Goal: Register for event/course

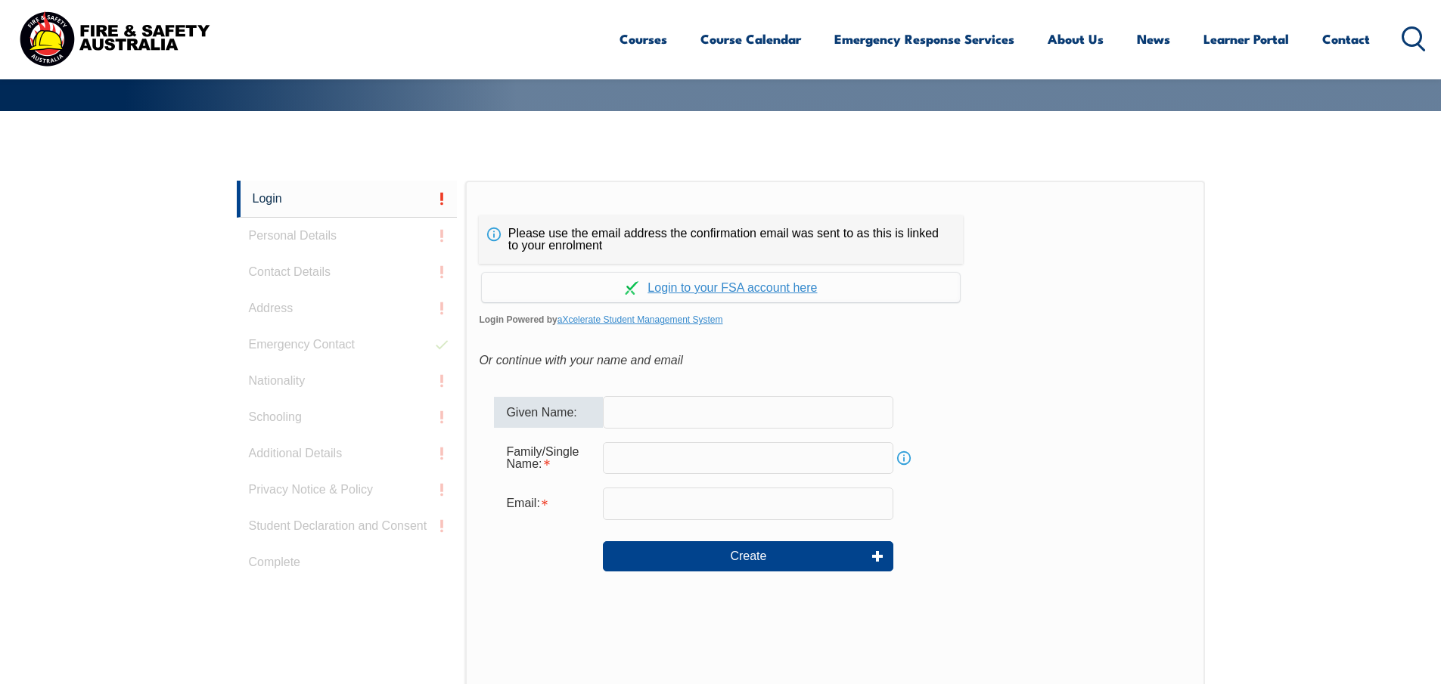
click at [763, 420] on input "text" at bounding box center [748, 412] width 290 height 32
type input "Alexis"
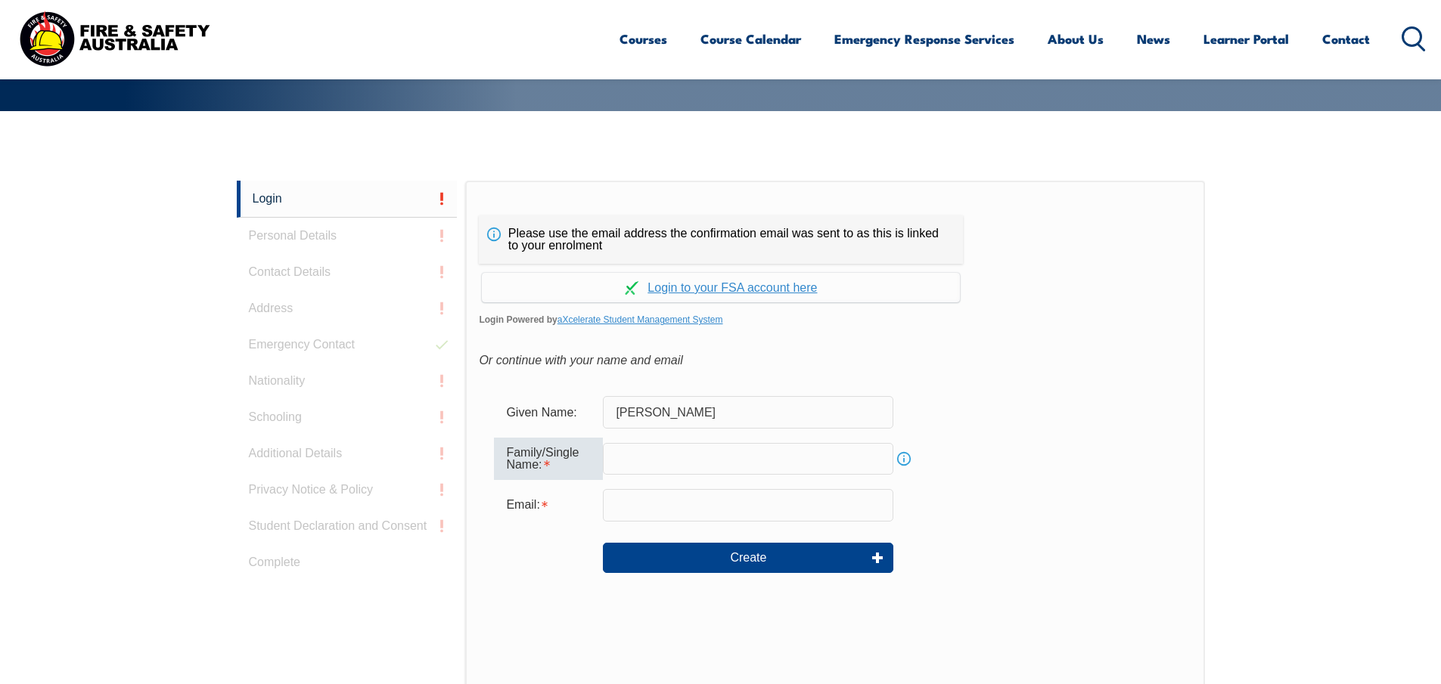
click at [756, 461] on input "text" at bounding box center [748, 459] width 290 height 32
type input "Nordine"
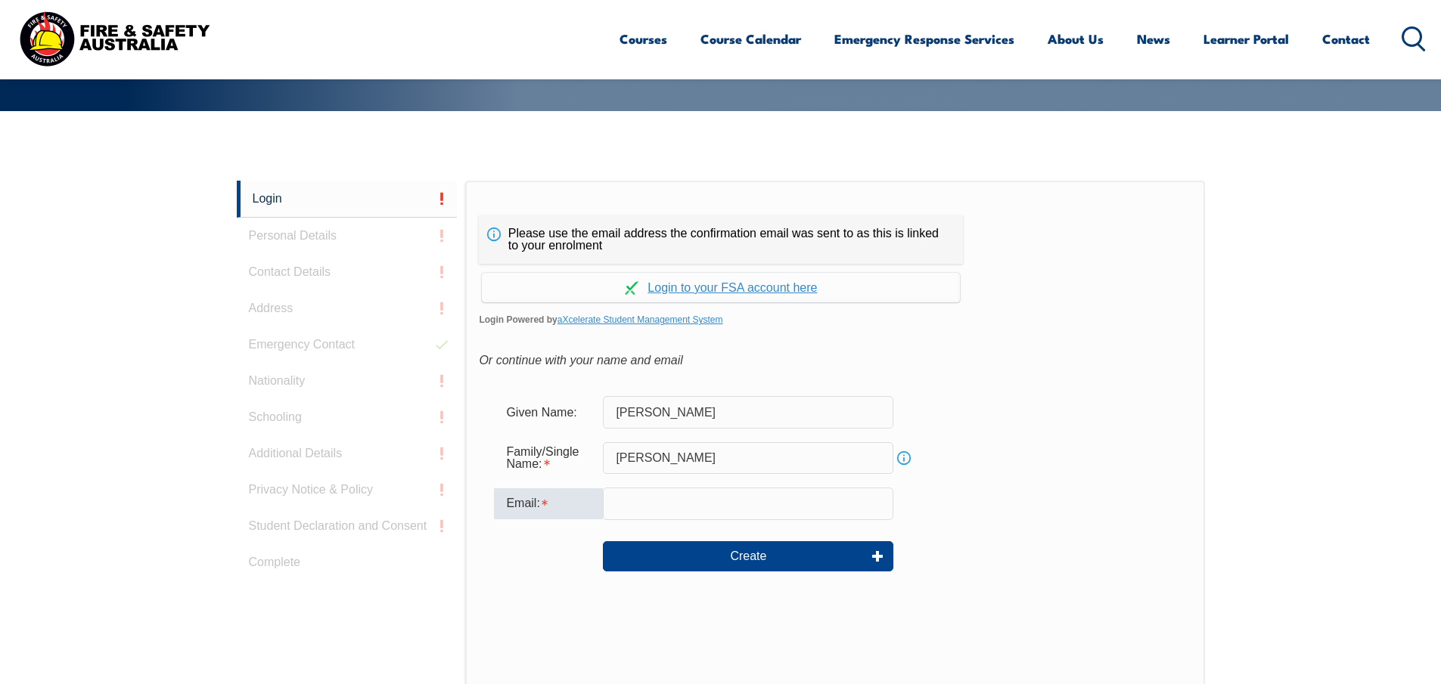
click at [784, 504] on input "email" at bounding box center [748, 504] width 290 height 32
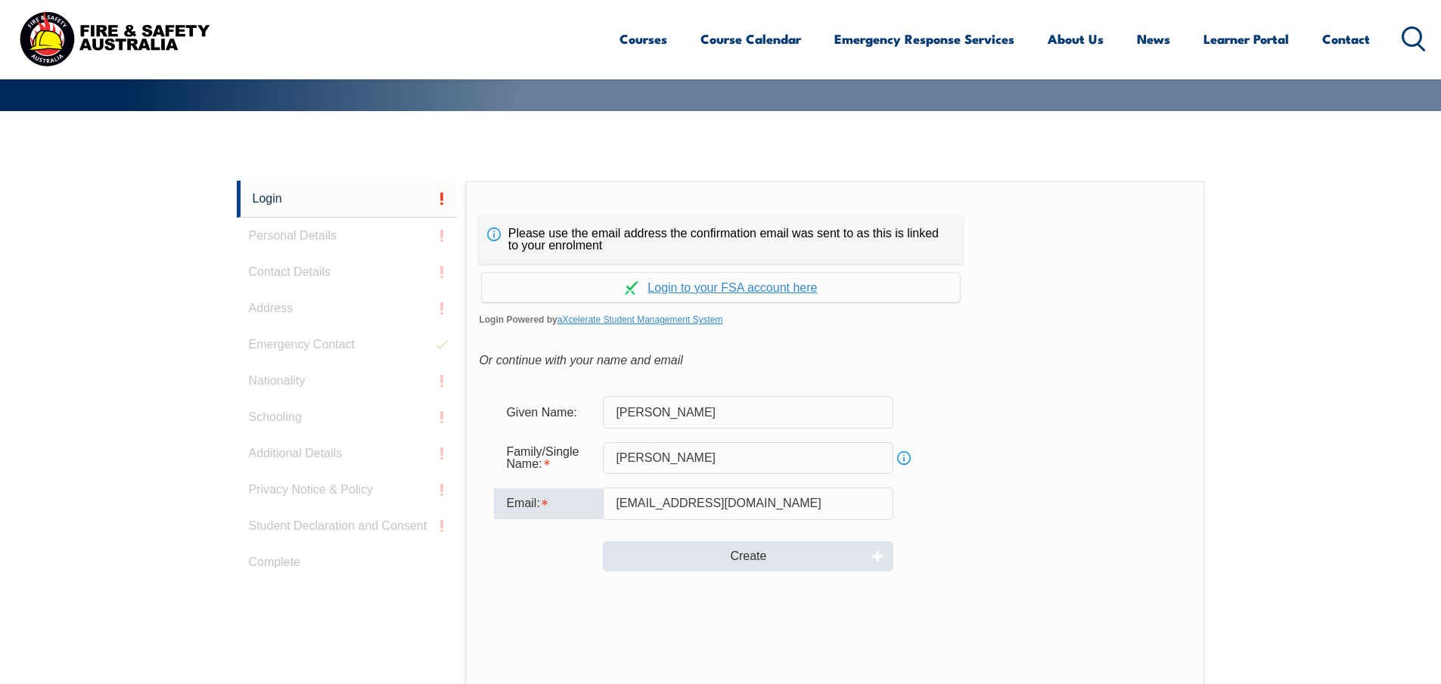
type input "alexisnordine8@gmail.com"
click at [746, 557] on button "Create" at bounding box center [748, 556] width 290 height 30
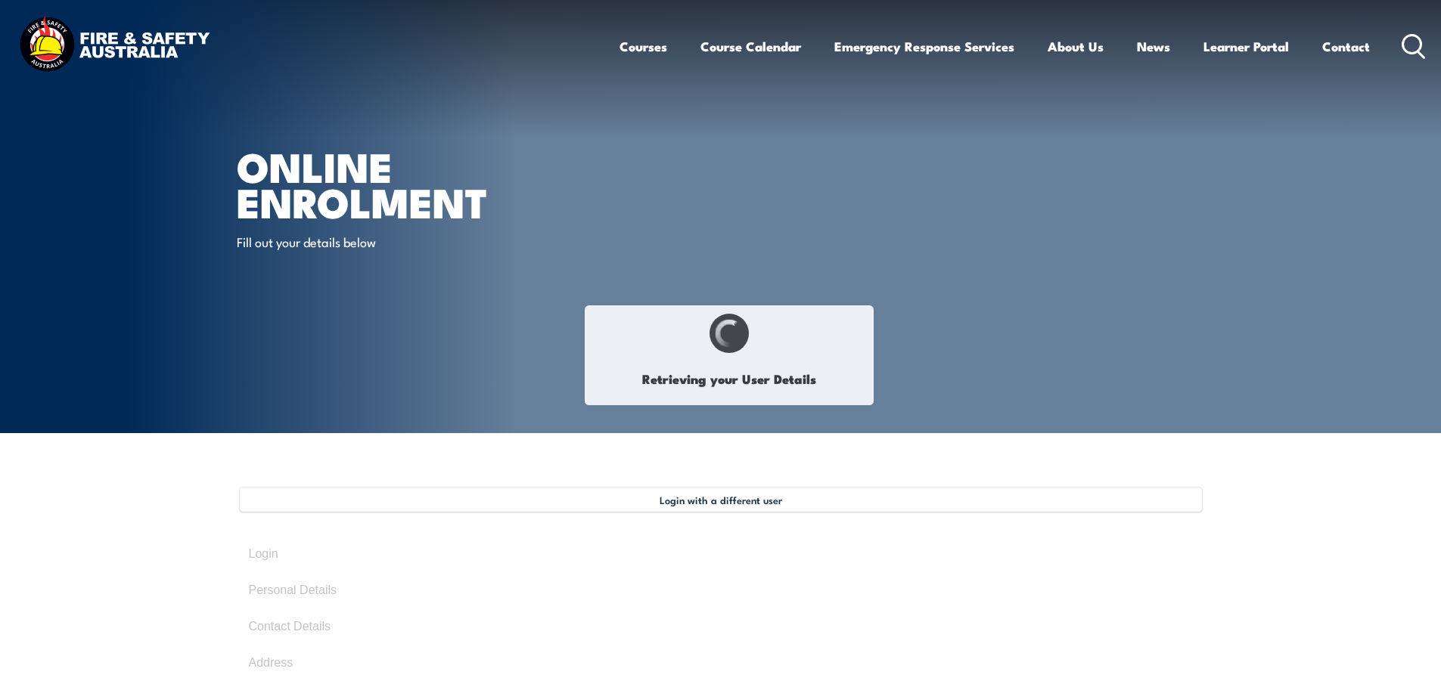
type input "Alexis"
type input "Nordine"
type input "HVE2PNMHZV"
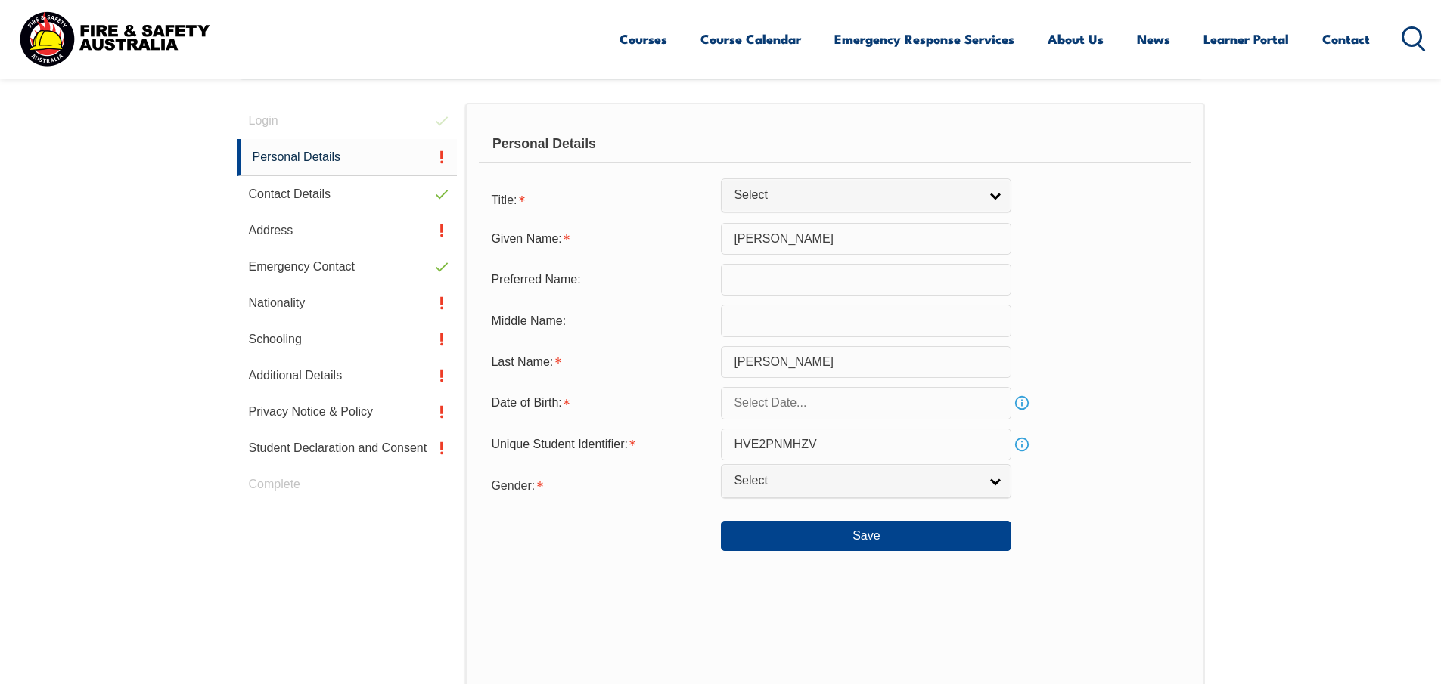
scroll to position [442, 0]
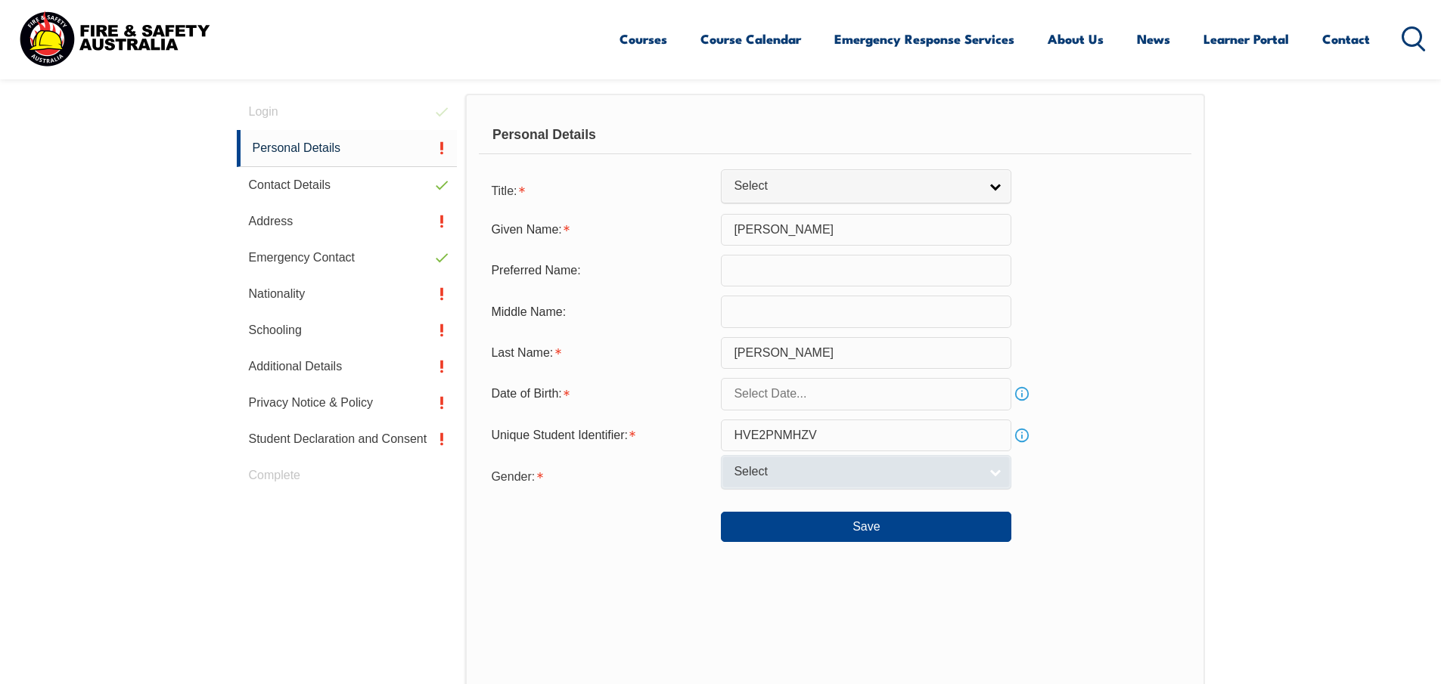
click at [985, 469] on link "Select" at bounding box center [866, 472] width 290 height 34
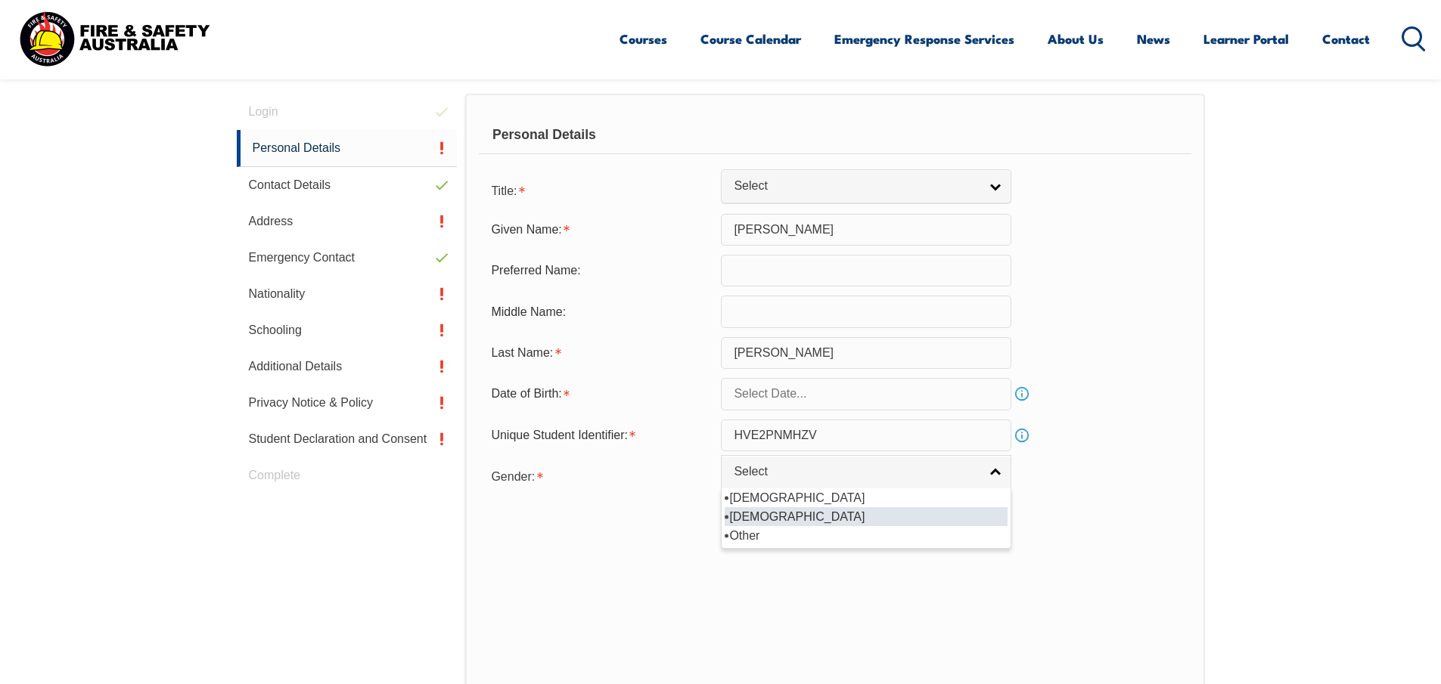
click at [766, 517] on li "Female" at bounding box center [866, 516] width 283 height 19
select select "F"
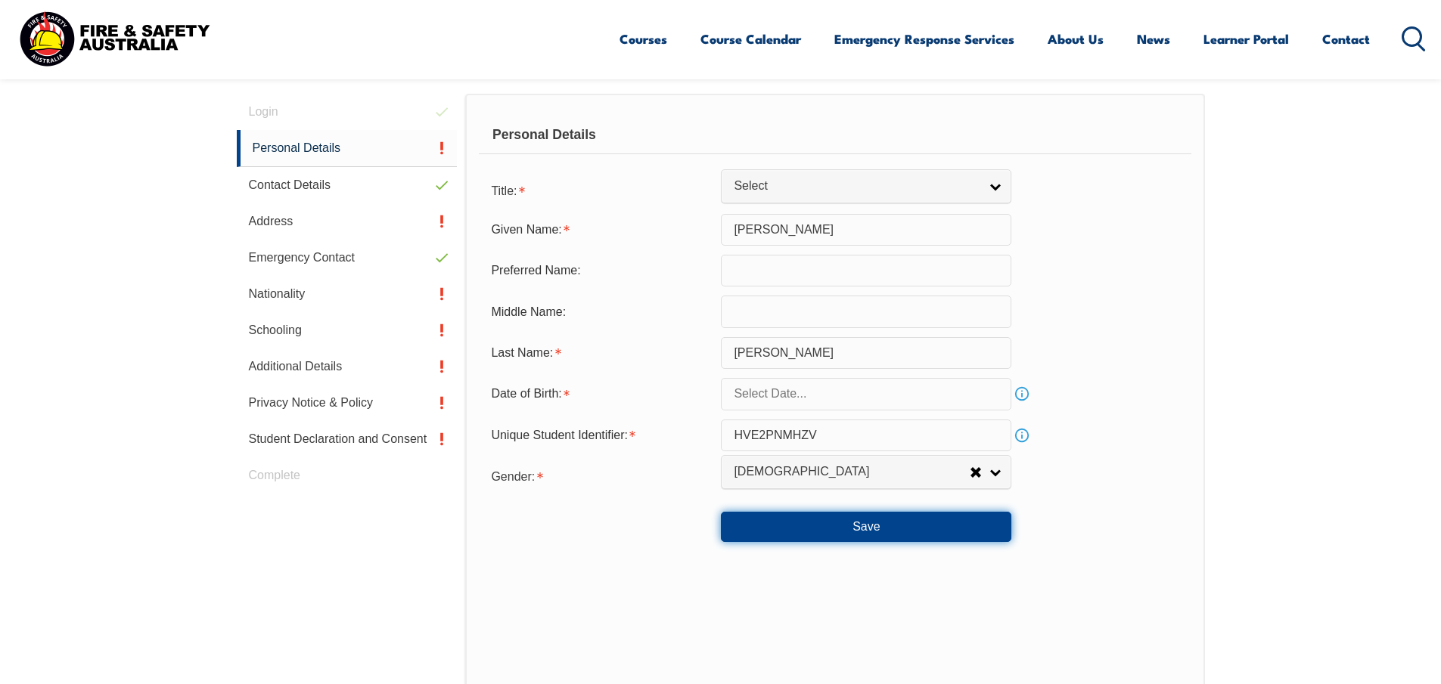
click at [855, 526] on button "Save" at bounding box center [866, 527] width 290 height 30
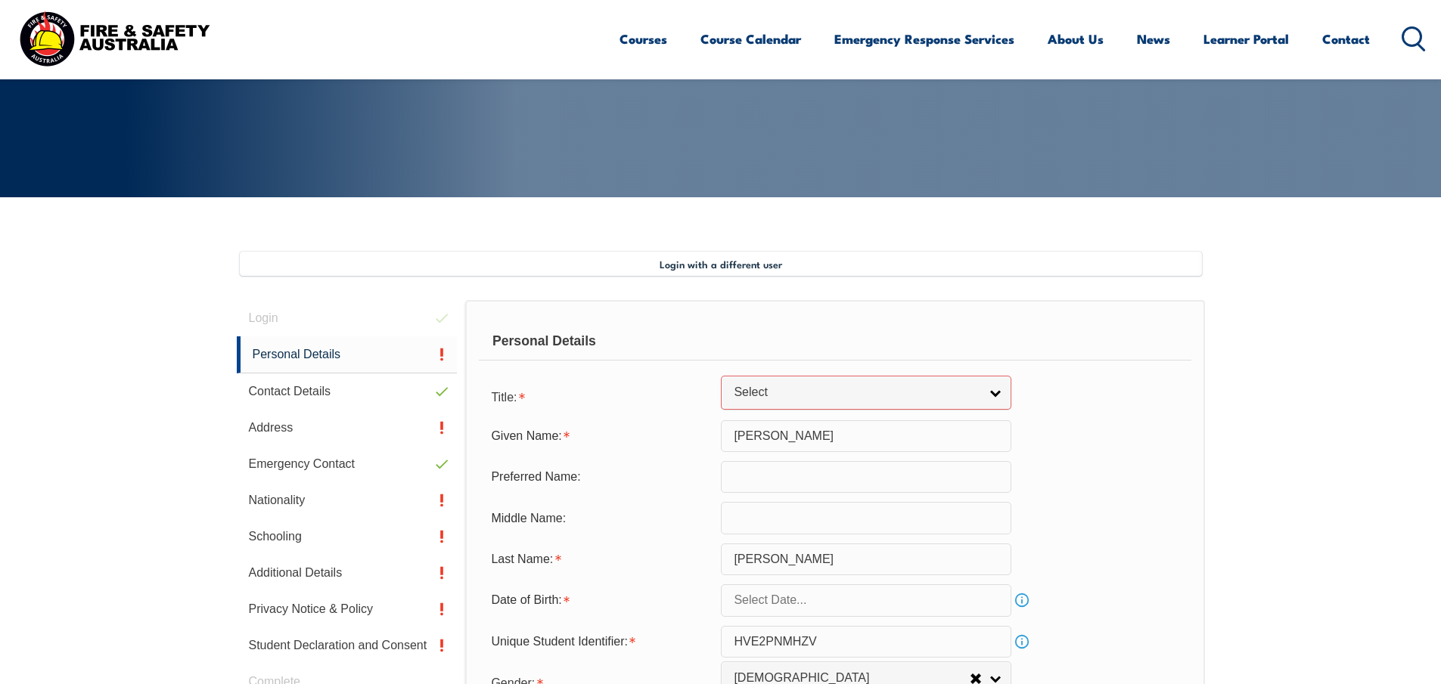
scroll to position [232, 0]
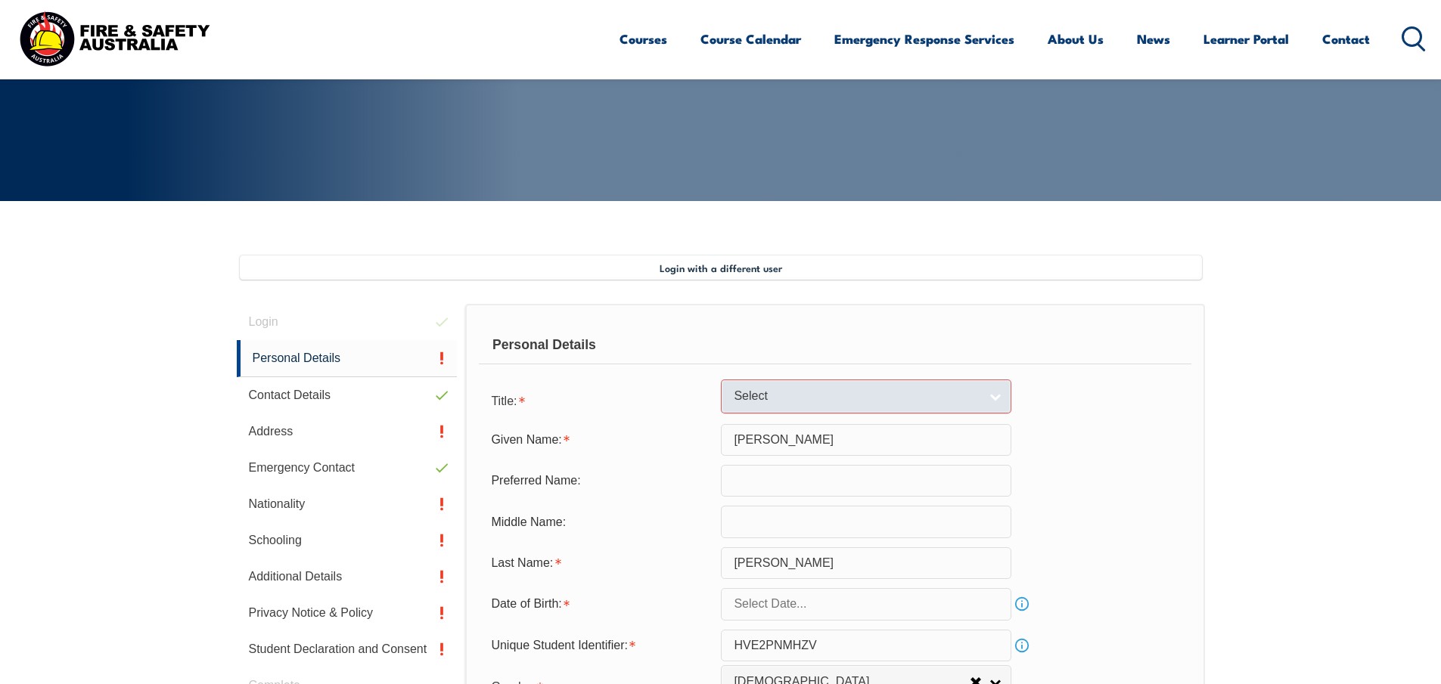
click at [1003, 396] on link "Select" at bounding box center [866, 397] width 290 height 34
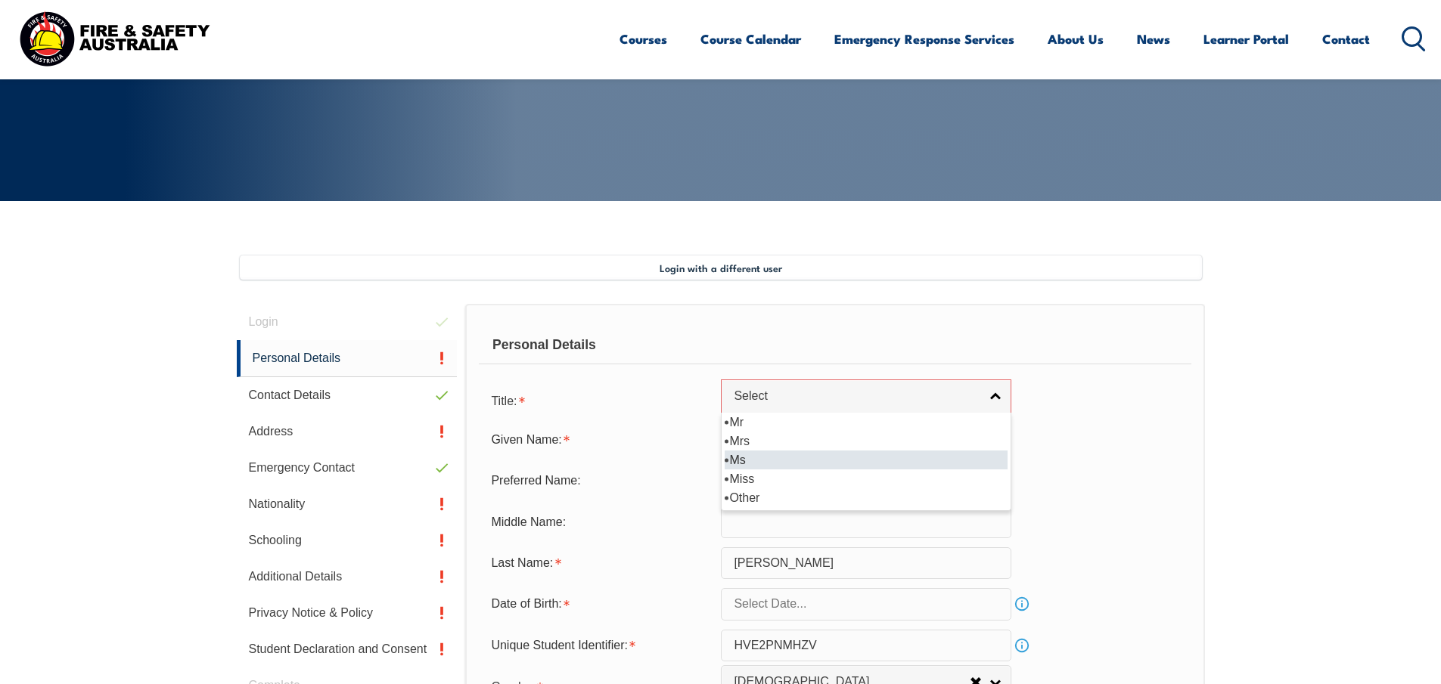
click at [743, 465] on li "Ms" at bounding box center [866, 460] width 283 height 19
select select "Ms"
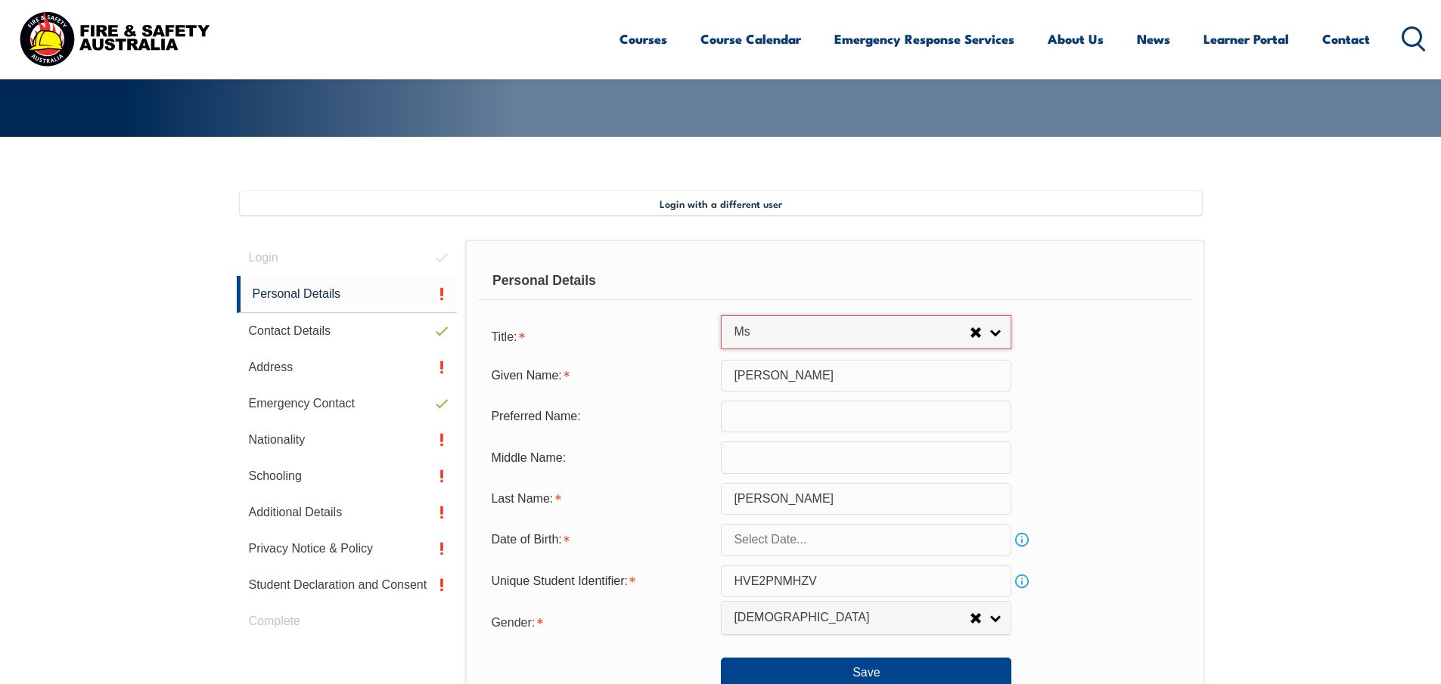
scroll to position [535, 0]
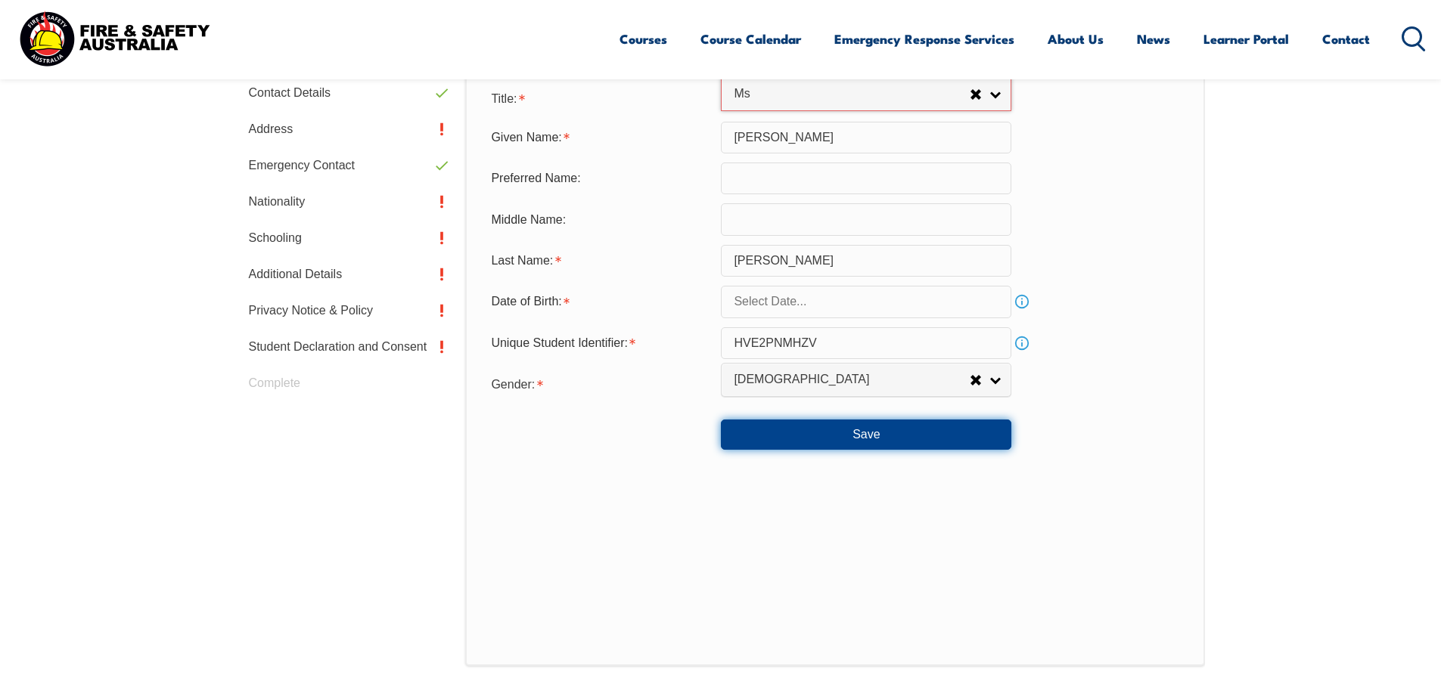
click at [864, 433] on button "Save" at bounding box center [866, 435] width 290 height 30
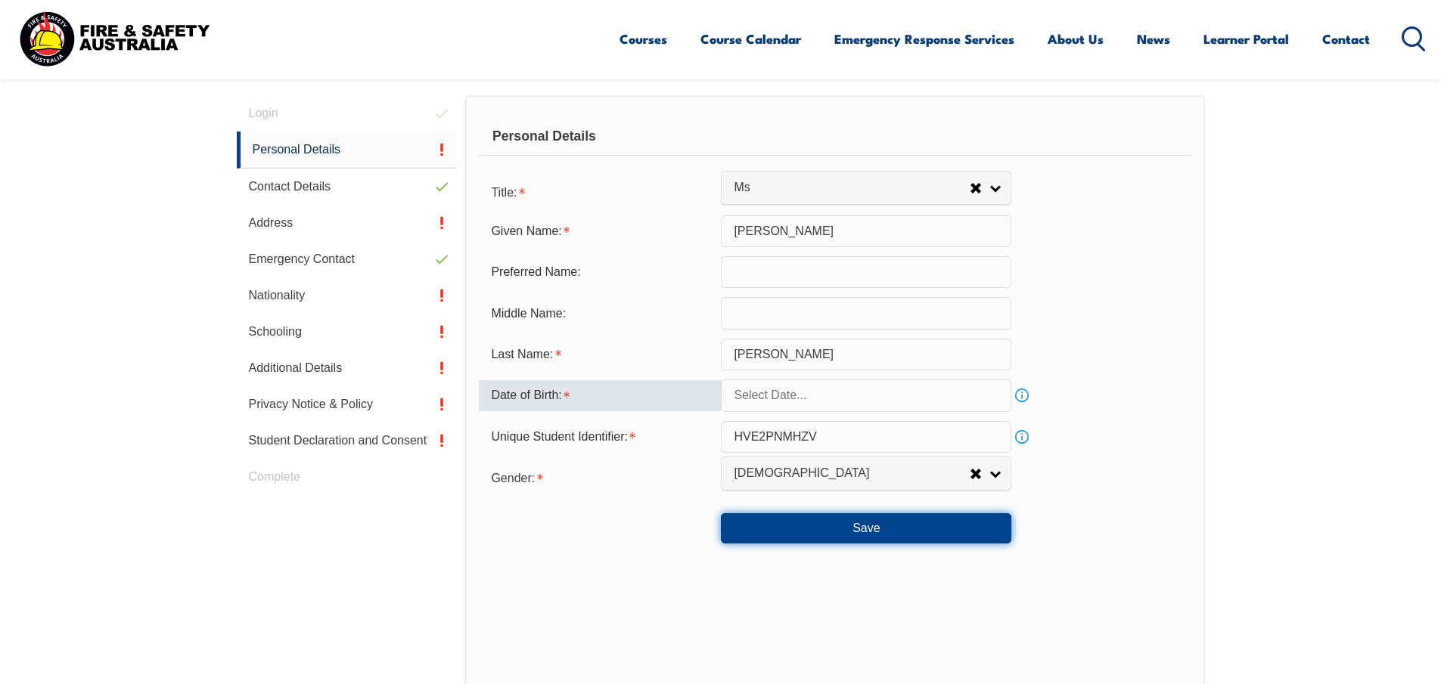
scroll to position [454, 0]
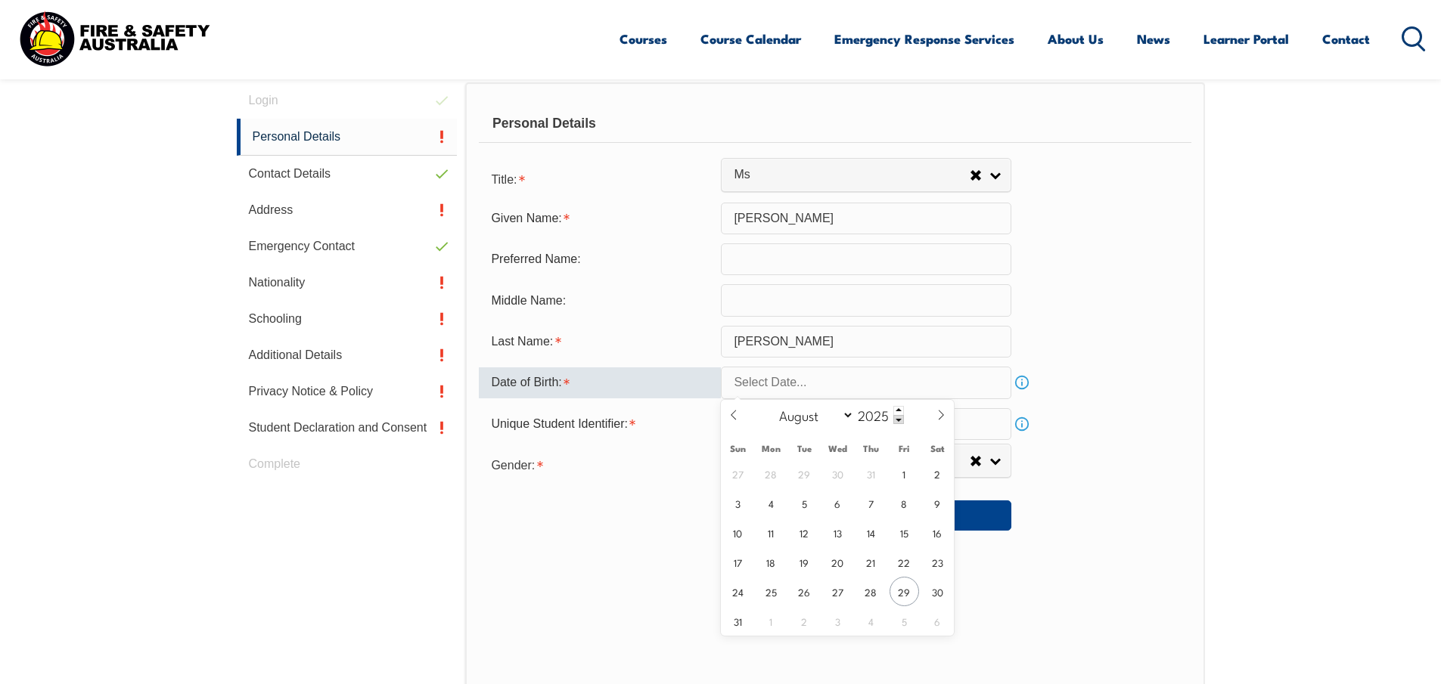
click at [964, 385] on input "text" at bounding box center [866, 383] width 290 height 32
click at [899, 408] on span at bounding box center [898, 410] width 11 height 9
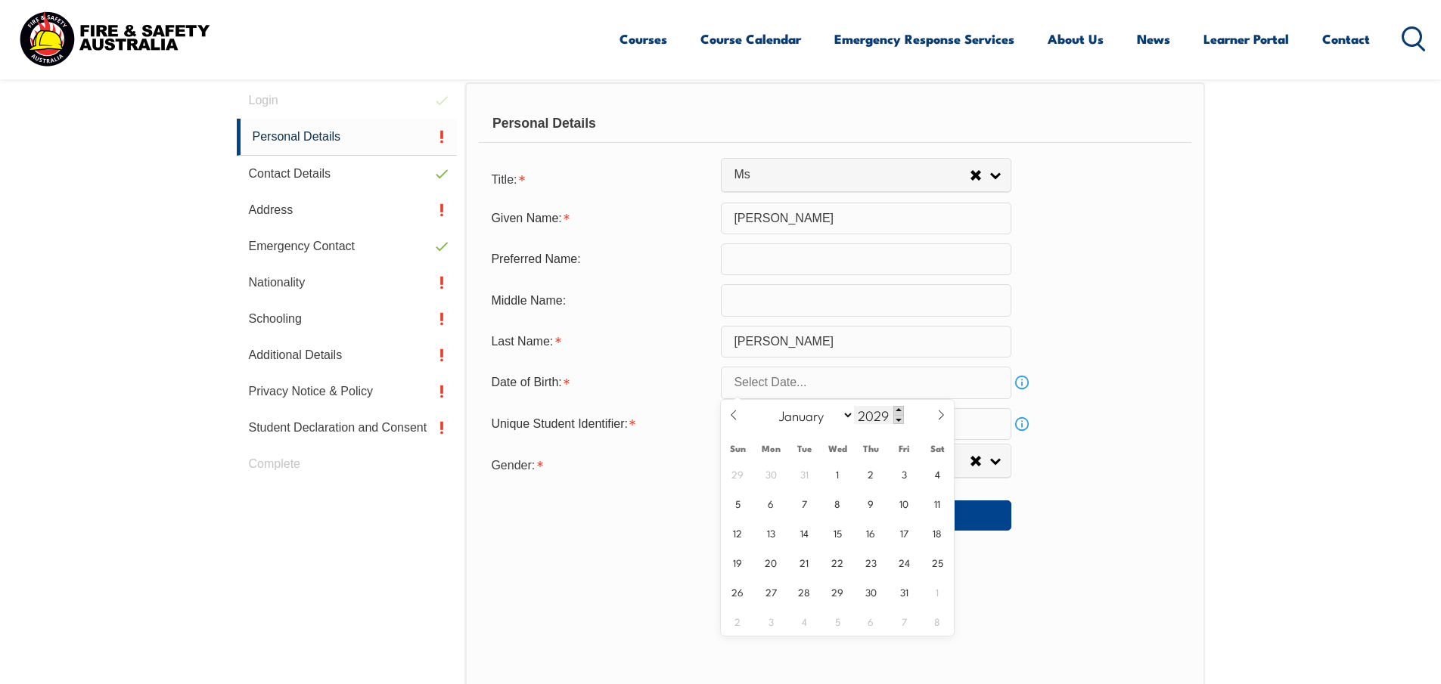
click at [899, 408] on span at bounding box center [898, 410] width 11 height 9
click at [898, 422] on span at bounding box center [898, 419] width 11 height 9
click at [899, 424] on span at bounding box center [898, 419] width 11 height 9
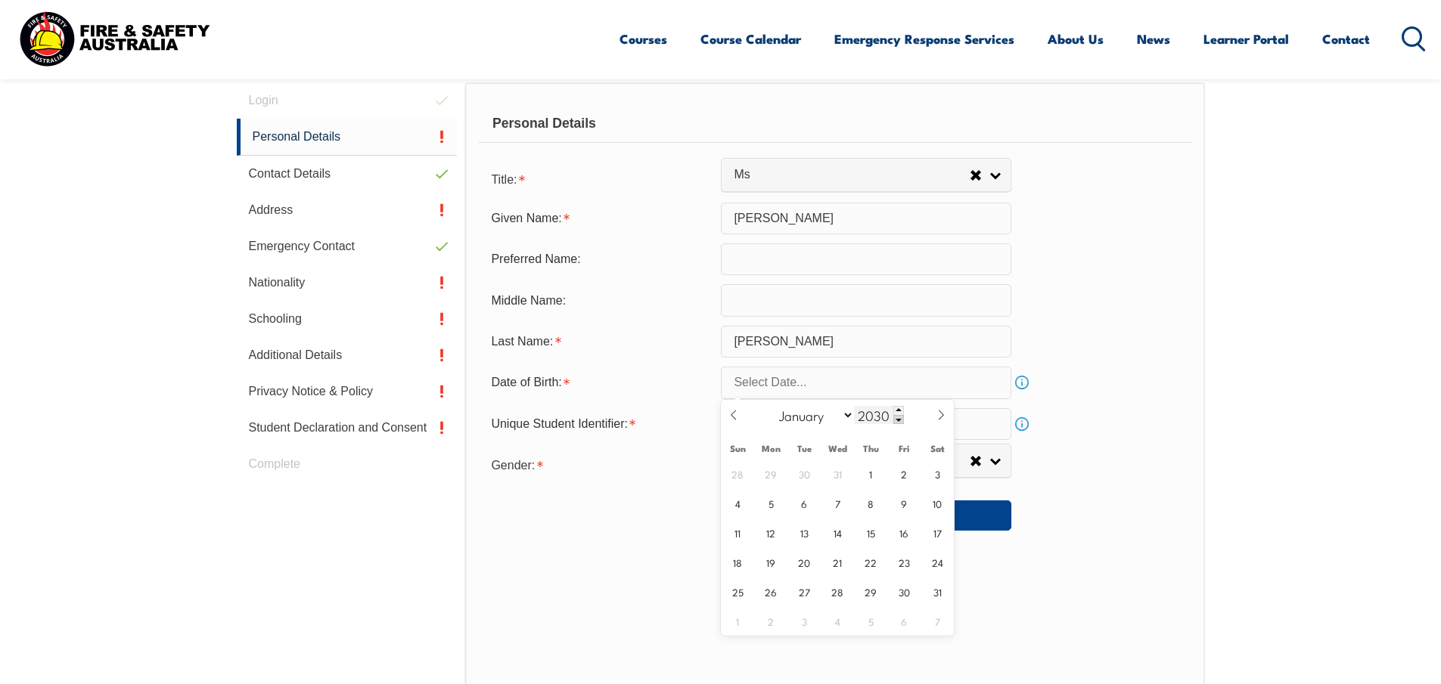
click at [899, 423] on span at bounding box center [898, 419] width 11 height 9
click at [899, 422] on span at bounding box center [898, 419] width 11 height 9
click at [895, 421] on span at bounding box center [898, 419] width 11 height 9
click at [895, 420] on span at bounding box center [898, 419] width 11 height 9
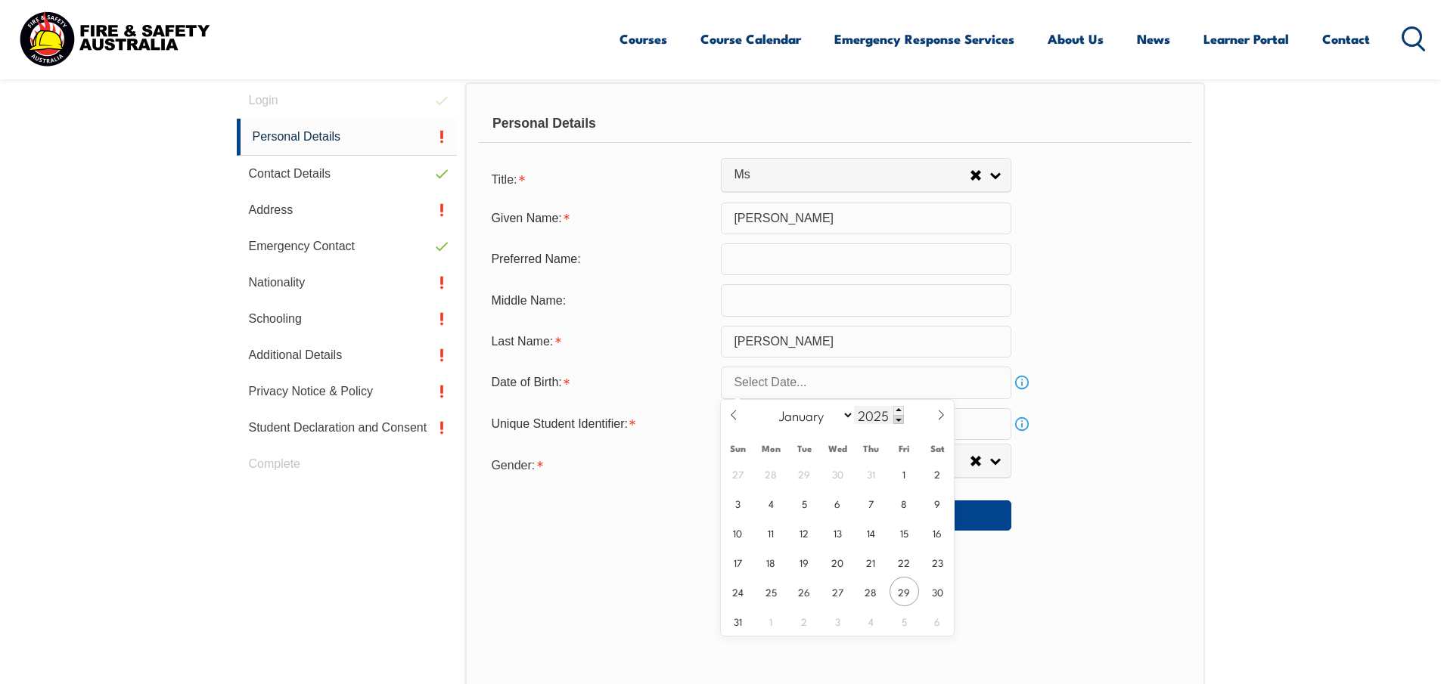
click at [895, 419] on span at bounding box center [898, 419] width 11 height 9
click at [895, 417] on span at bounding box center [898, 419] width 11 height 9
click at [883, 413] on input "2023" at bounding box center [879, 415] width 50 height 18
type input "1968"
click at [842, 418] on select "January February March April May June July August September October November De…" at bounding box center [812, 415] width 82 height 20
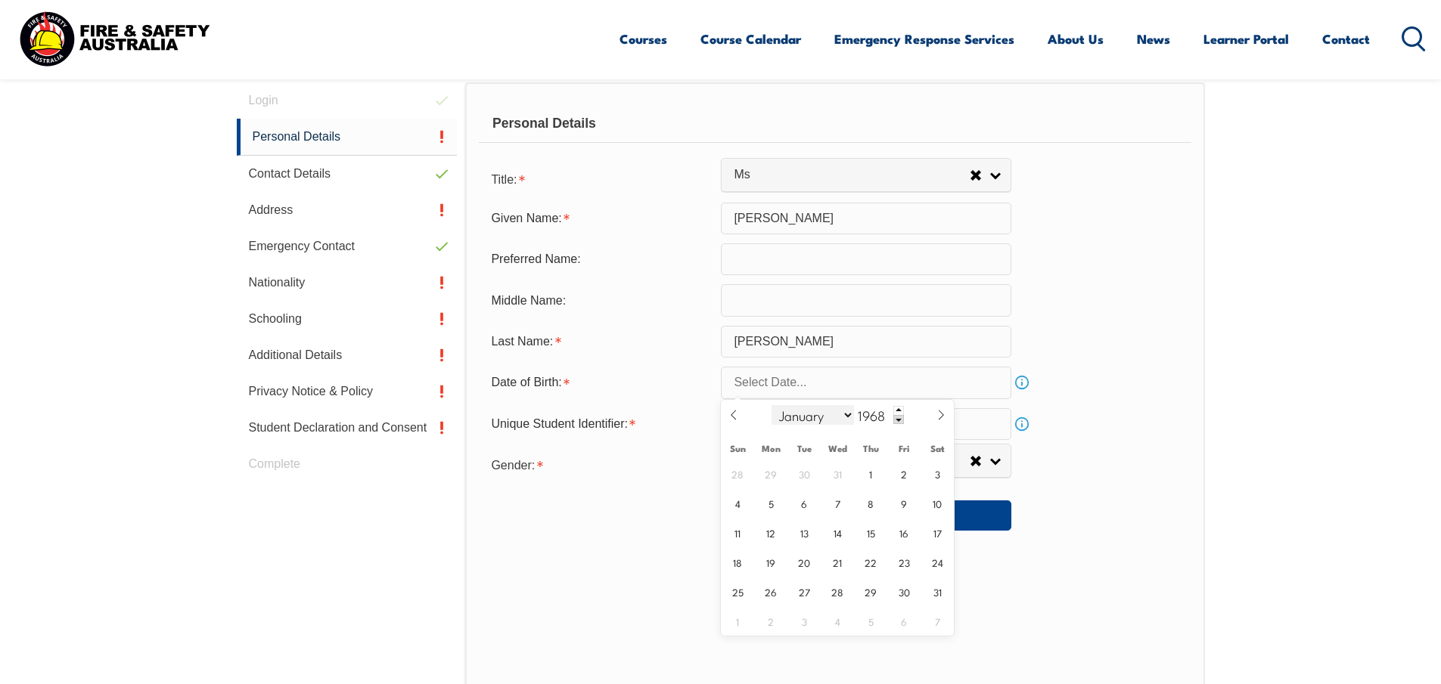
select select "4"
click at [772, 405] on select "January February March April May June July August September October November De…" at bounding box center [812, 415] width 82 height 20
click at [877, 588] on span "30" at bounding box center [870, 591] width 29 height 29
type input "May 30, 1968"
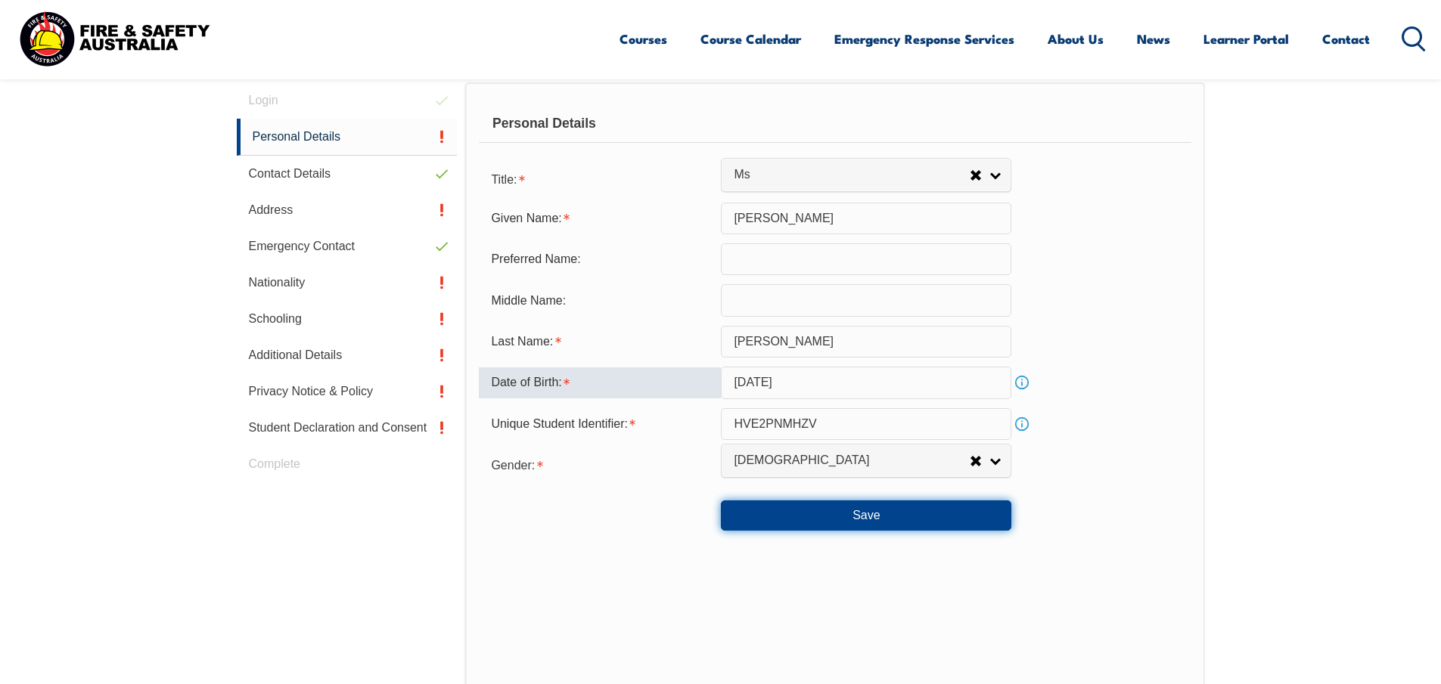
click at [876, 510] on button "Save" at bounding box center [866, 516] width 290 height 30
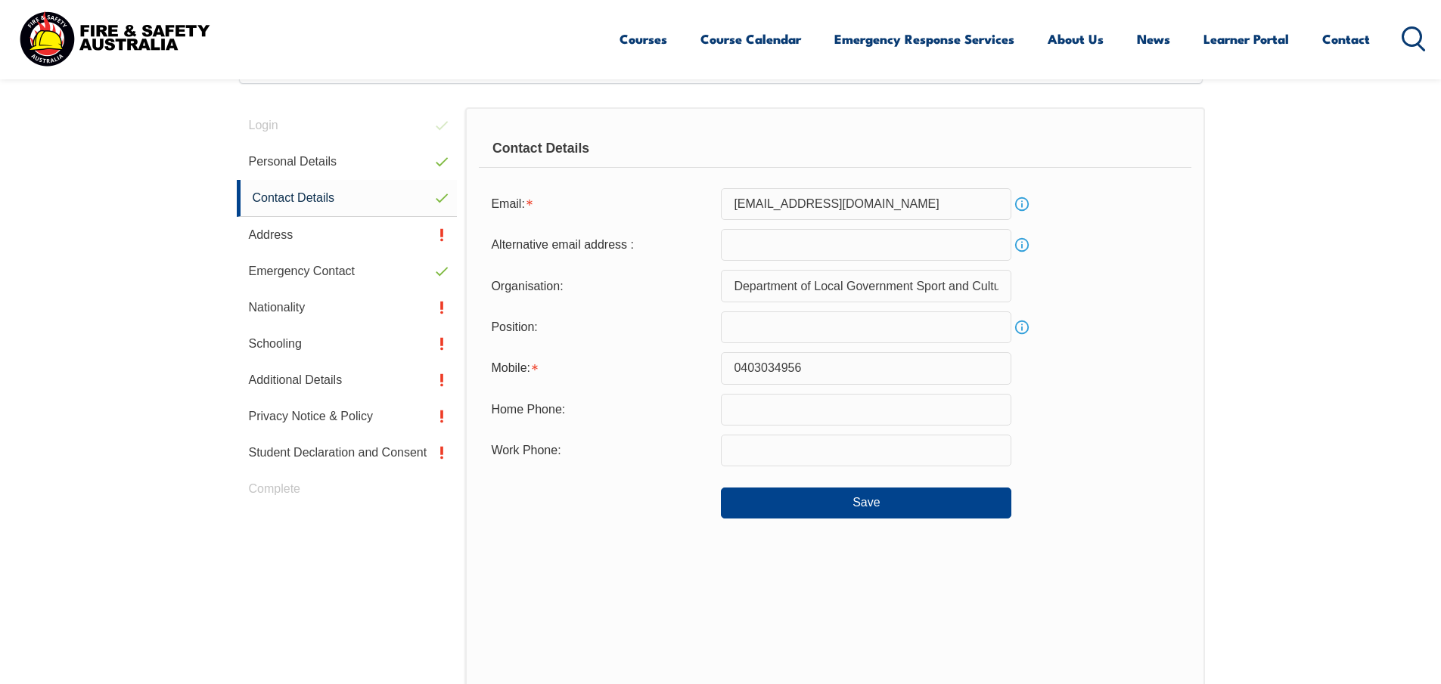
scroll to position [412, 0]
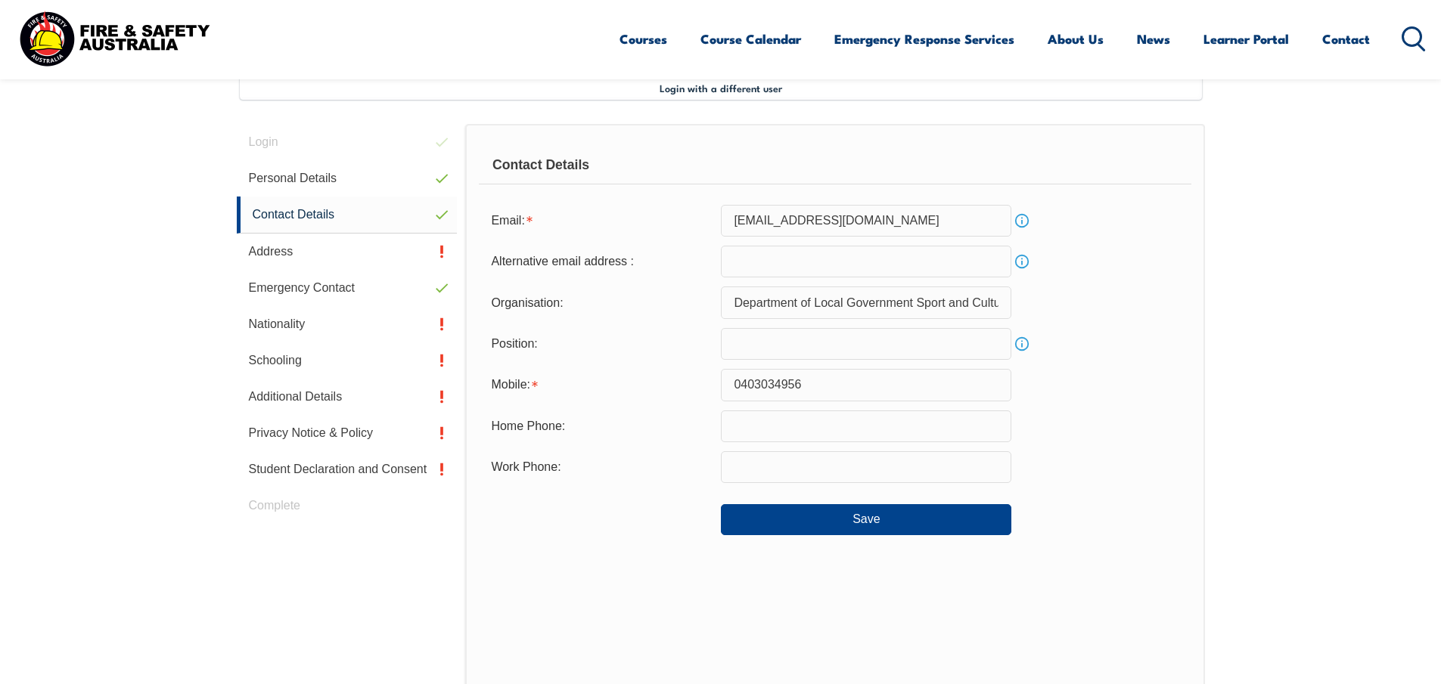
click at [815, 303] on input "Department of Local Government Sport and Culture Industries" at bounding box center [866, 303] width 290 height 32
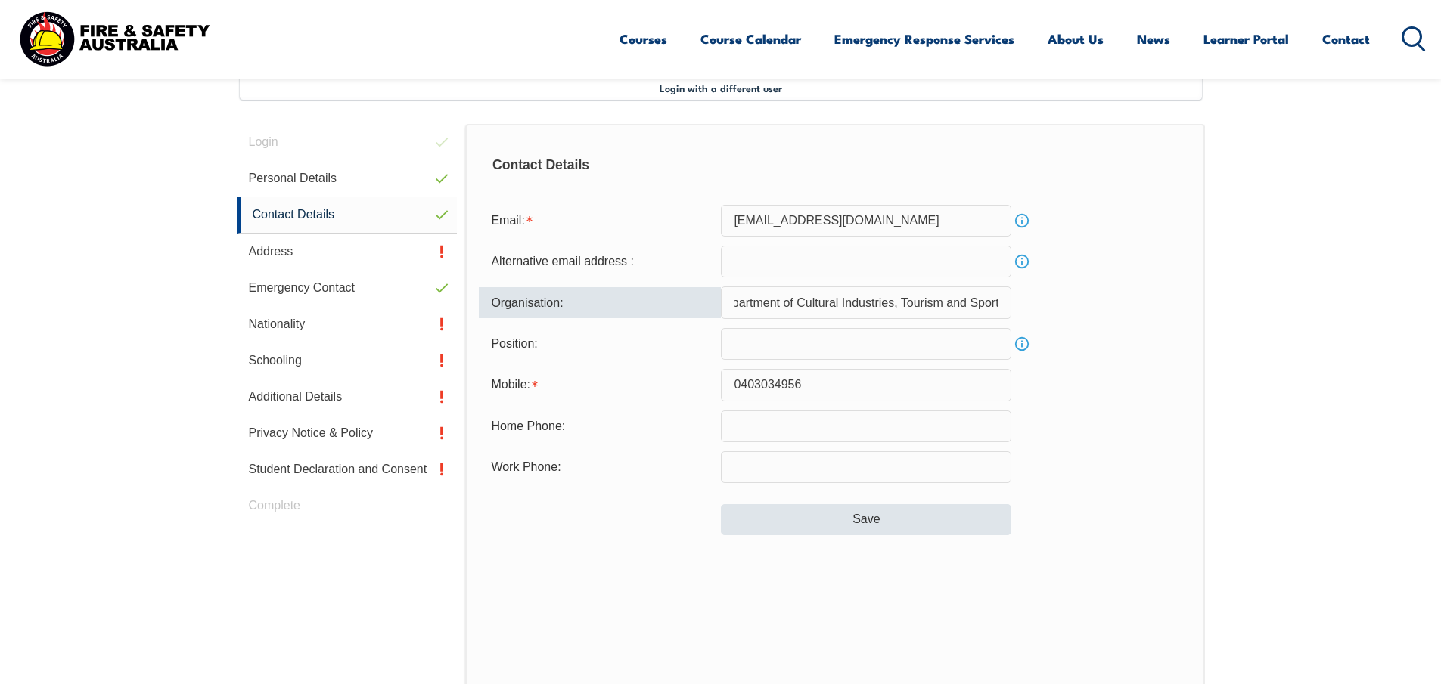
type input "Department of Cultural Industries, Tourism and Sport"
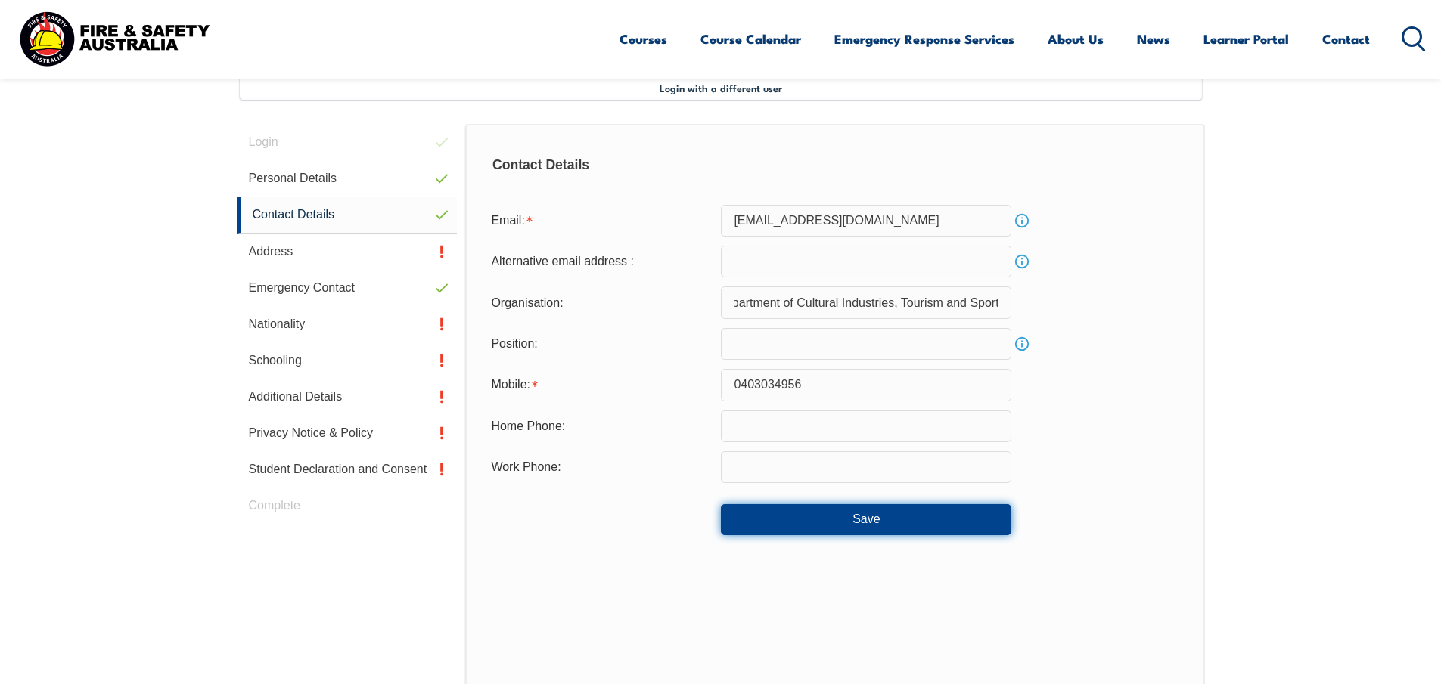
scroll to position [0, 0]
click at [892, 521] on button "Save" at bounding box center [866, 519] width 290 height 30
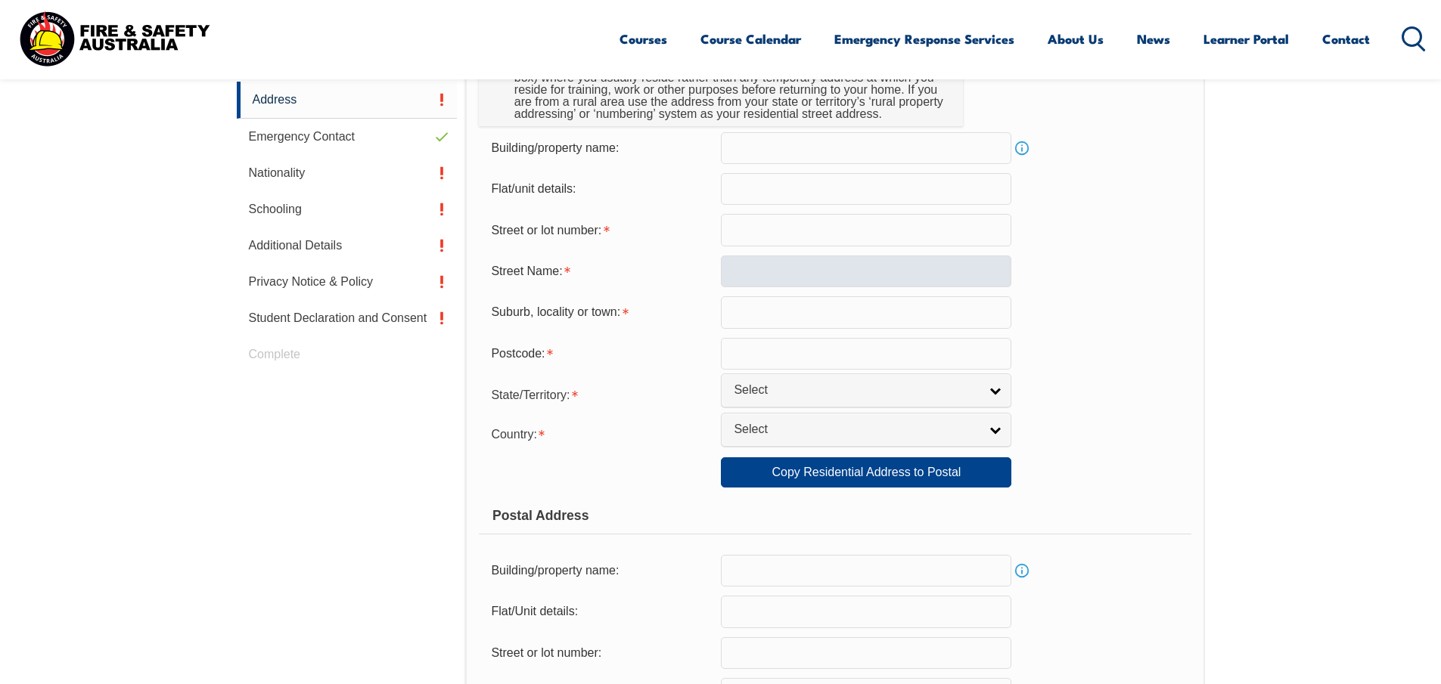
scroll to position [488, 0]
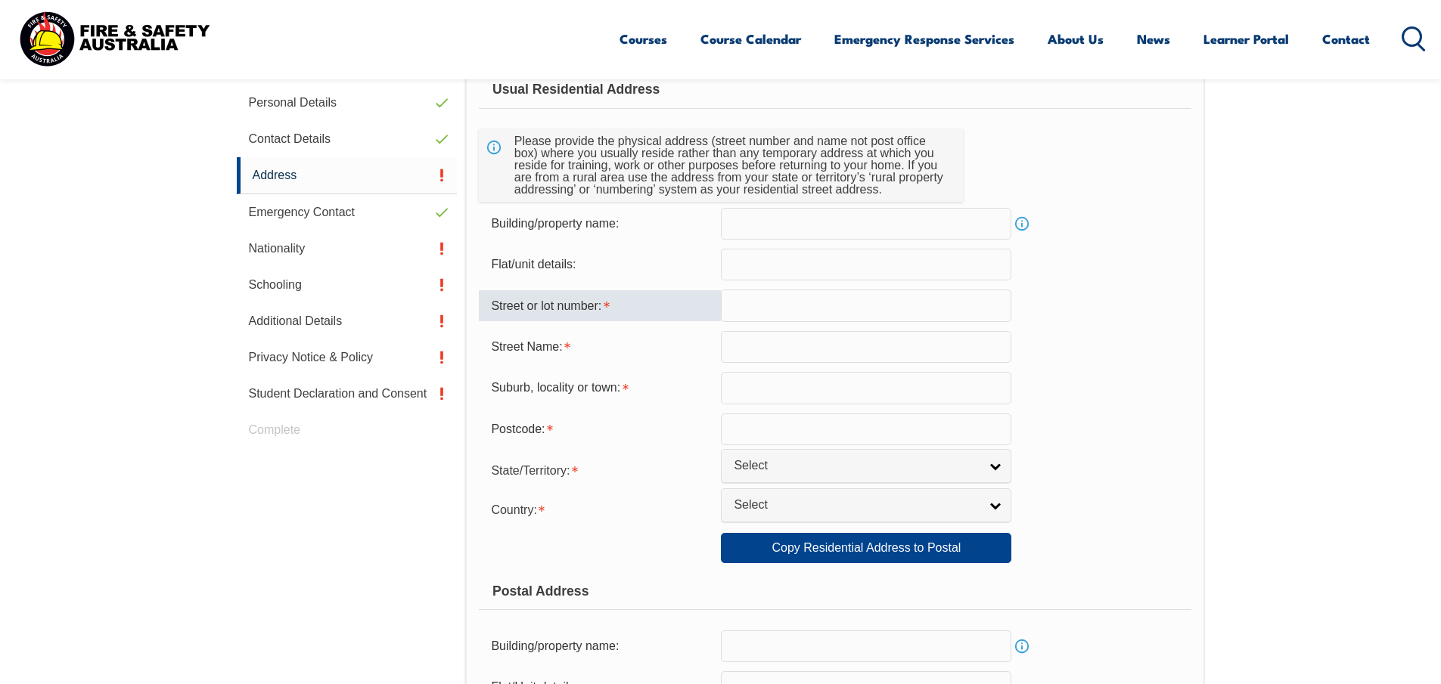
click at [786, 303] on input "text" at bounding box center [866, 306] width 290 height 32
type input "40"
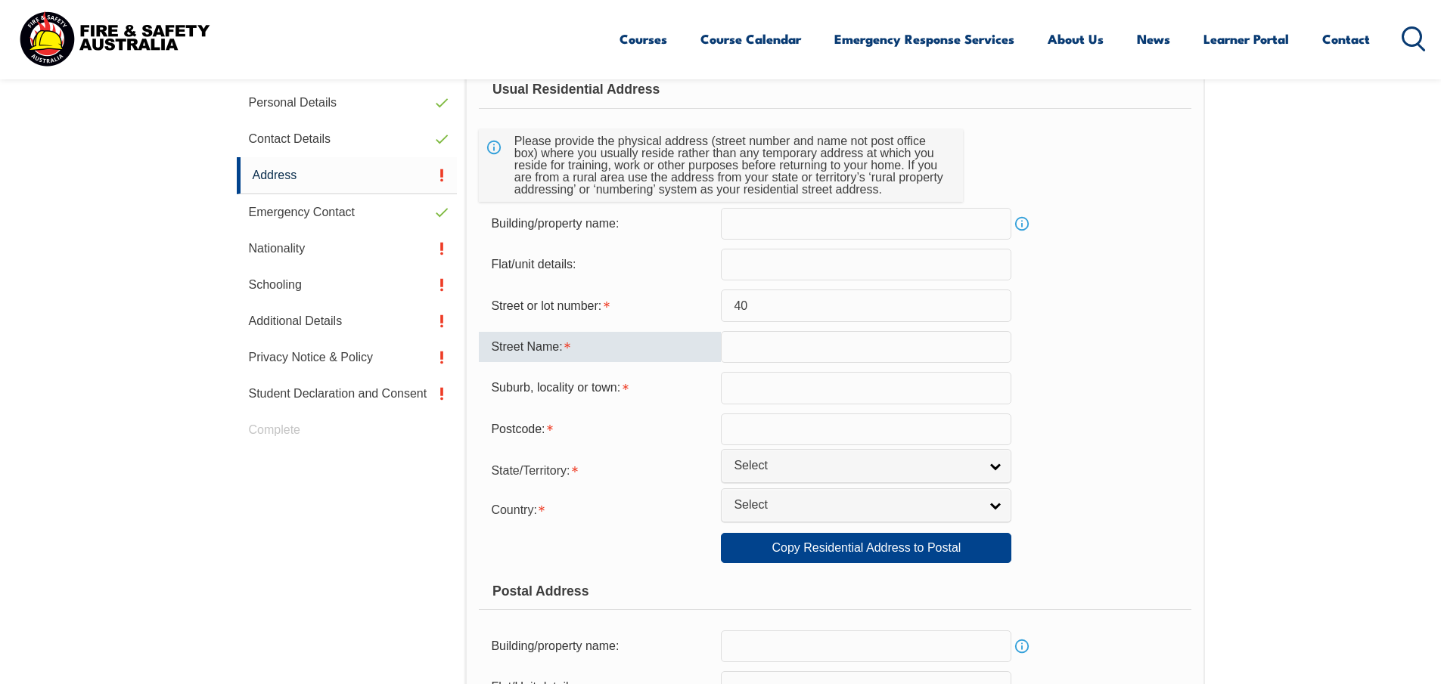
click at [796, 350] on input "text" at bounding box center [866, 347] width 290 height 32
type input "Clifton st"
click at [800, 404] on input "text" at bounding box center [866, 388] width 290 height 32
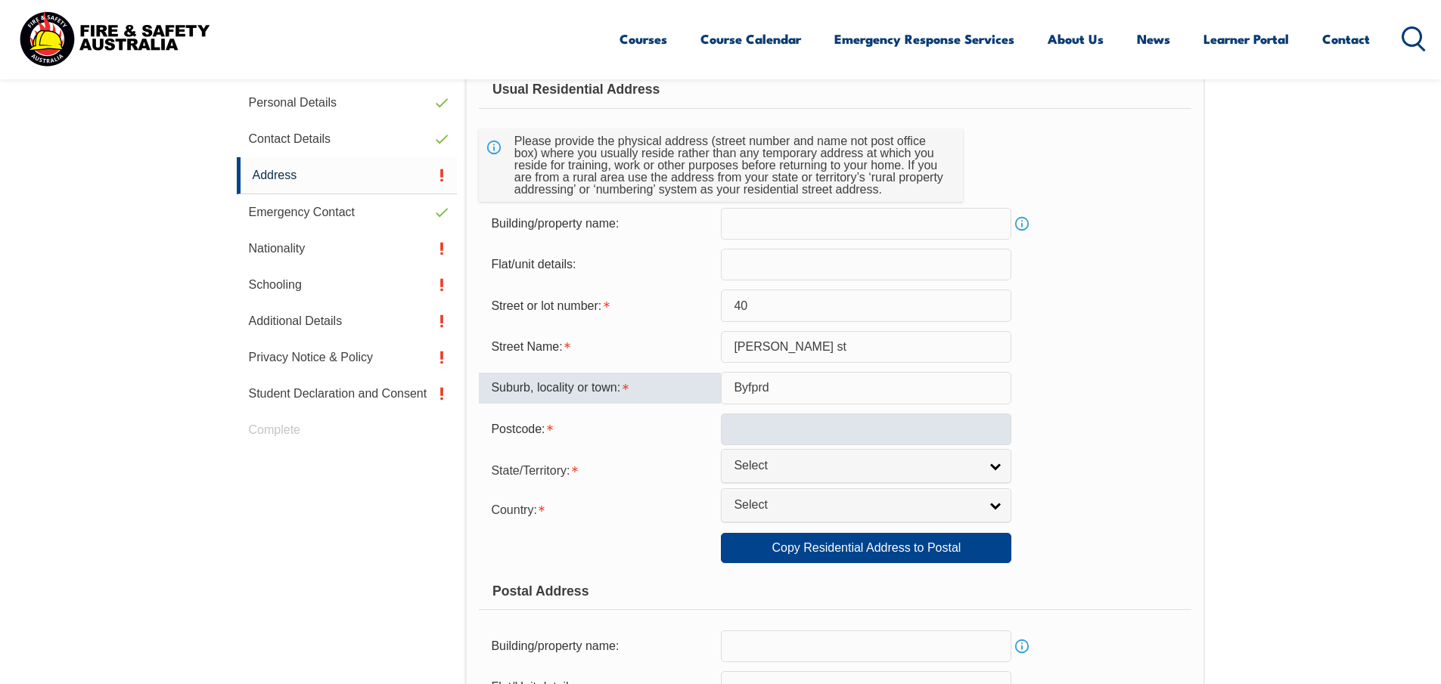
type input "Byfprd"
click at [795, 427] on input "text" at bounding box center [866, 430] width 290 height 32
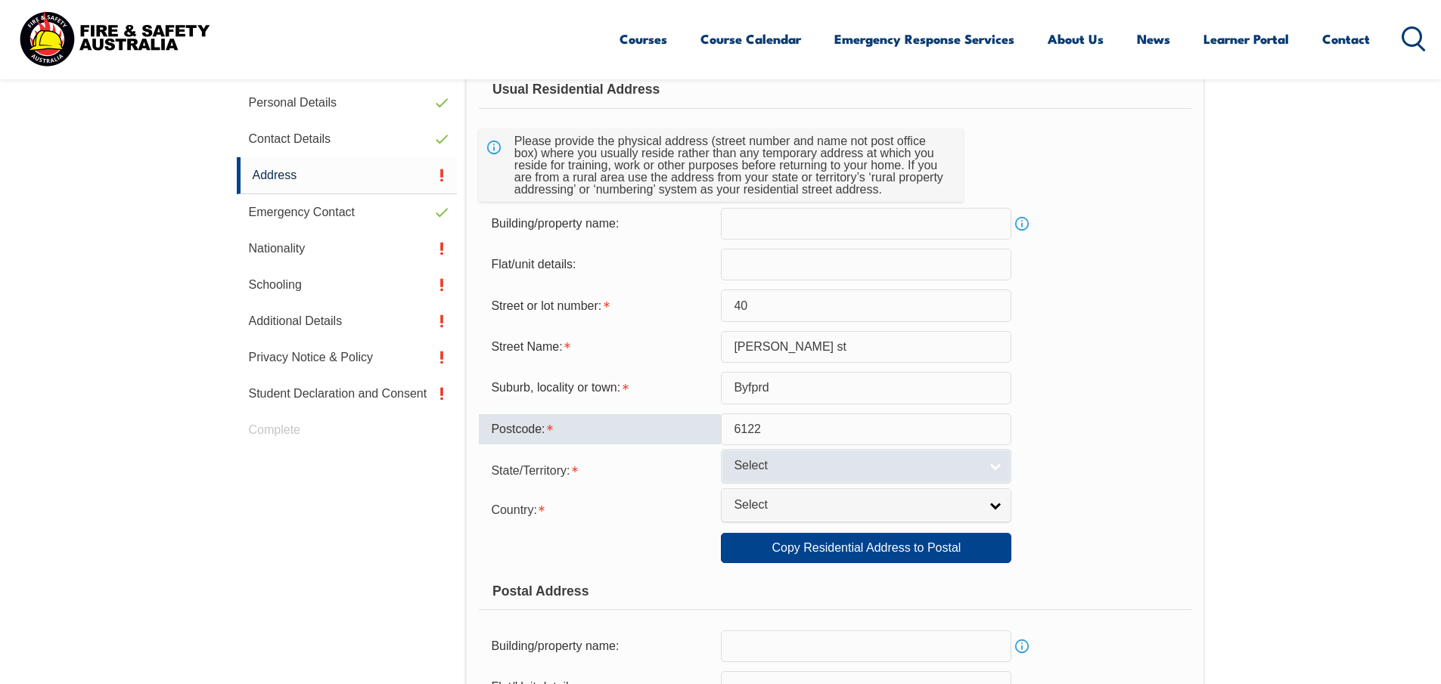
type input "6122"
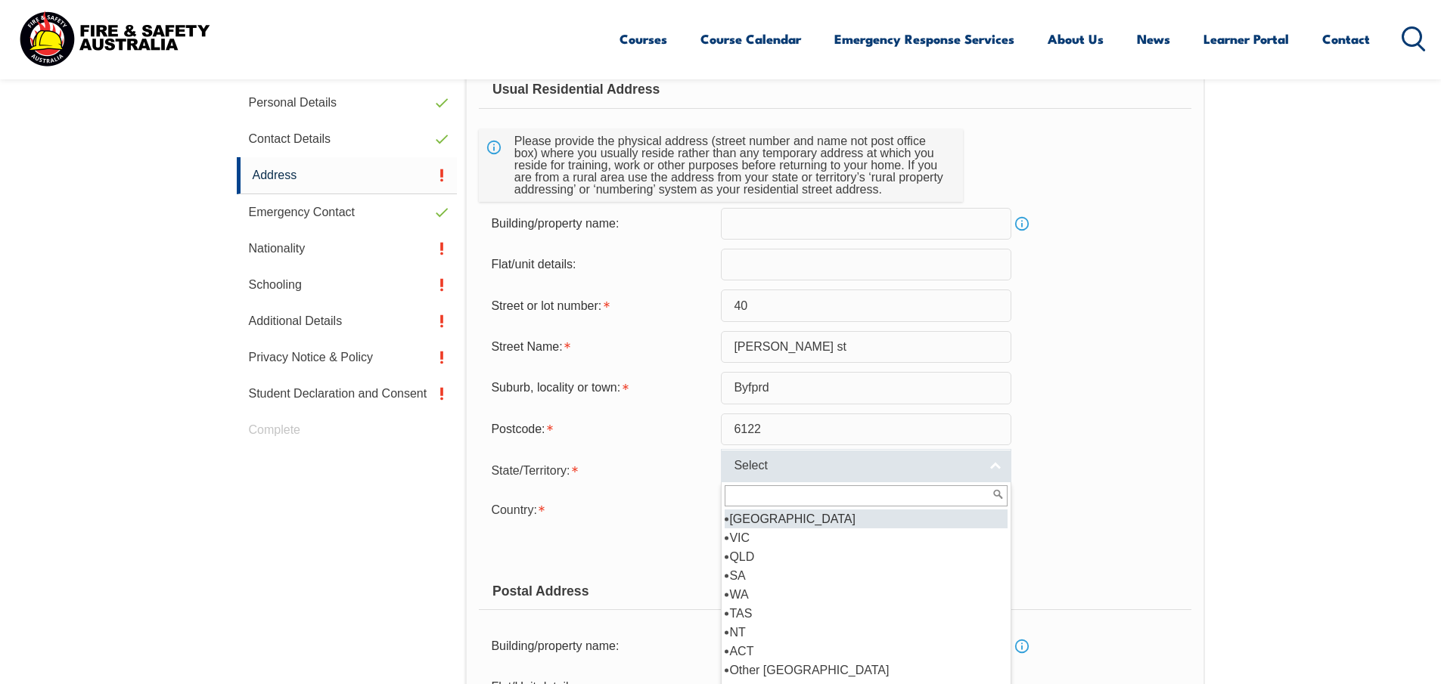
click at [767, 473] on span "Select" at bounding box center [856, 466] width 245 height 16
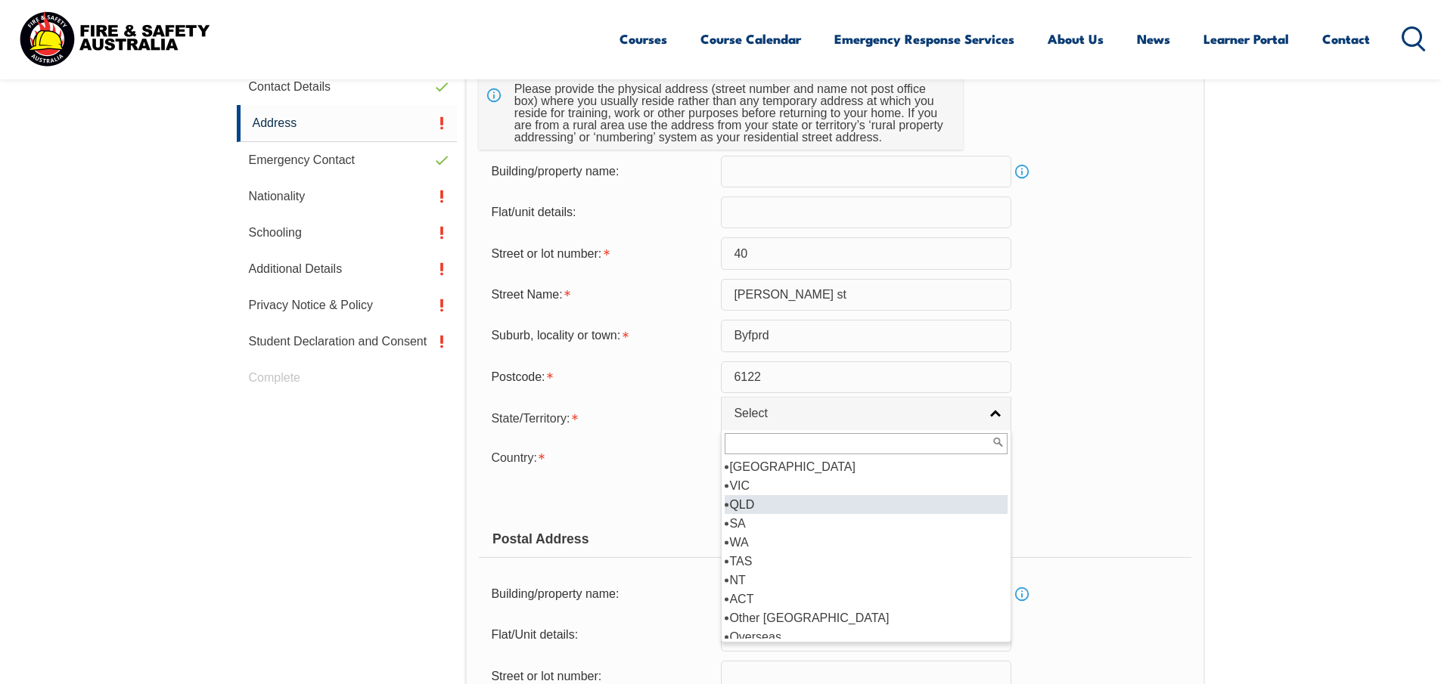
scroll to position [563, 0]
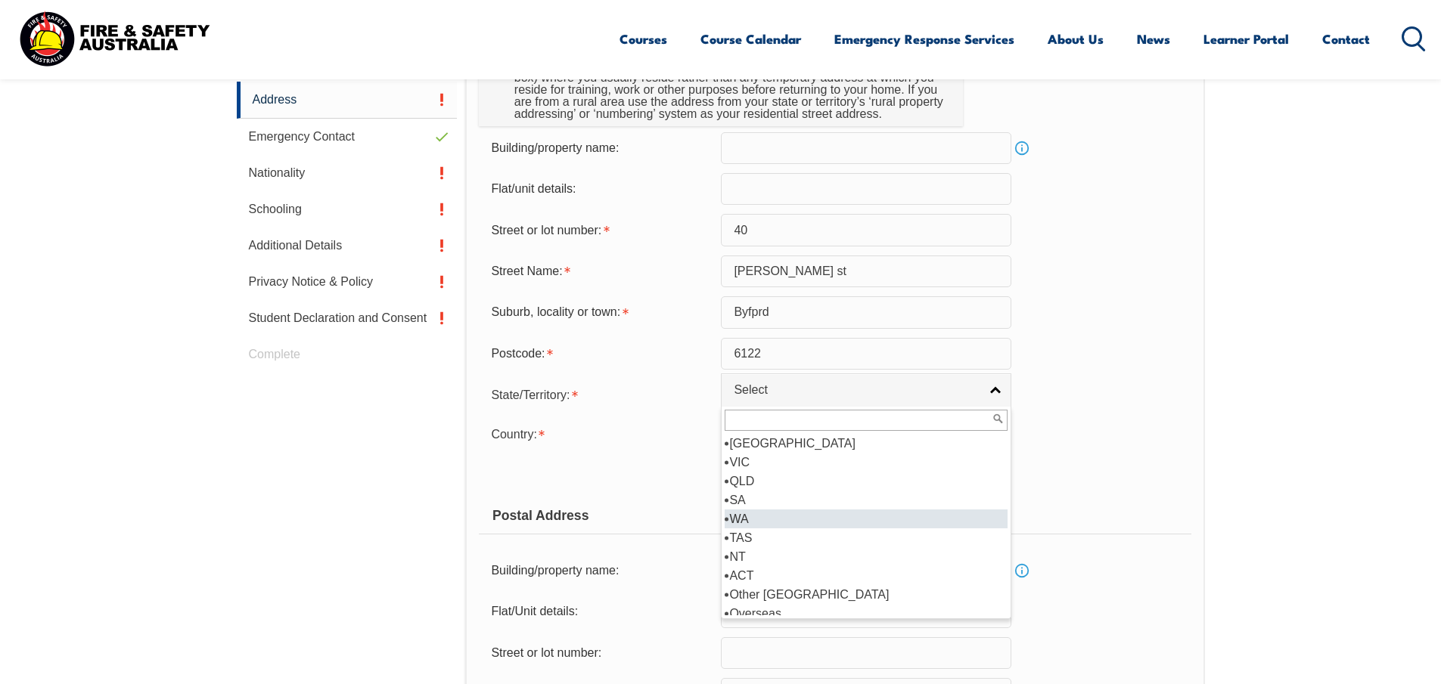
click at [748, 522] on li "WA" at bounding box center [866, 519] width 283 height 19
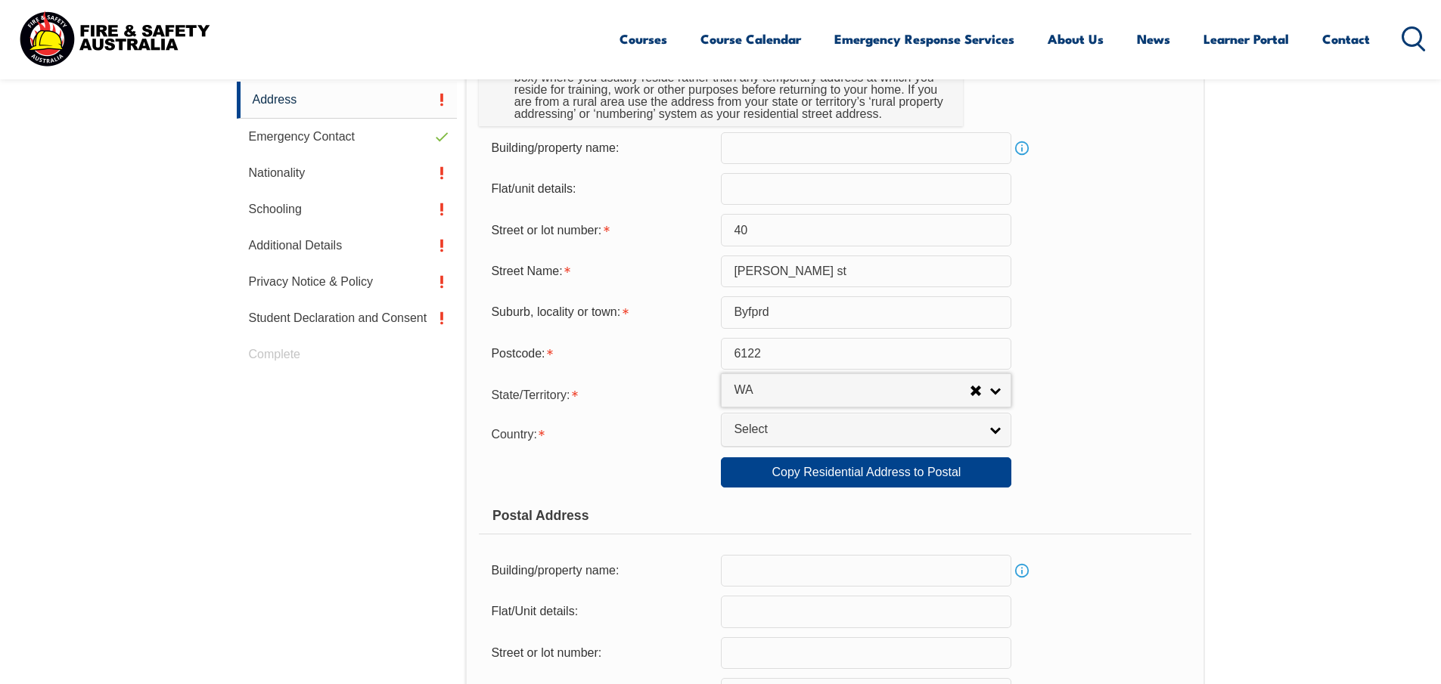
select select "WA"
click at [790, 420] on link "Select" at bounding box center [866, 430] width 290 height 34
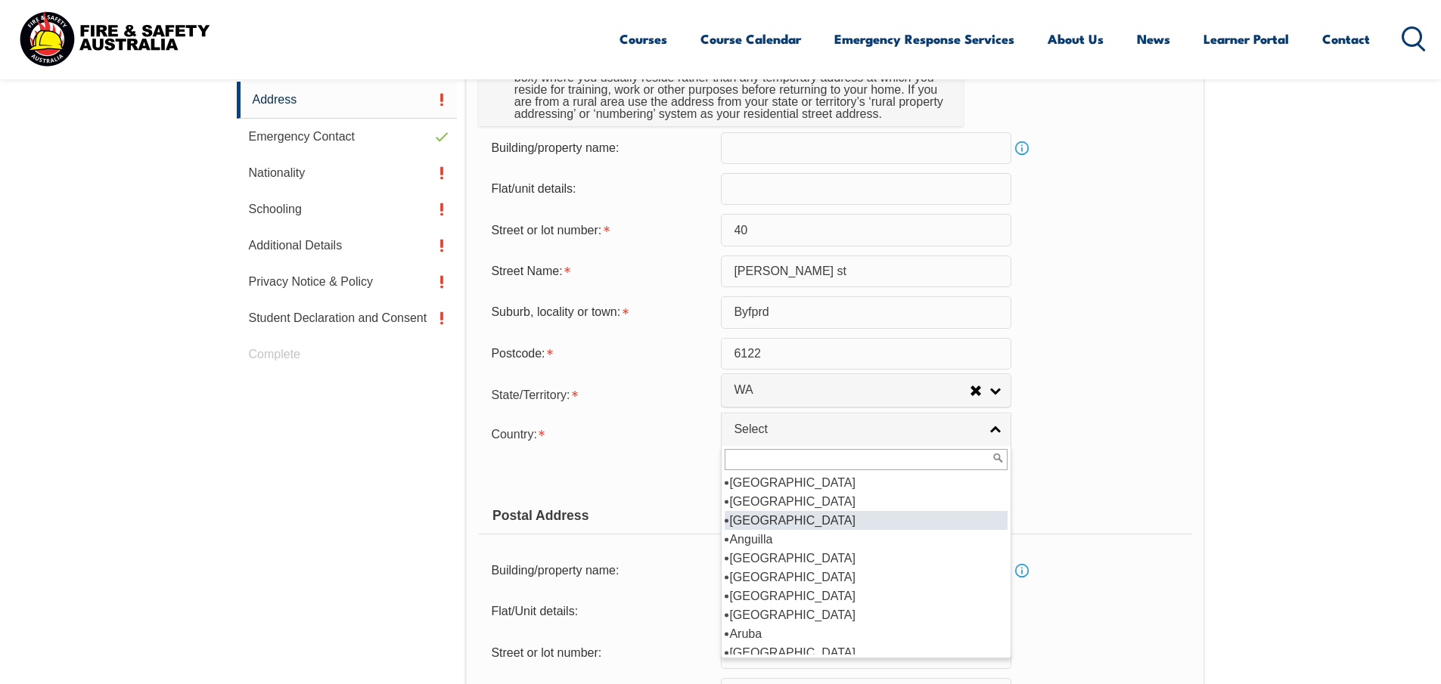
scroll to position [151, 0]
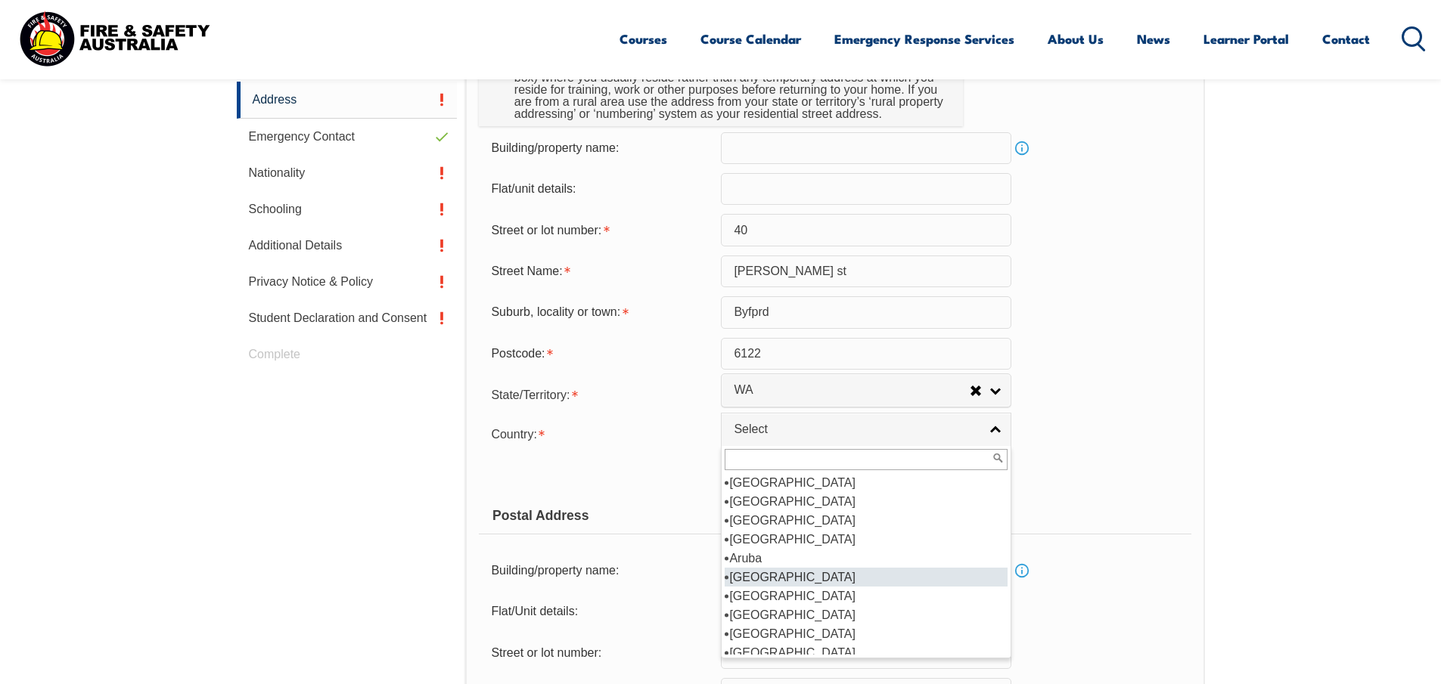
click at [772, 576] on li "Australia" at bounding box center [866, 577] width 283 height 19
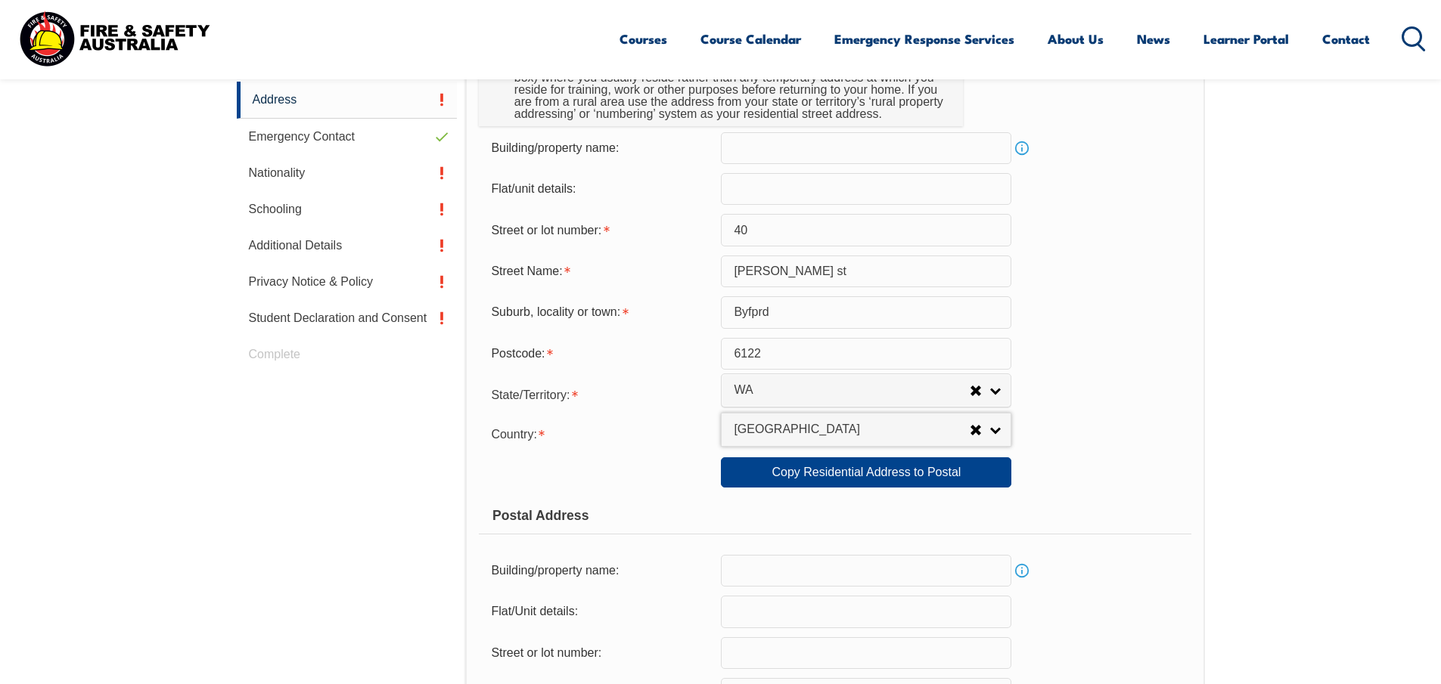
select select "1101"
click at [926, 473] on link "Copy Residential Address to Postal" at bounding box center [866, 473] width 290 height 30
type input "40"
type input "Clifton st"
type input "Byfprd"
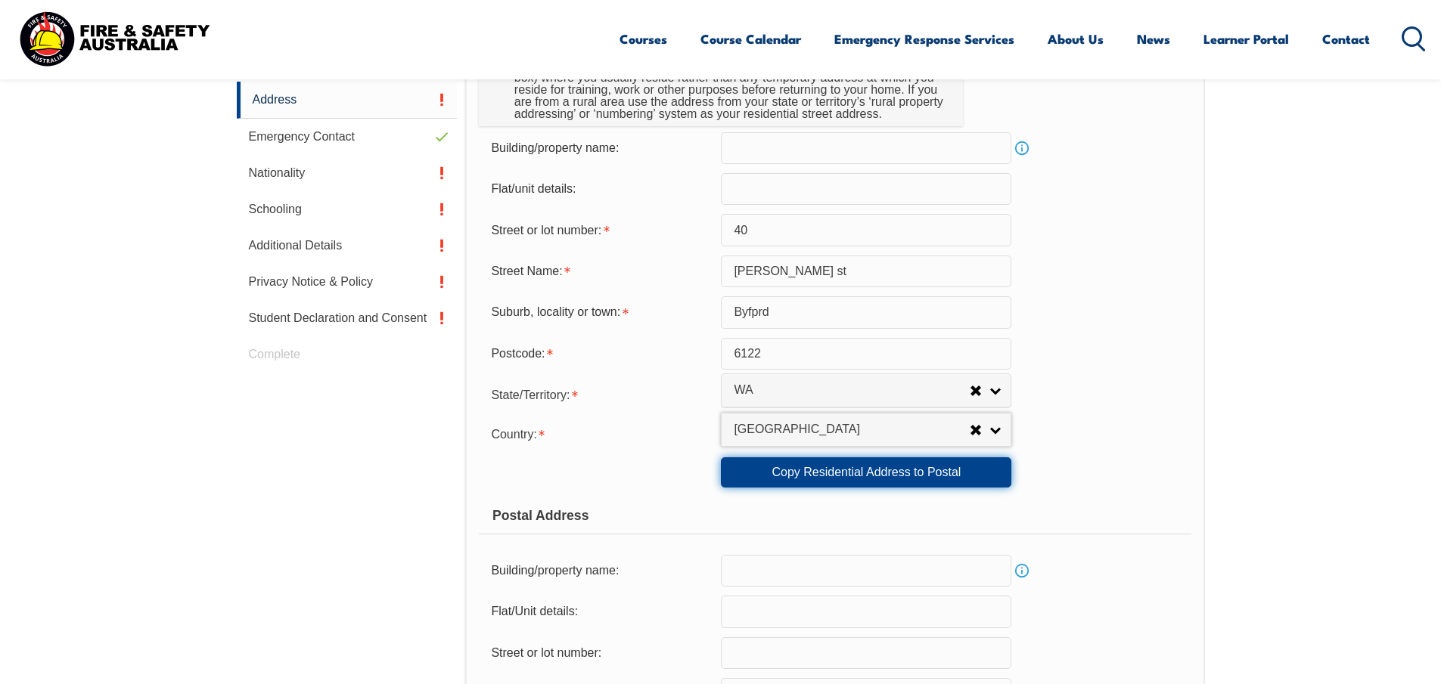
select select "WA"
type input "6122"
select select "1101"
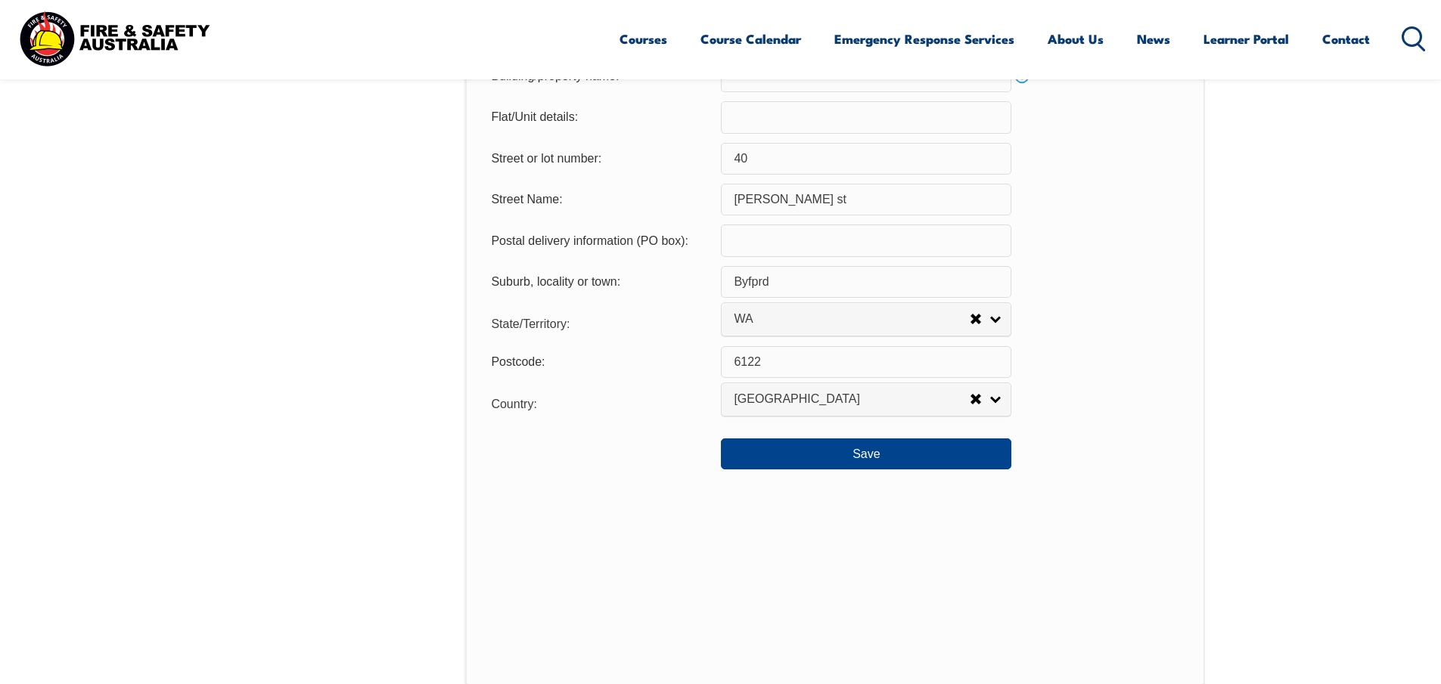
scroll to position [1093, 0]
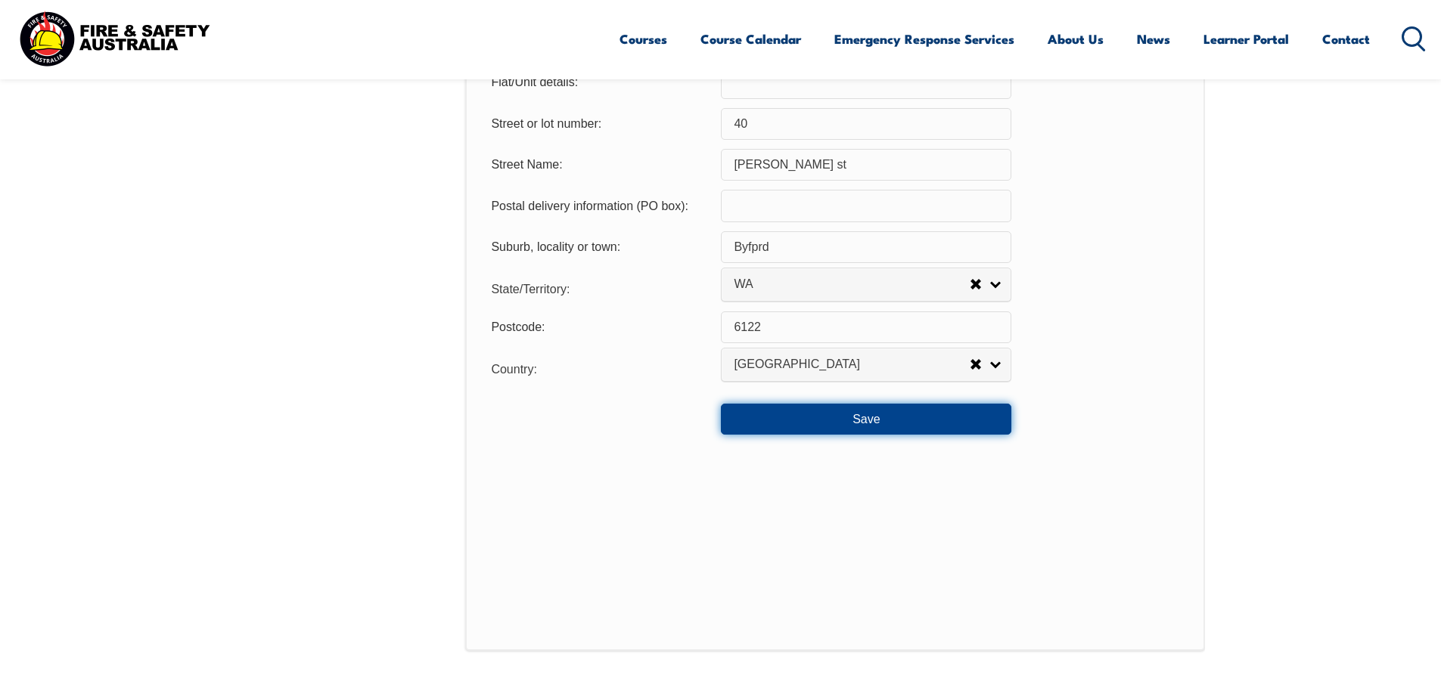
click at [865, 424] on button "Save" at bounding box center [866, 419] width 290 height 30
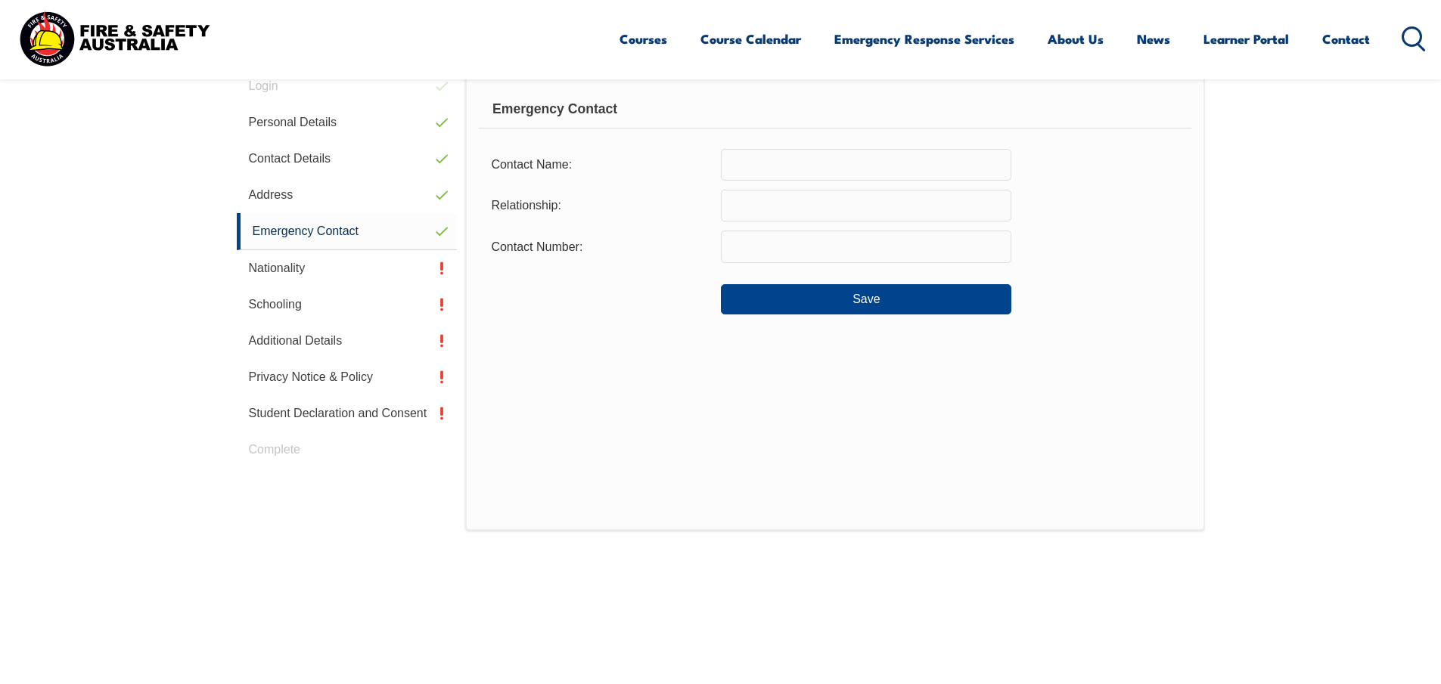
scroll to position [412, 0]
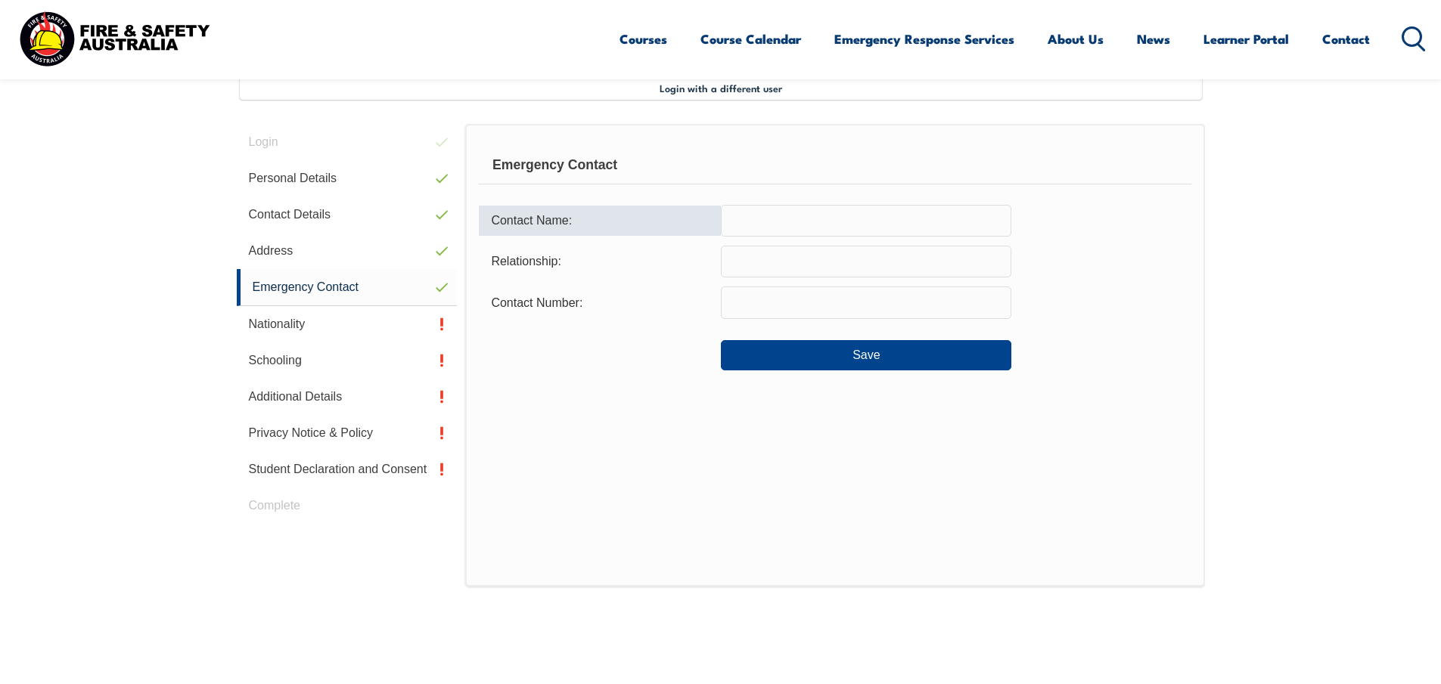
click at [778, 213] on input "text" at bounding box center [866, 221] width 290 height 32
type input "b"
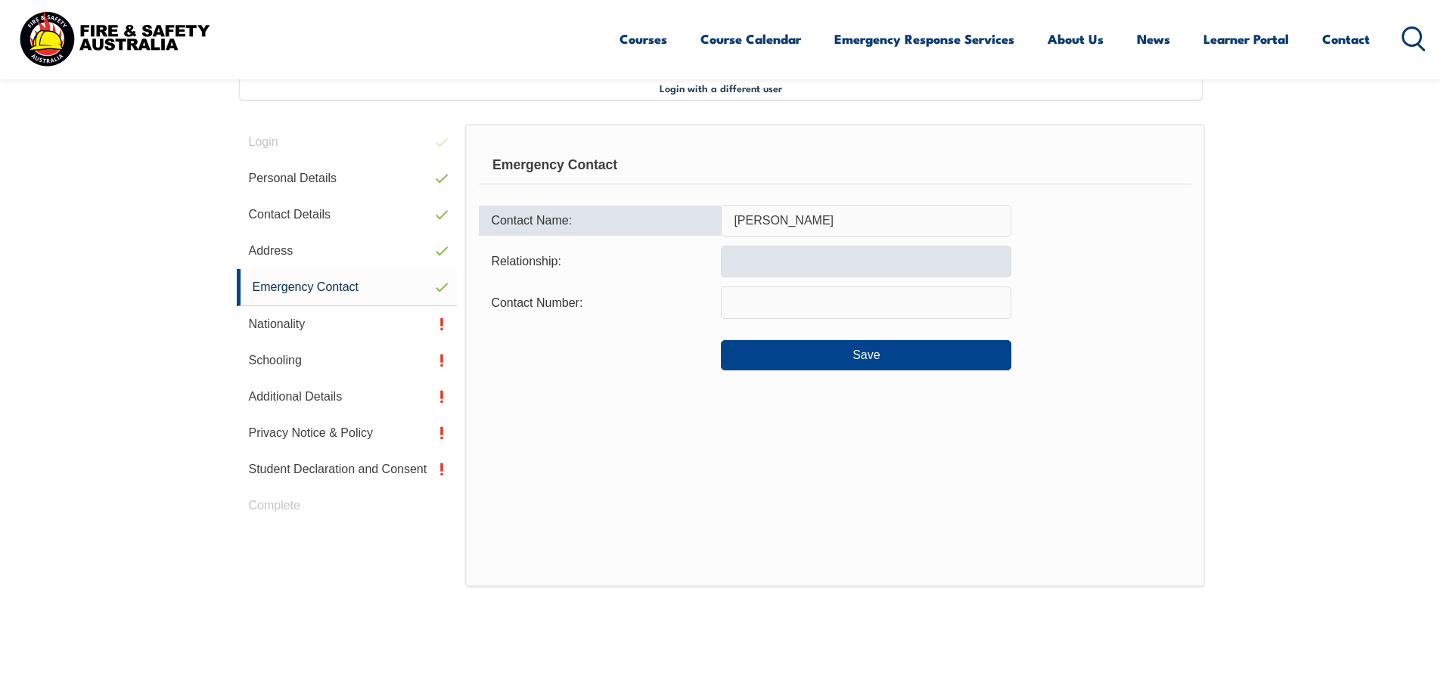
type input "Brian Nordine"
click at [787, 262] on input "text" at bounding box center [866, 262] width 290 height 32
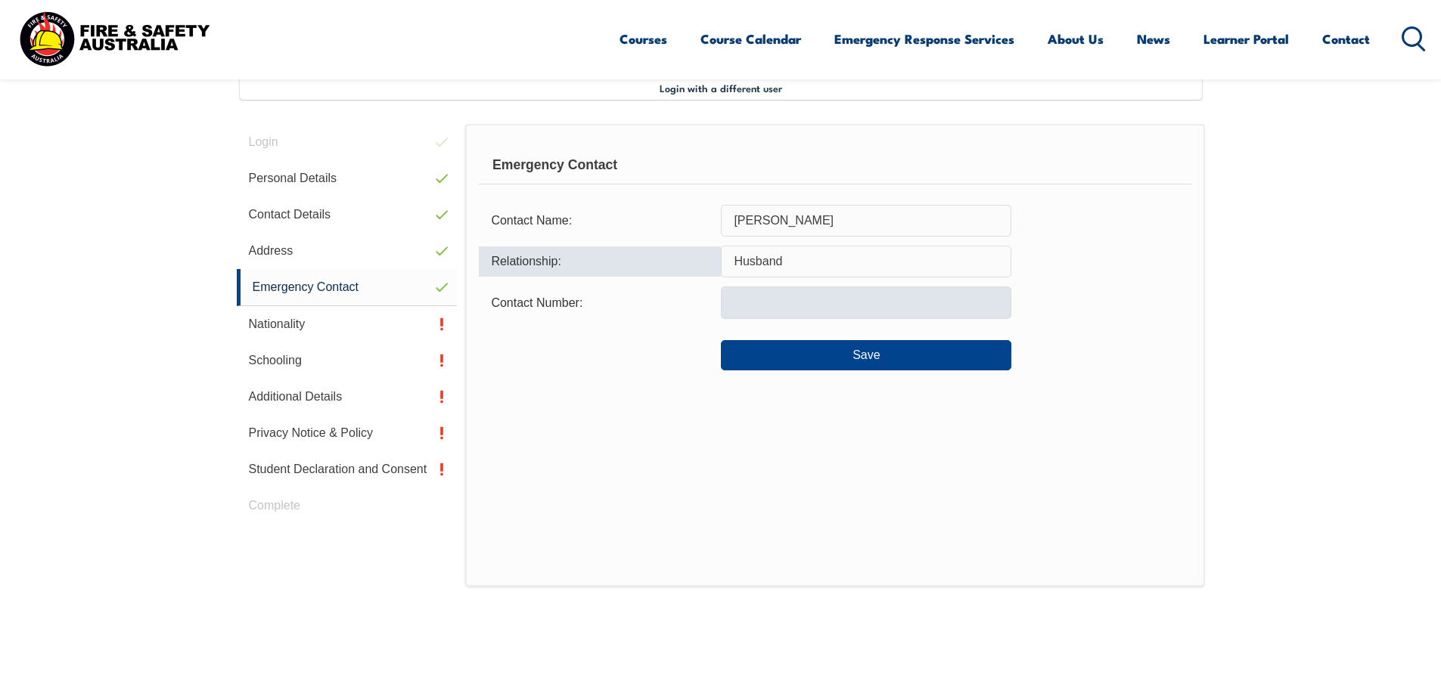
type input "Husband"
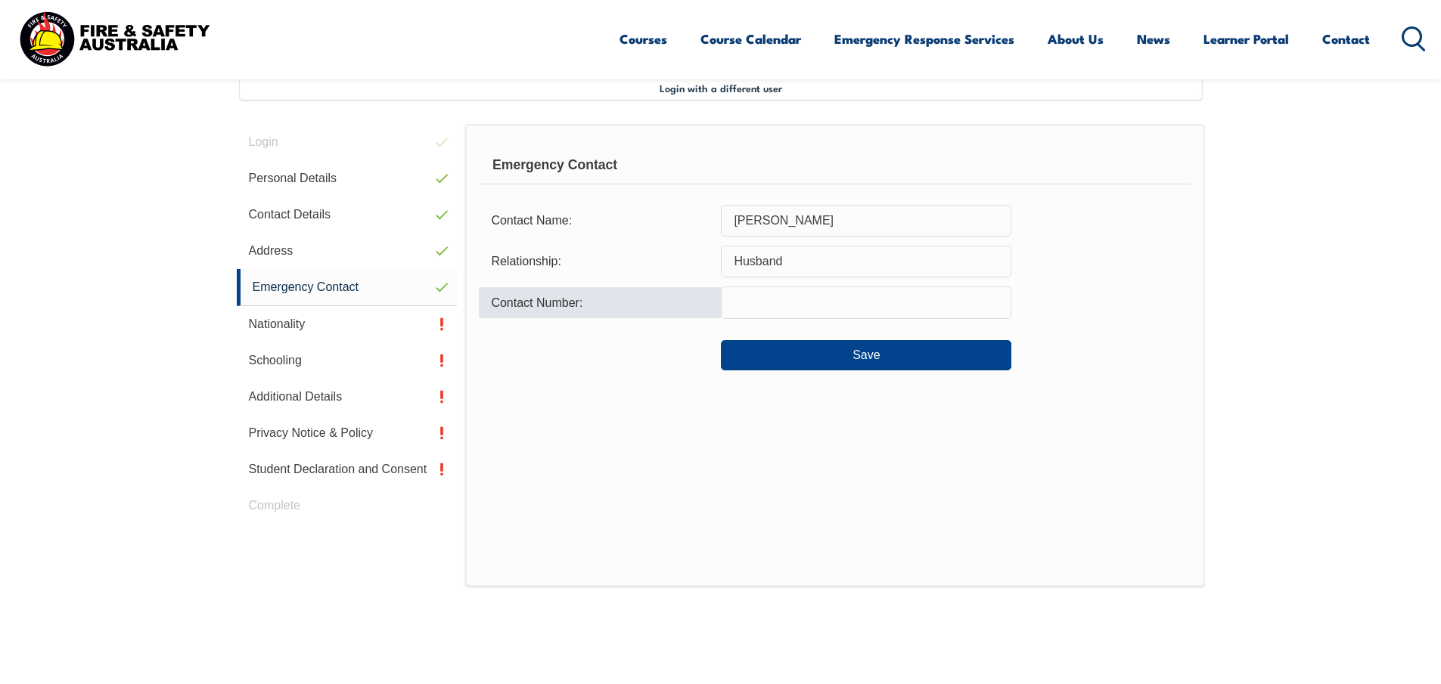
click at [809, 318] on input "text" at bounding box center [866, 303] width 290 height 32
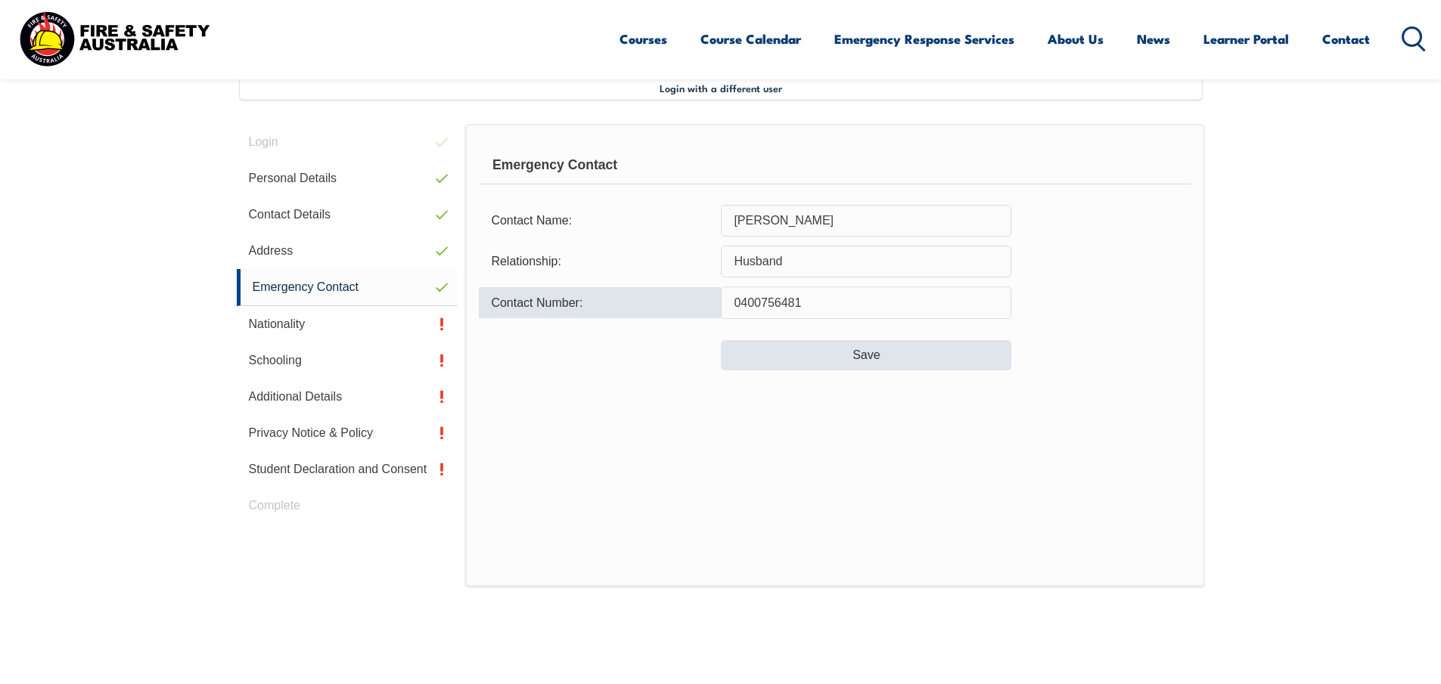
type input "0400756481"
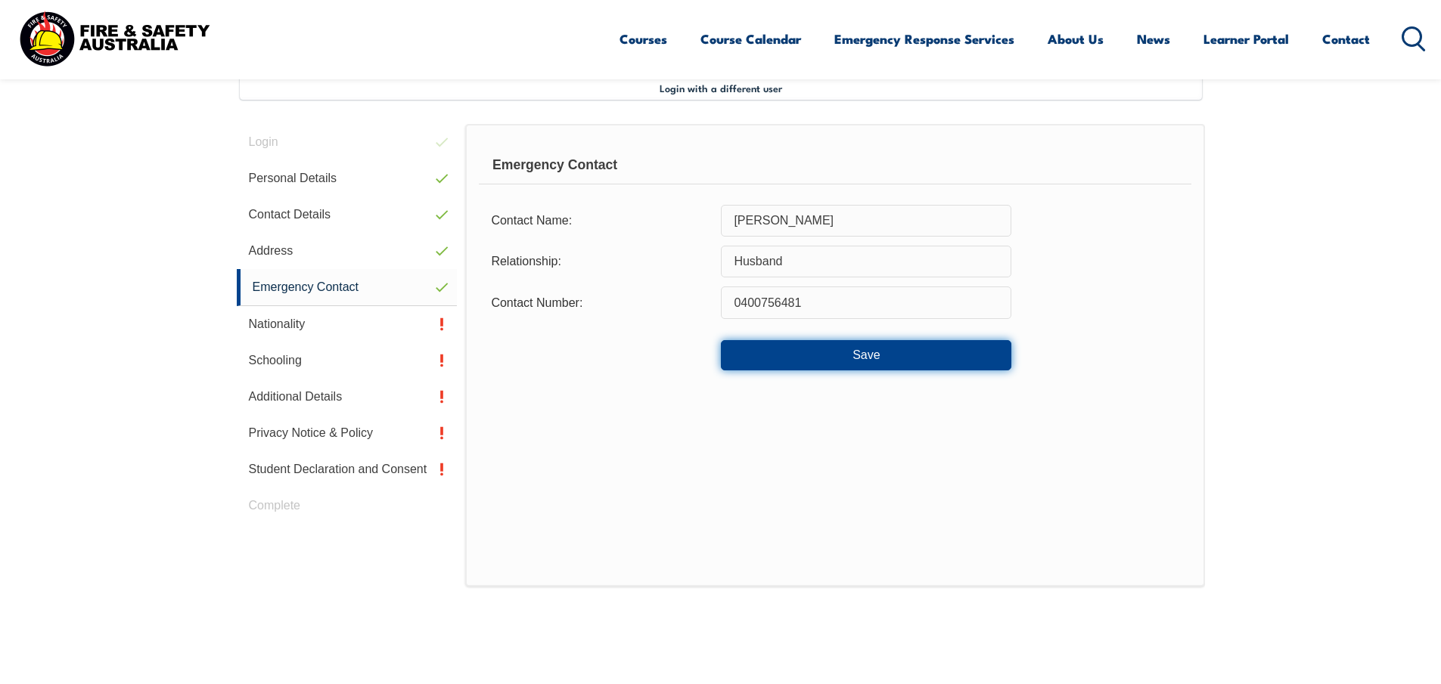
click at [855, 355] on button "Save" at bounding box center [866, 355] width 290 height 30
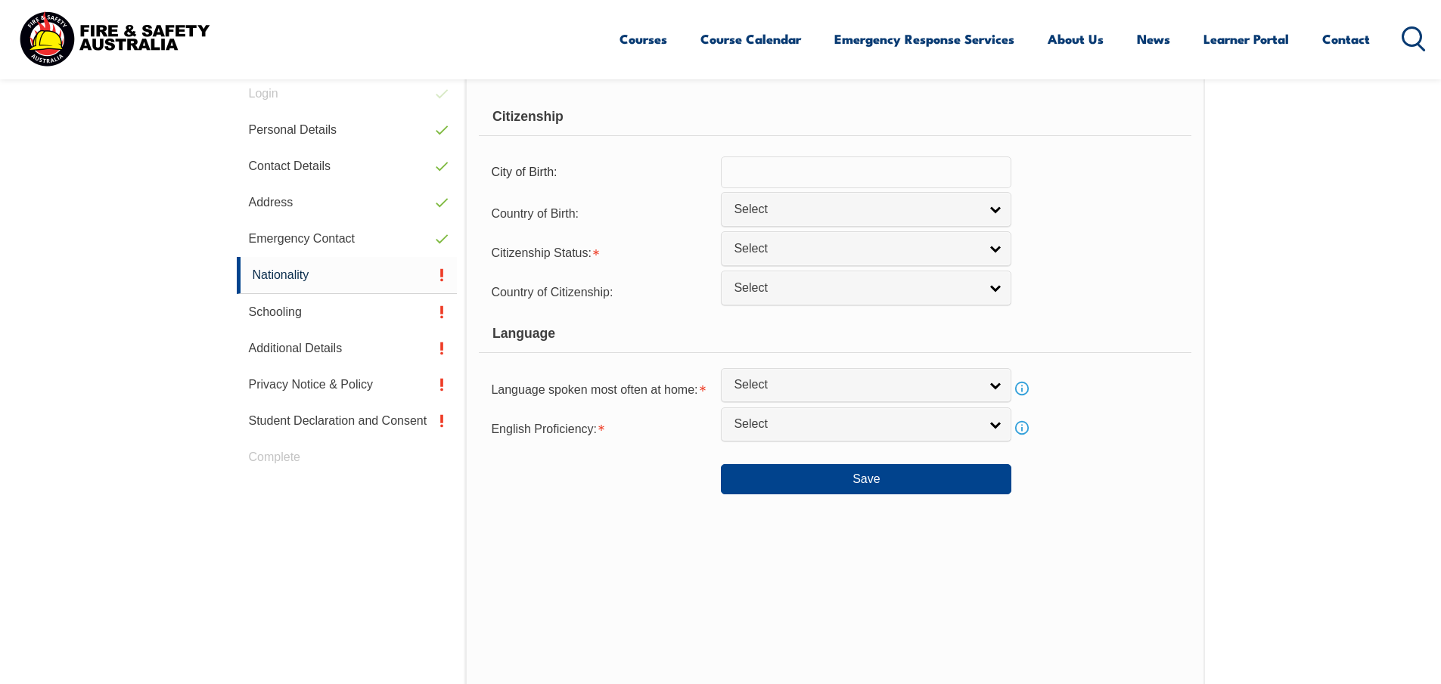
scroll to position [563, 0]
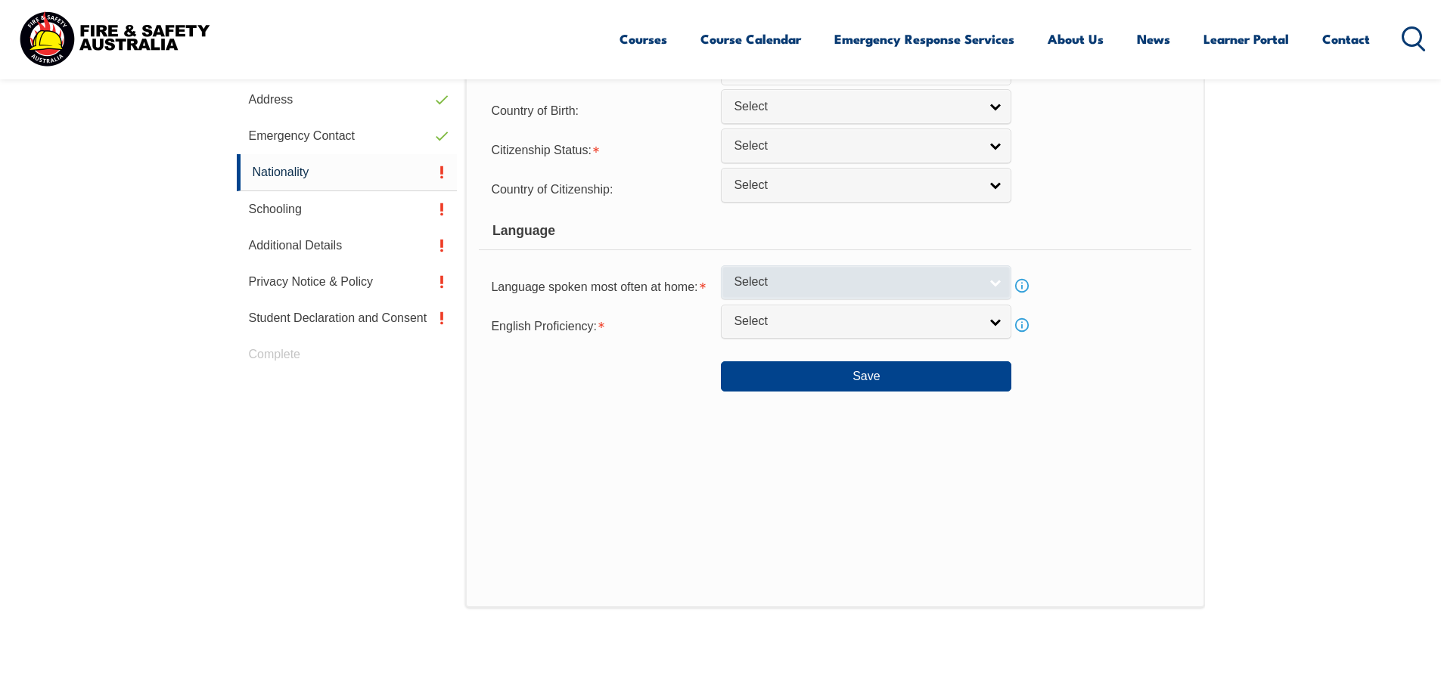
click at [982, 281] on link "Select" at bounding box center [866, 282] width 290 height 34
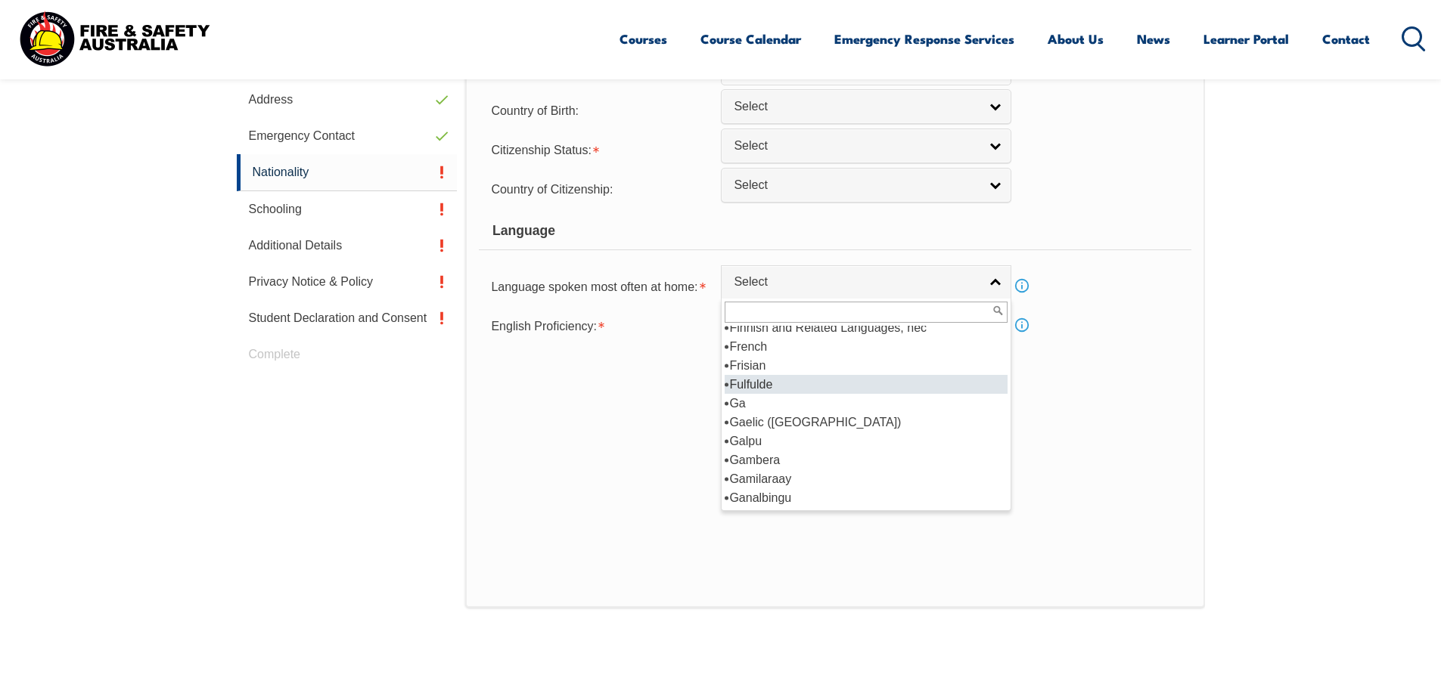
scroll to position [1891, 0]
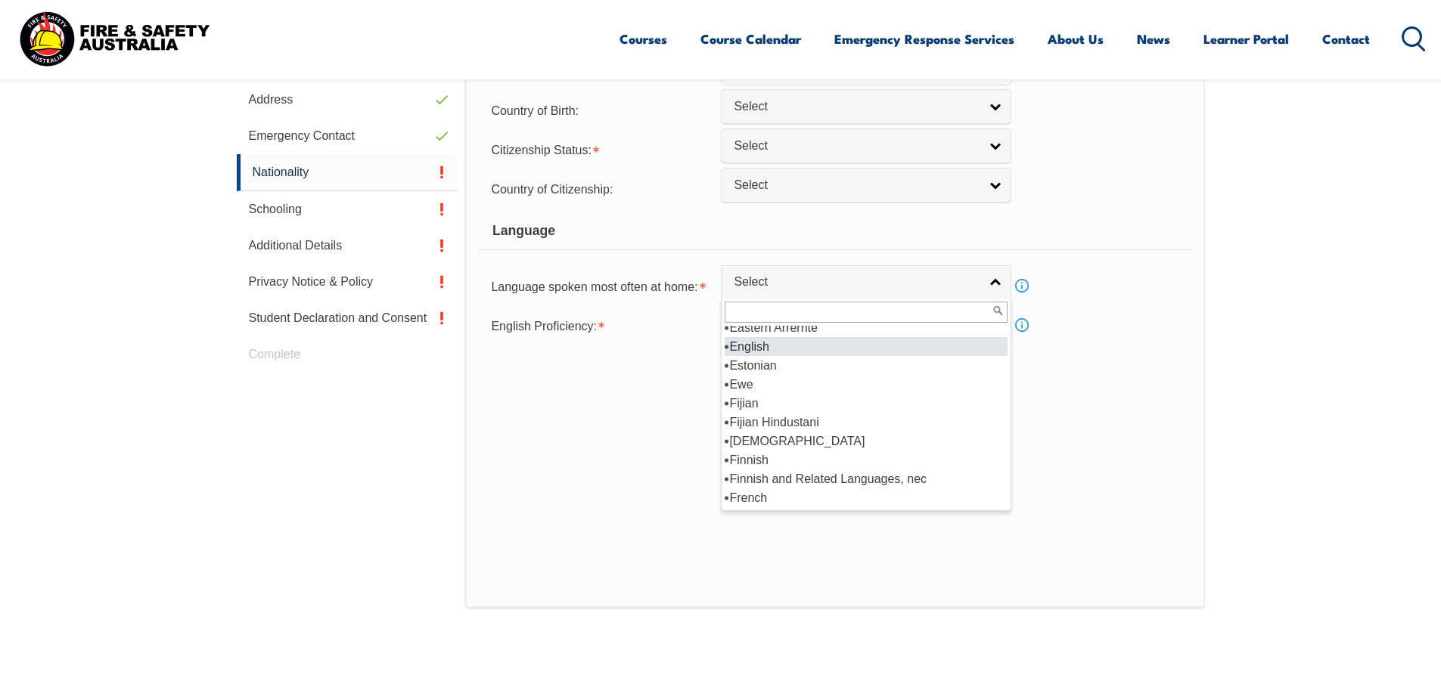
click at [767, 341] on li "English" at bounding box center [866, 346] width 283 height 19
select select "1201"
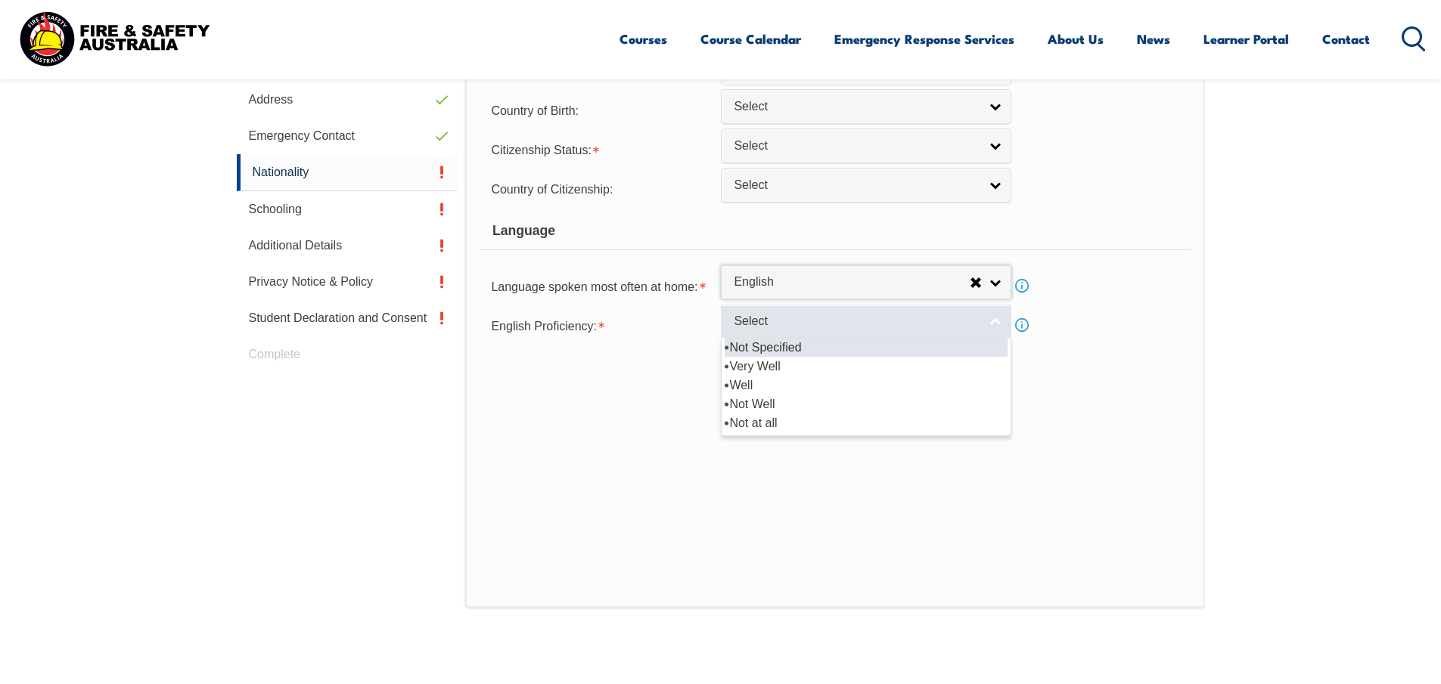
click at [960, 314] on span "Select" at bounding box center [856, 322] width 245 height 16
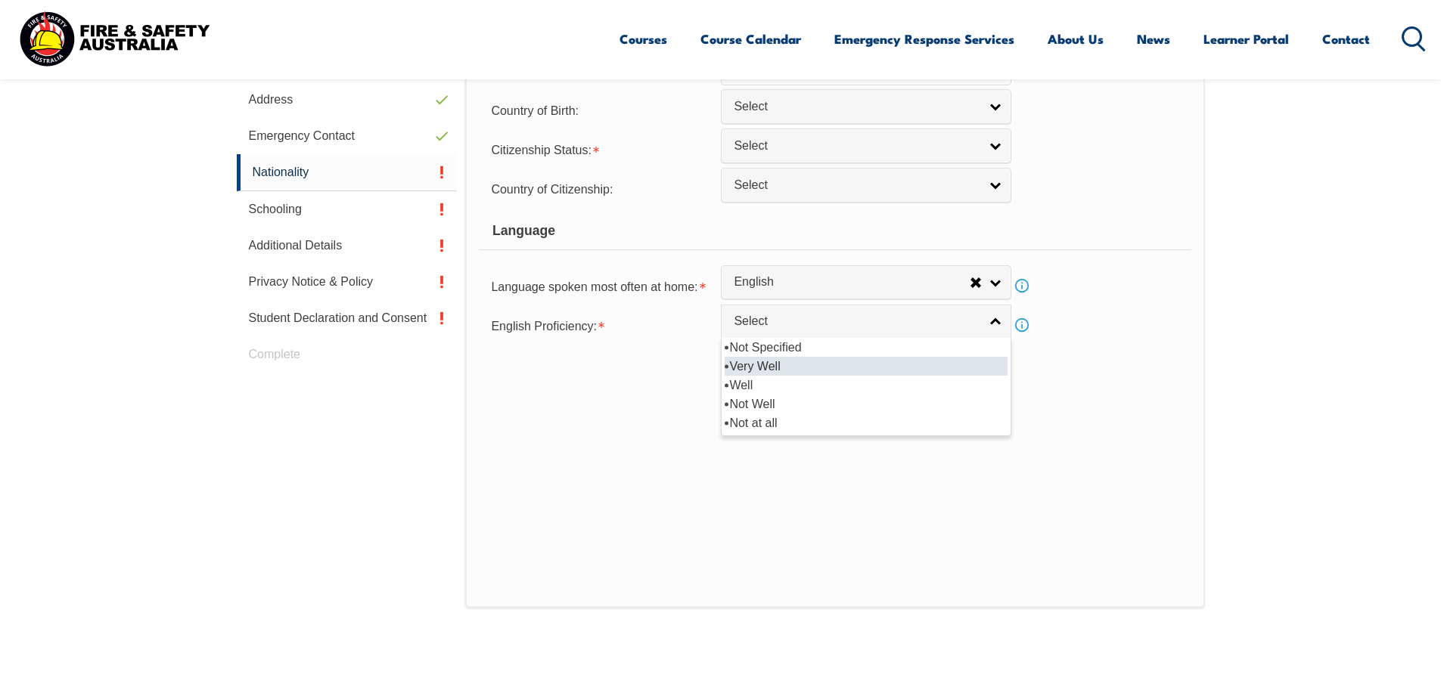
click at [780, 364] on li "Very Well" at bounding box center [866, 366] width 283 height 19
select select "1"
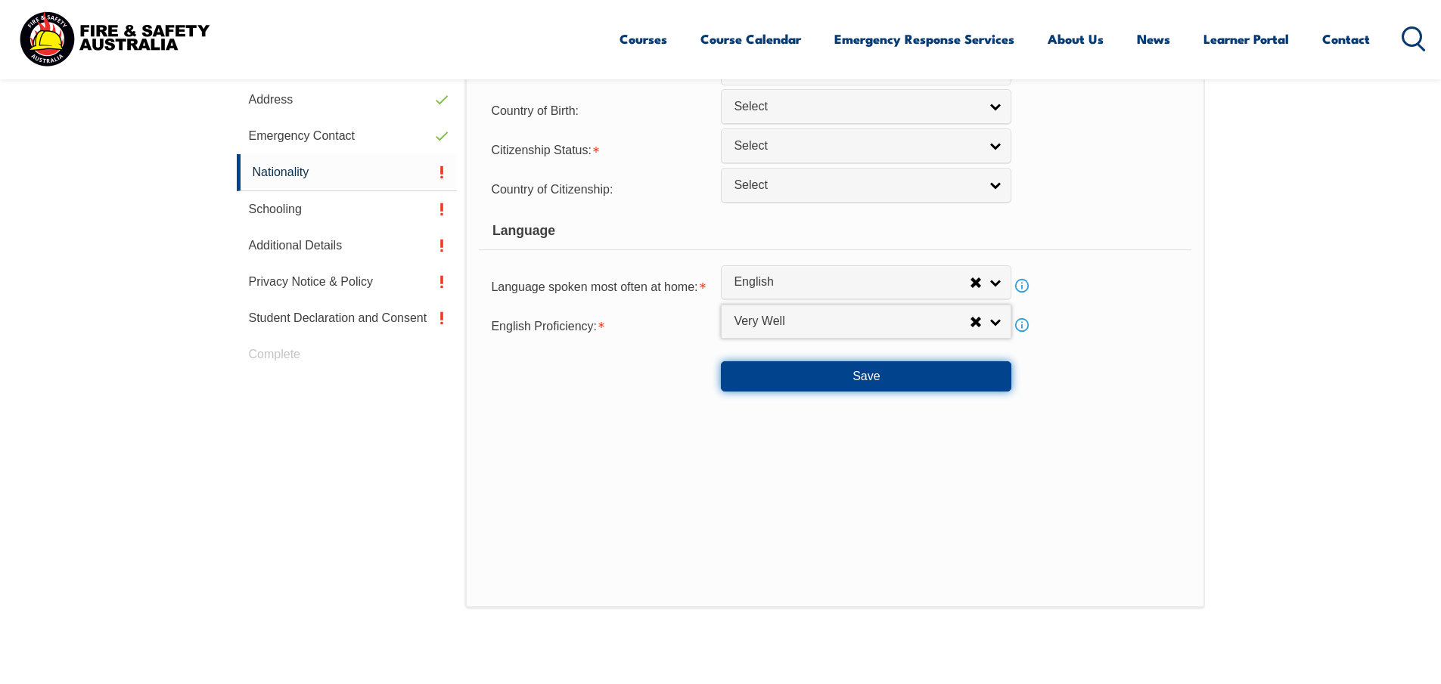
click at [882, 374] on button "Save" at bounding box center [866, 377] width 290 height 30
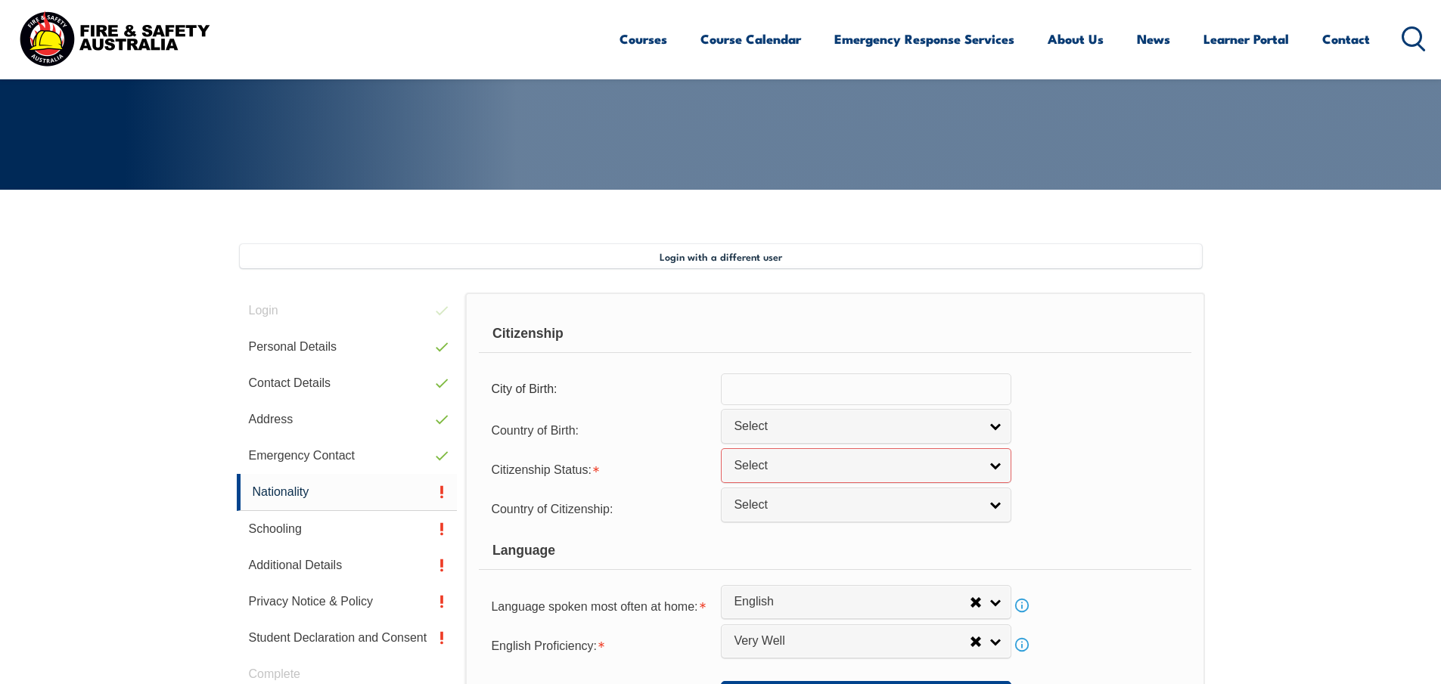
scroll to position [237, 0]
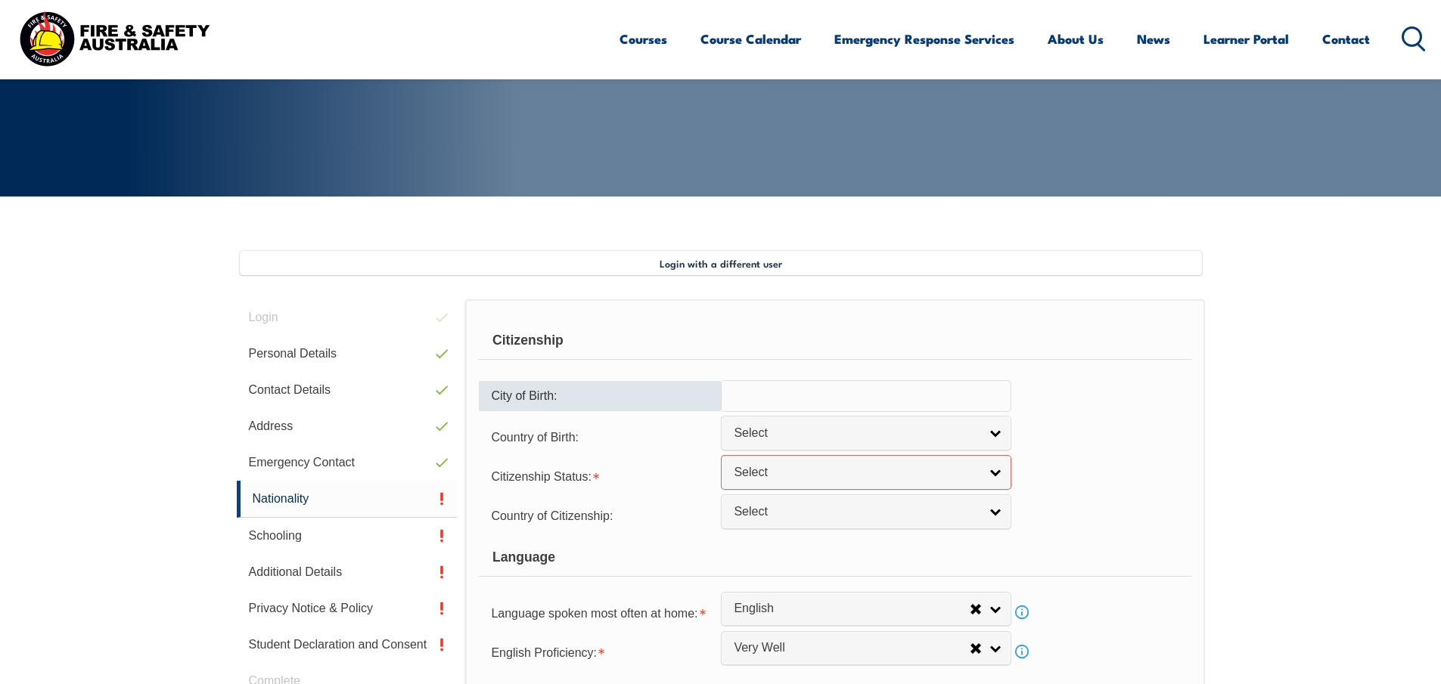
click at [883, 395] on input "text" at bounding box center [866, 396] width 290 height 32
click at [905, 389] on input "Australia" at bounding box center [866, 396] width 290 height 32
click at [878, 402] on input "Australia" at bounding box center [866, 396] width 290 height 32
type input "A"
type input "Perth"
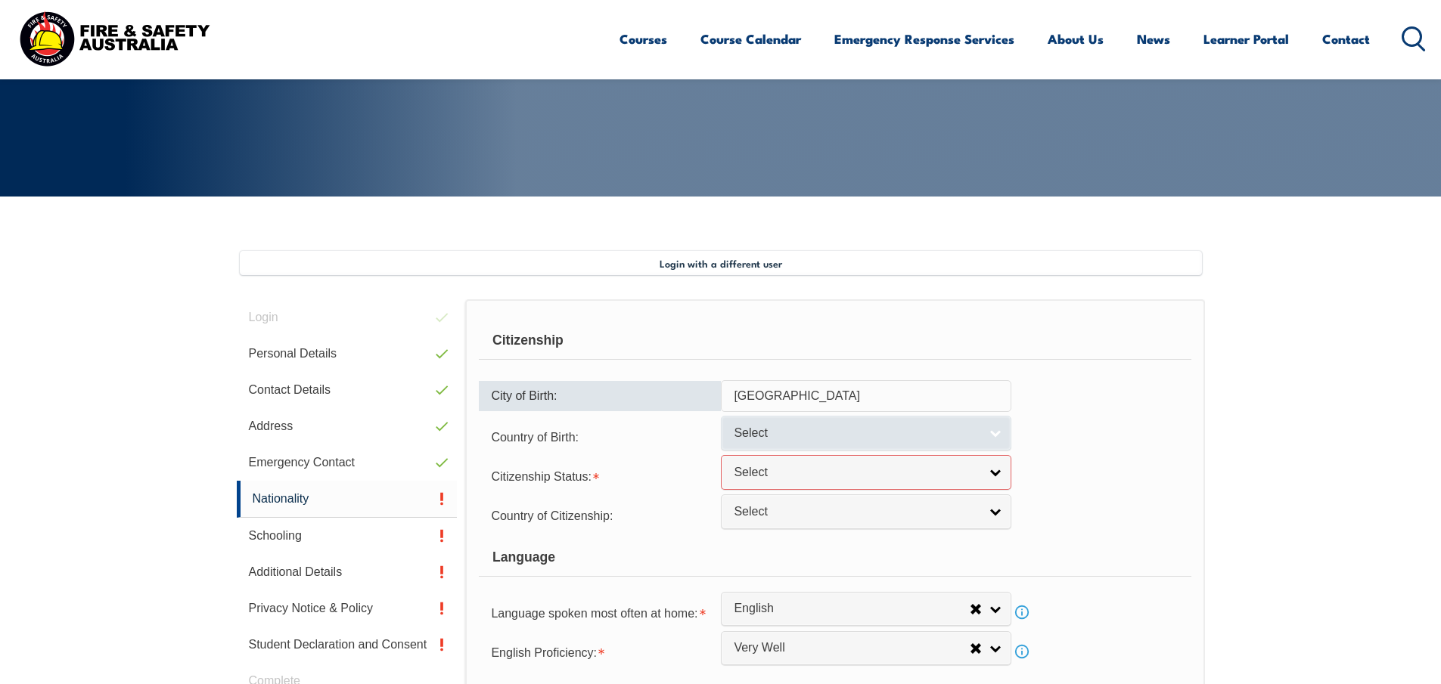
click at [880, 441] on span "Select" at bounding box center [856, 434] width 245 height 16
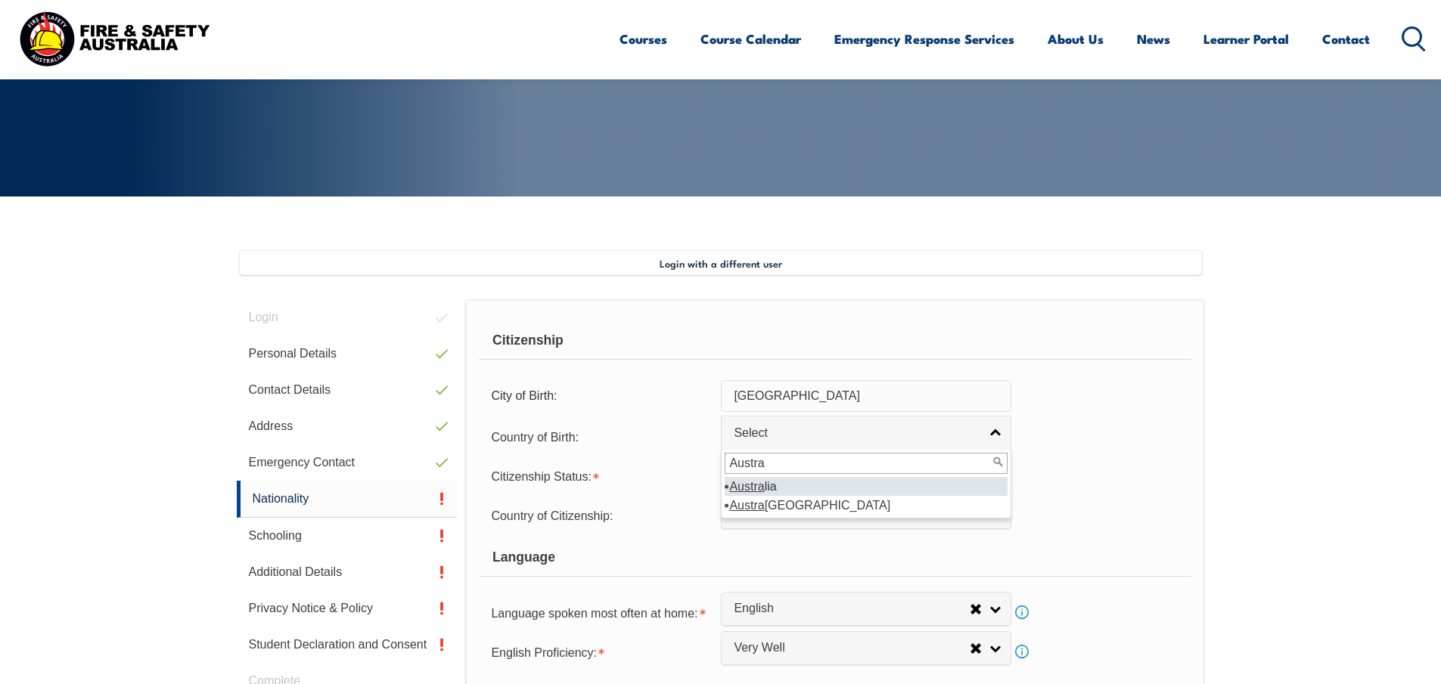
type input "Austra"
click at [834, 486] on li "Austra lia" at bounding box center [866, 486] width 283 height 19
select select "1101"
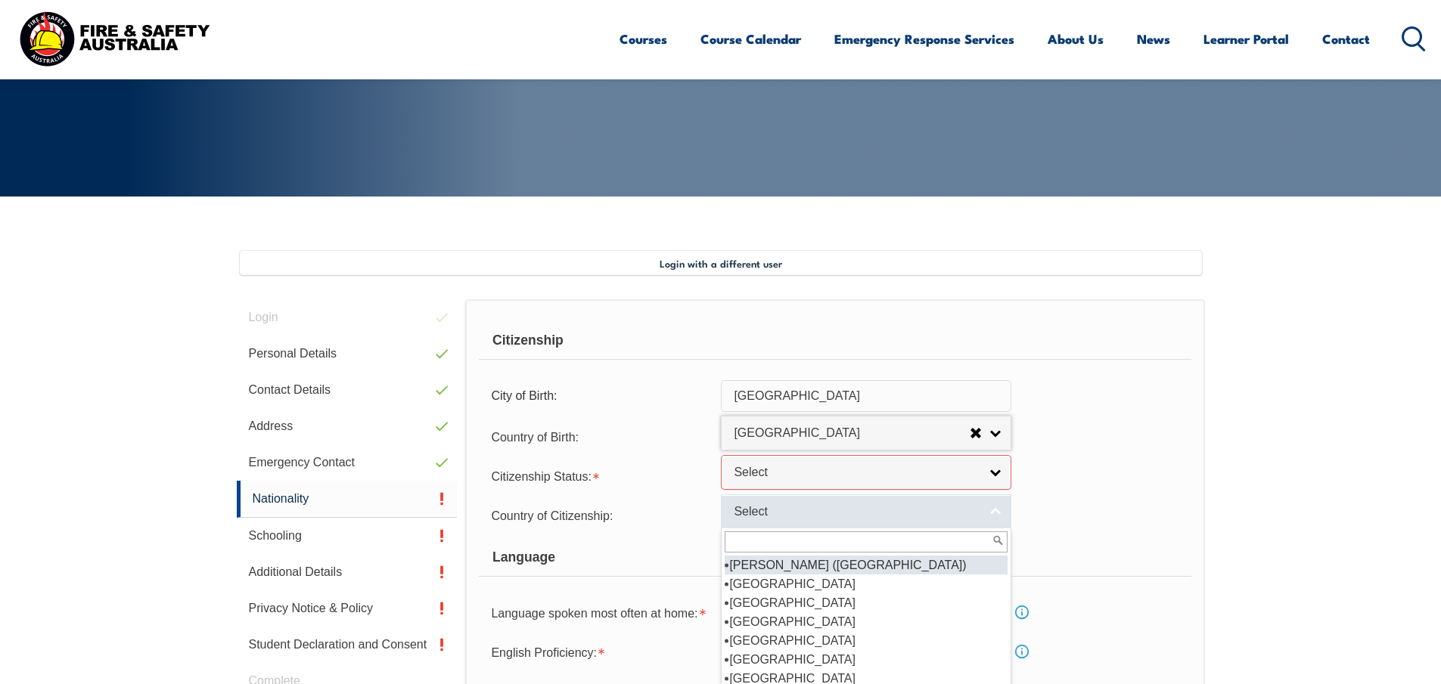
click at [804, 513] on span "Select" at bounding box center [856, 512] width 245 height 16
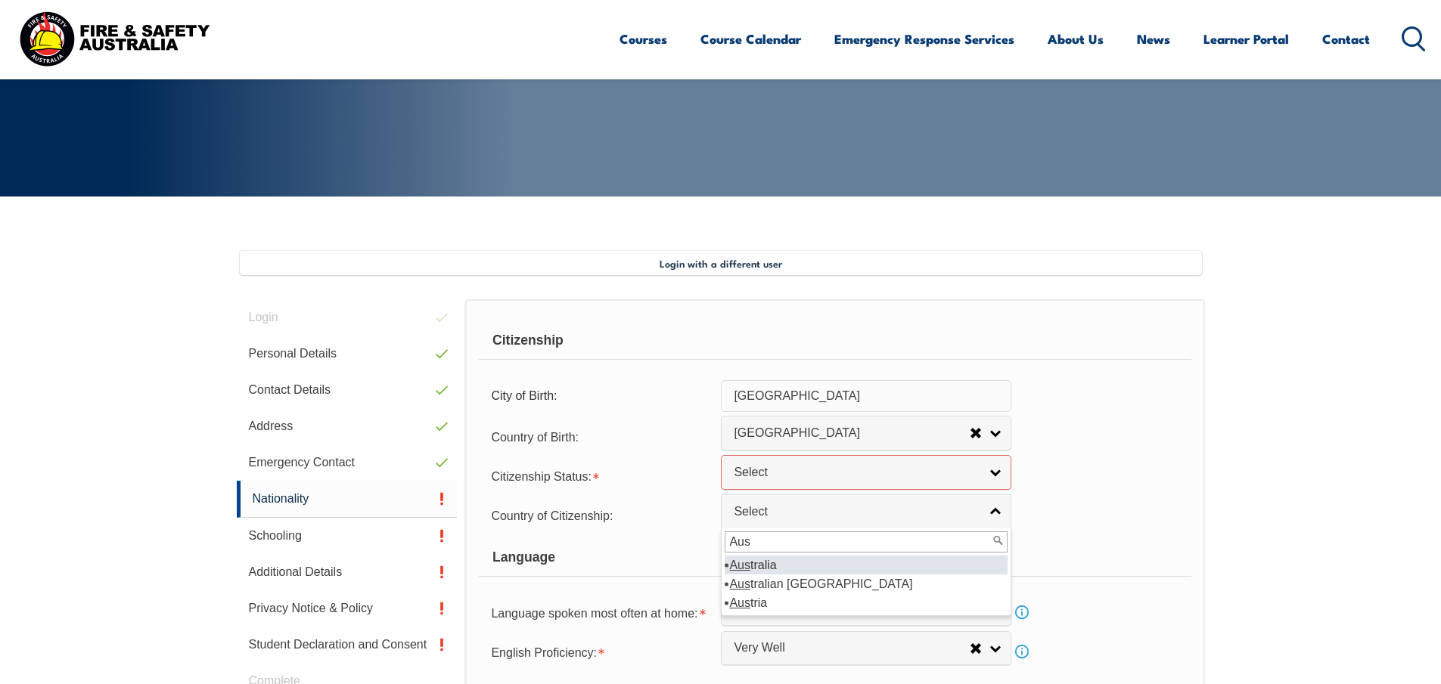
type input "Aus"
click at [787, 560] on li "Aus tralia" at bounding box center [866, 565] width 283 height 19
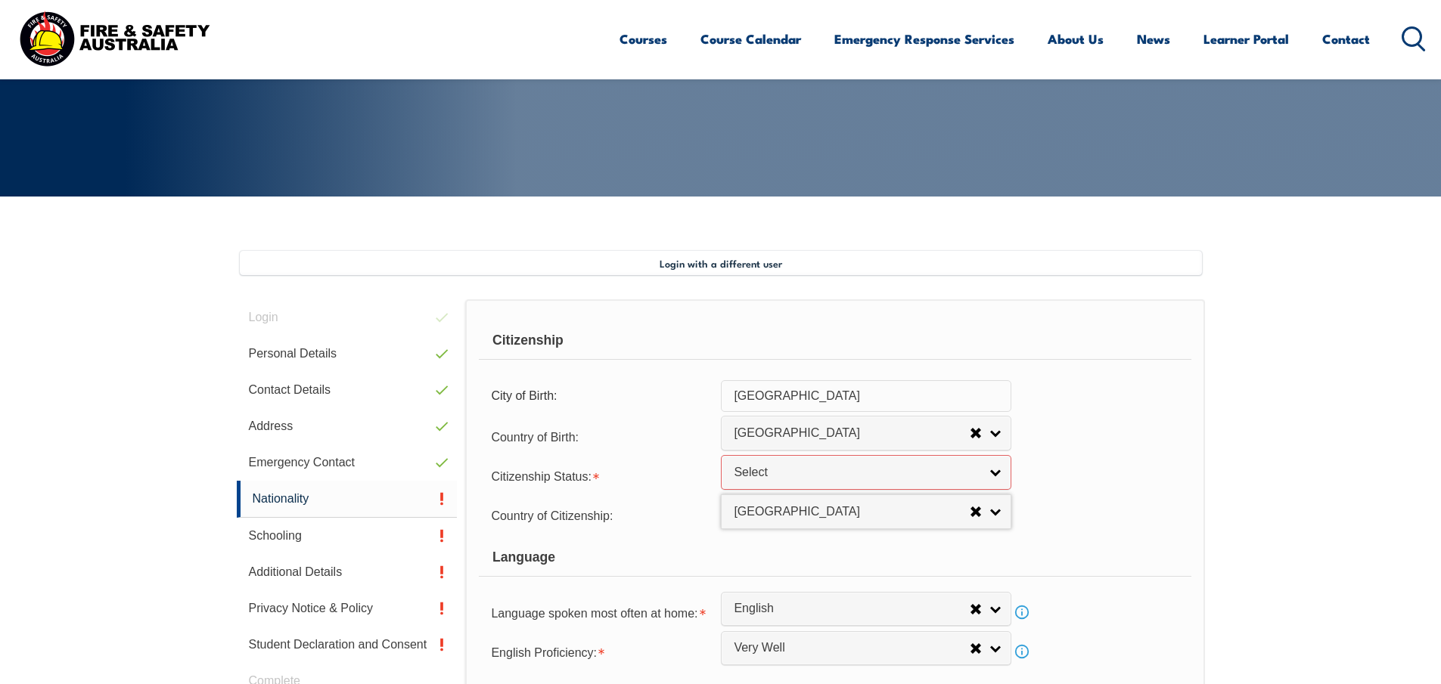
select select "1101"
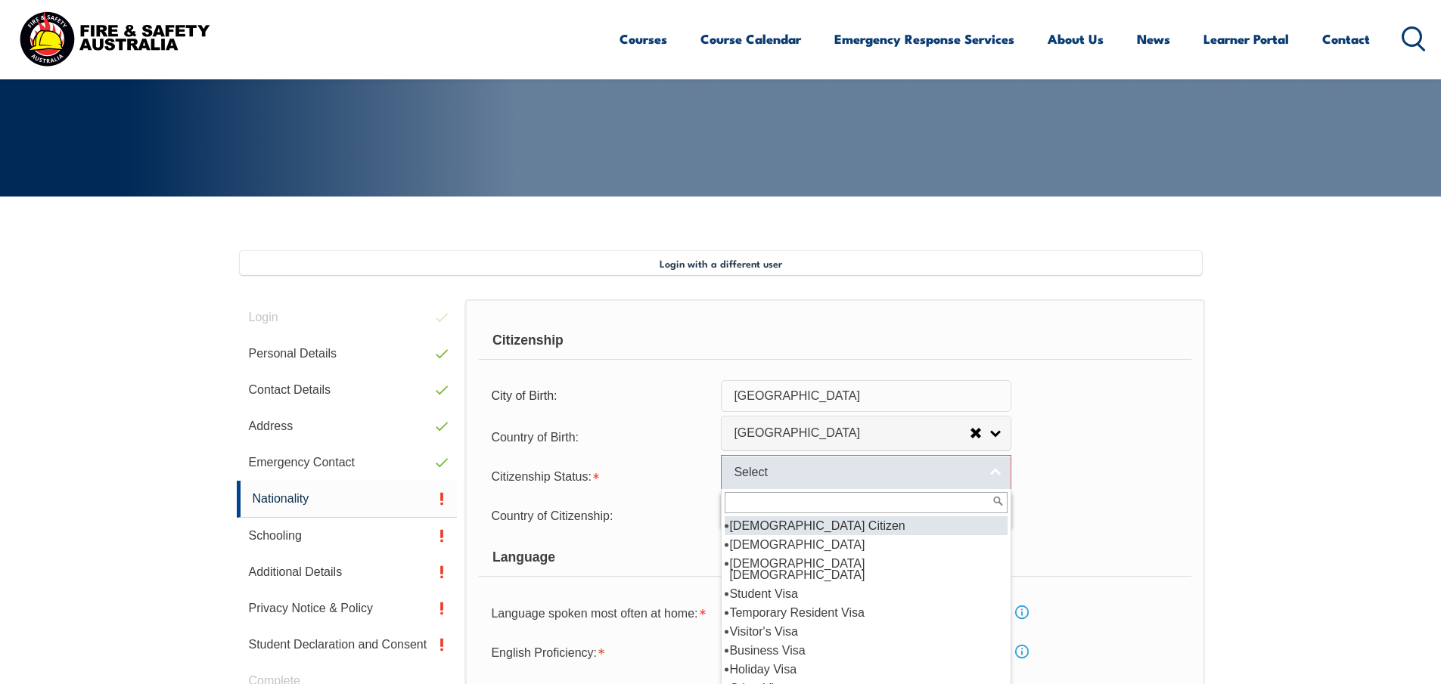
click at [821, 475] on span "Select" at bounding box center [856, 473] width 245 height 16
click at [826, 527] on li "Australian Citizen" at bounding box center [866, 526] width 283 height 19
select select "1"
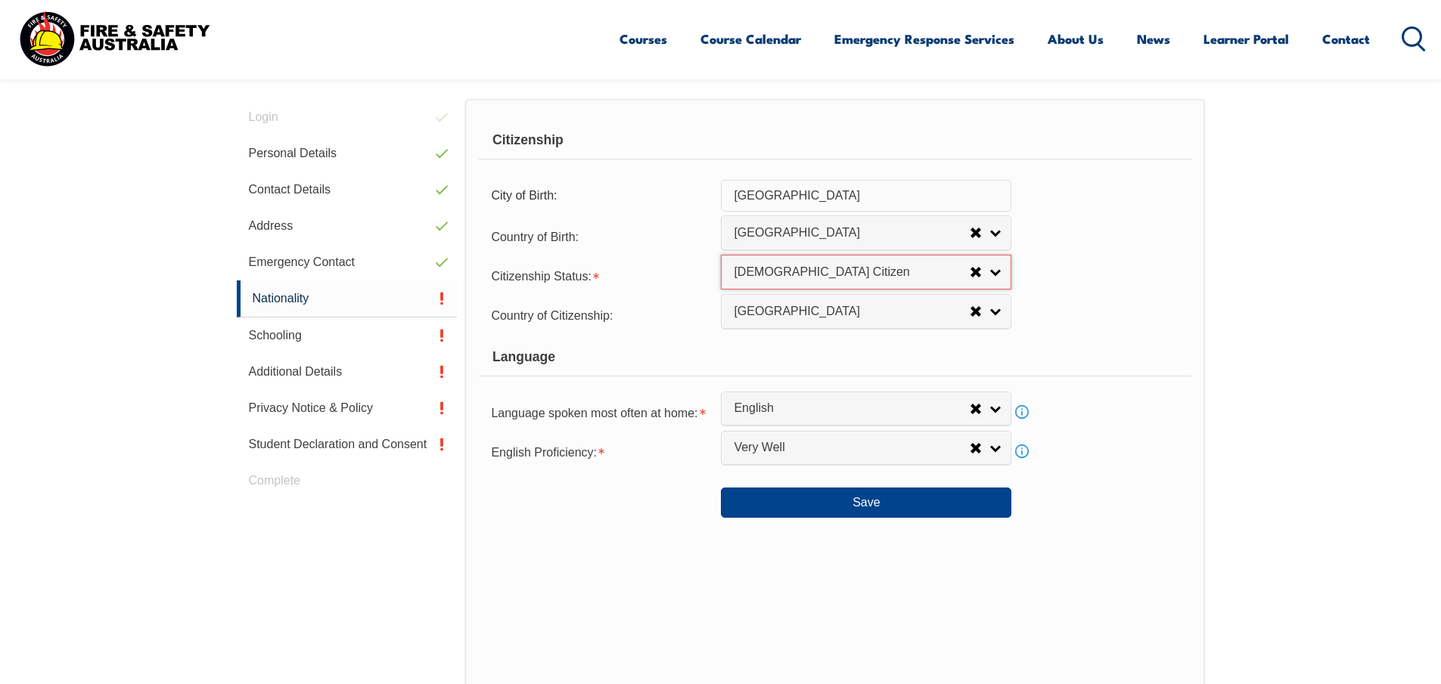
scroll to position [464, 0]
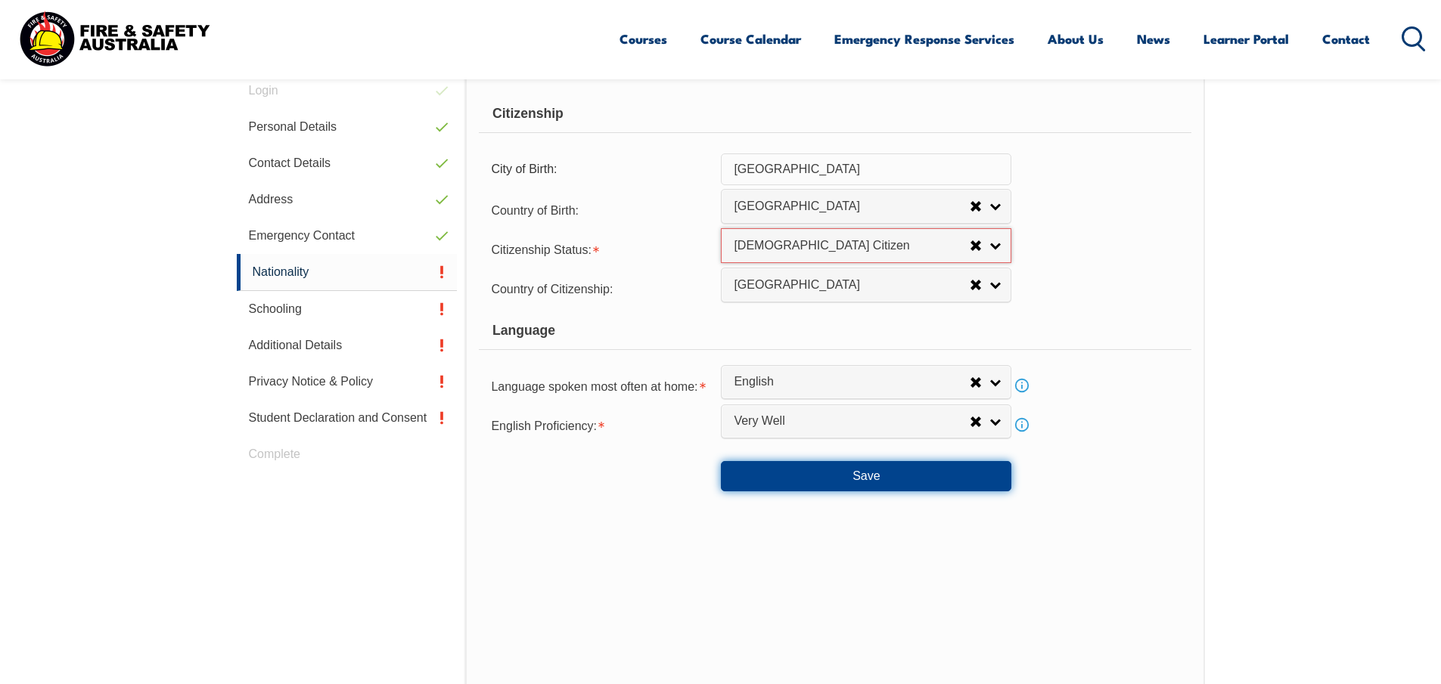
click at [900, 473] on button "Save" at bounding box center [866, 476] width 290 height 30
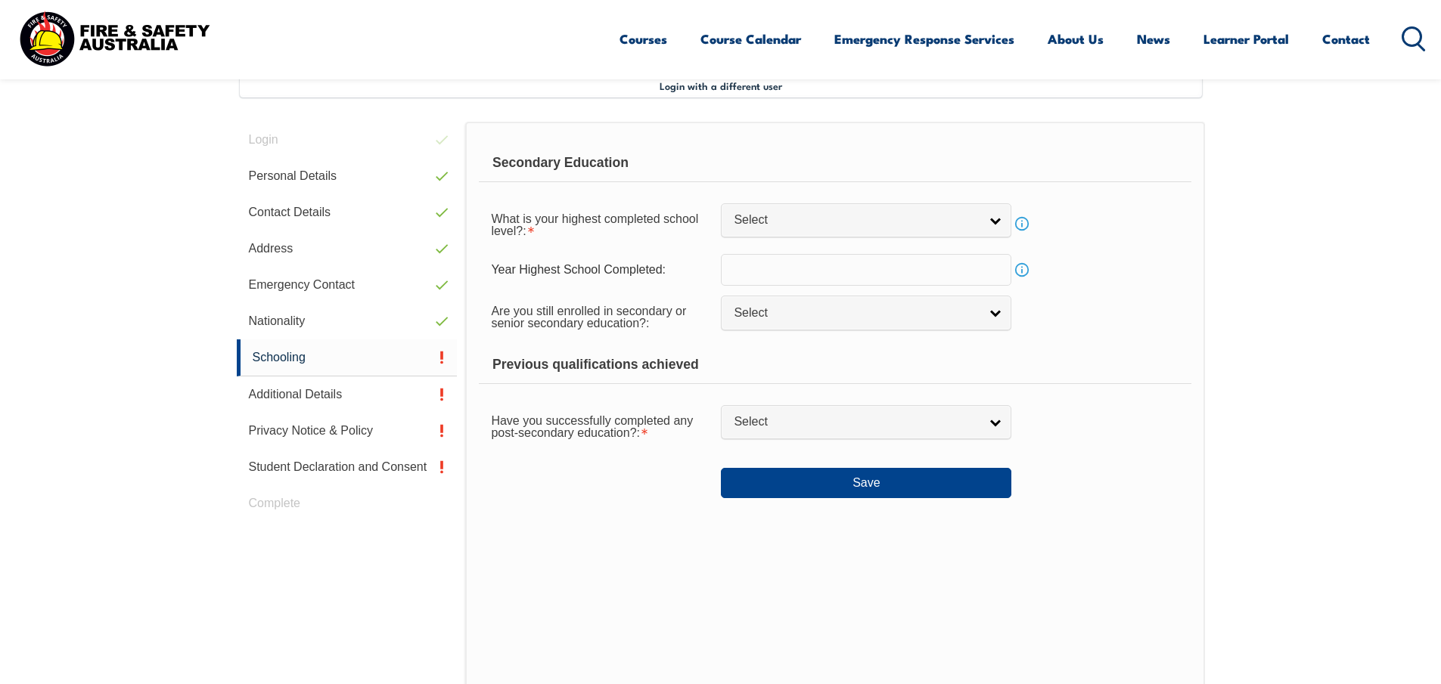
scroll to position [412, 0]
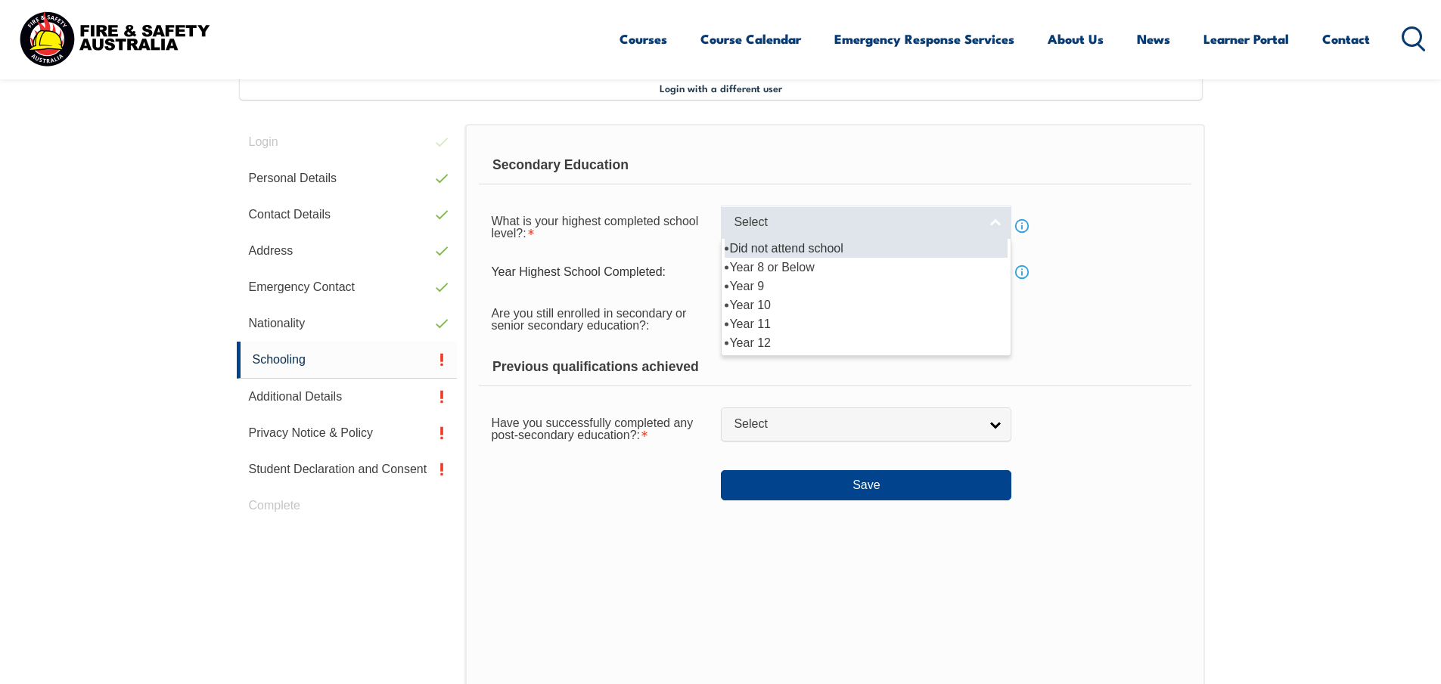
click at [872, 223] on span "Select" at bounding box center [856, 223] width 245 height 16
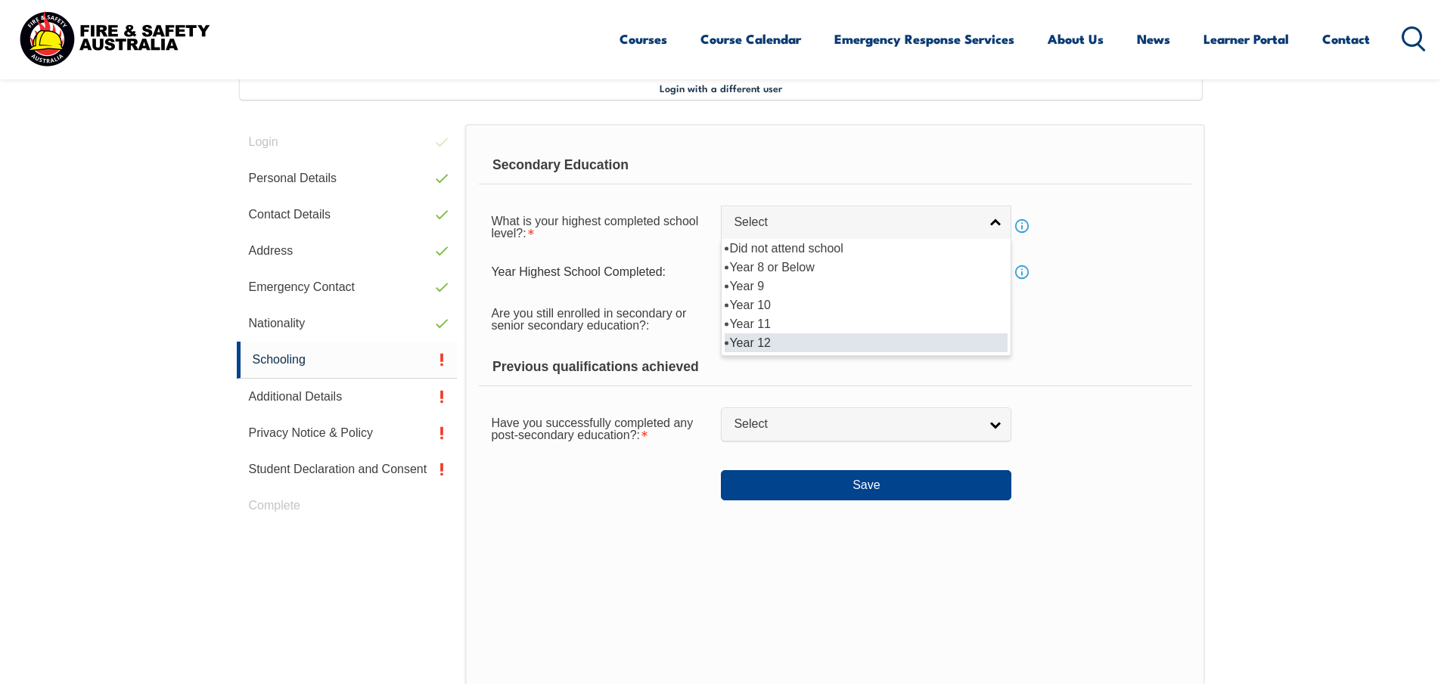
click at [747, 340] on li "Year 12" at bounding box center [866, 343] width 283 height 19
select select "12"
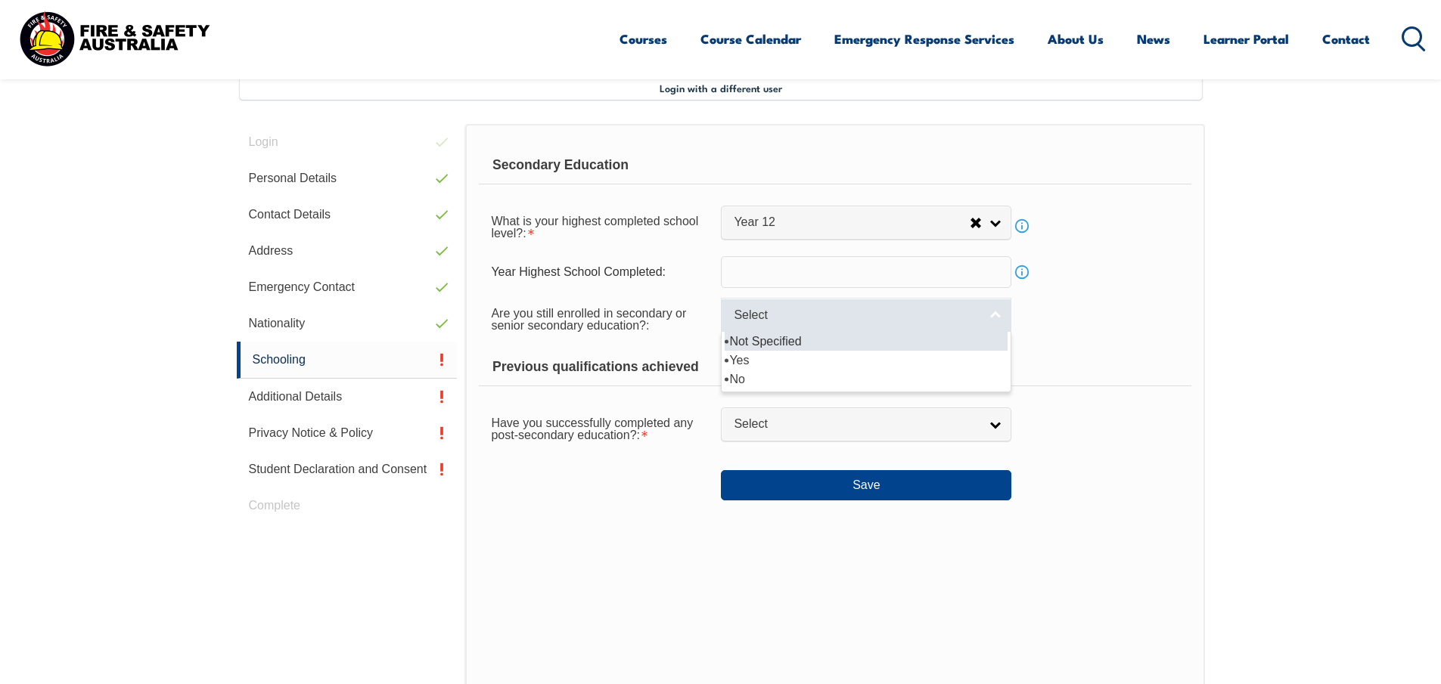
click at [793, 313] on span "Select" at bounding box center [856, 316] width 245 height 16
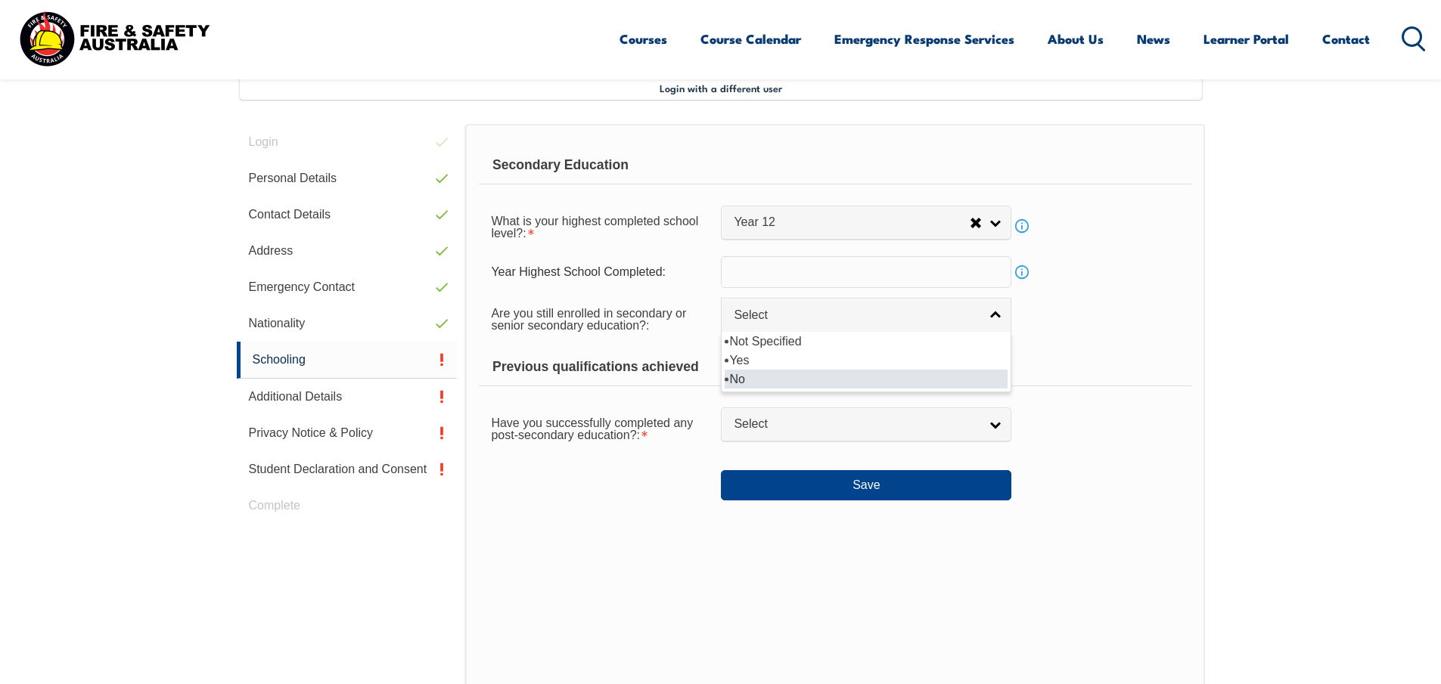
click at [753, 379] on li "No" at bounding box center [866, 379] width 283 height 19
select select "false"
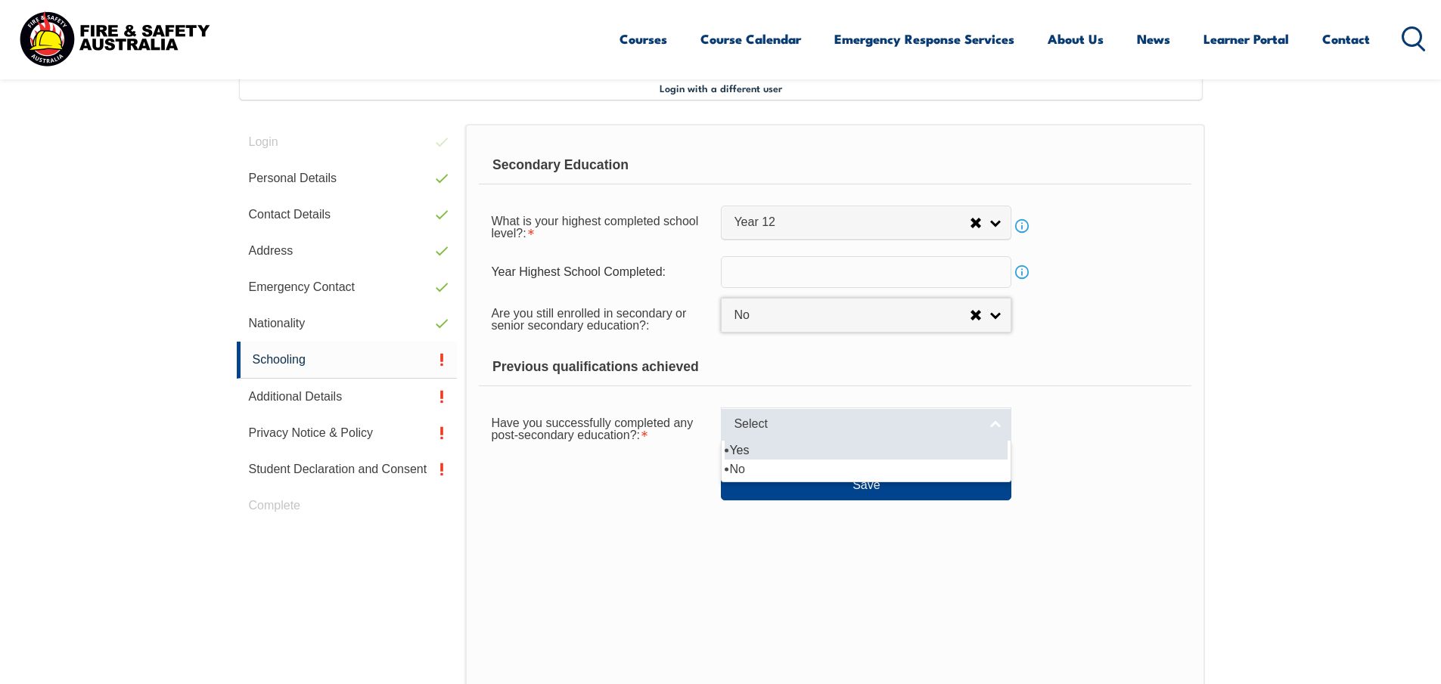
click at [820, 421] on span "Select" at bounding box center [856, 425] width 245 height 16
click at [741, 447] on li "Yes" at bounding box center [866, 450] width 283 height 19
select select "true"
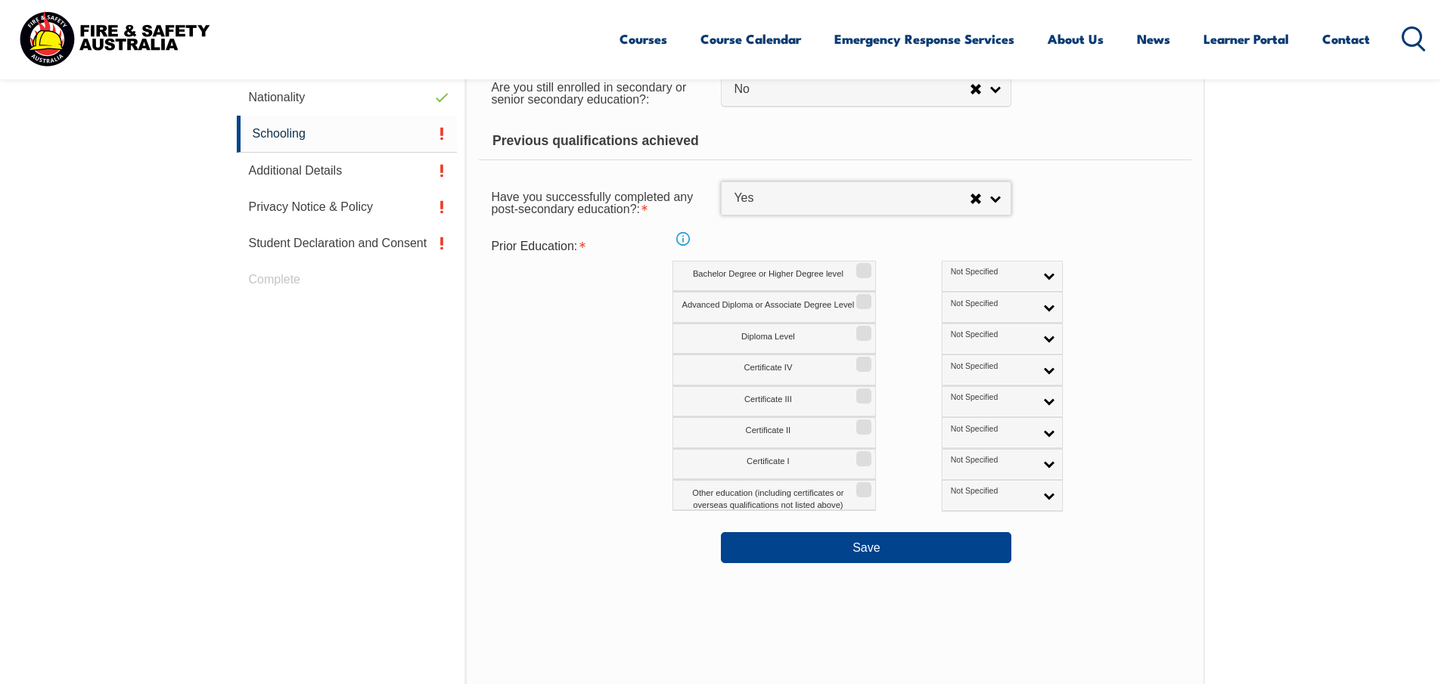
scroll to position [639, 0]
click at [811, 334] on label "Diploma Level" at bounding box center [773, 338] width 203 height 31
click at [857, 328] on input "Diploma Level" at bounding box center [861, 328] width 9 height 2
checkbox input "true"
click at [869, 545] on button "Save" at bounding box center [866, 547] width 290 height 30
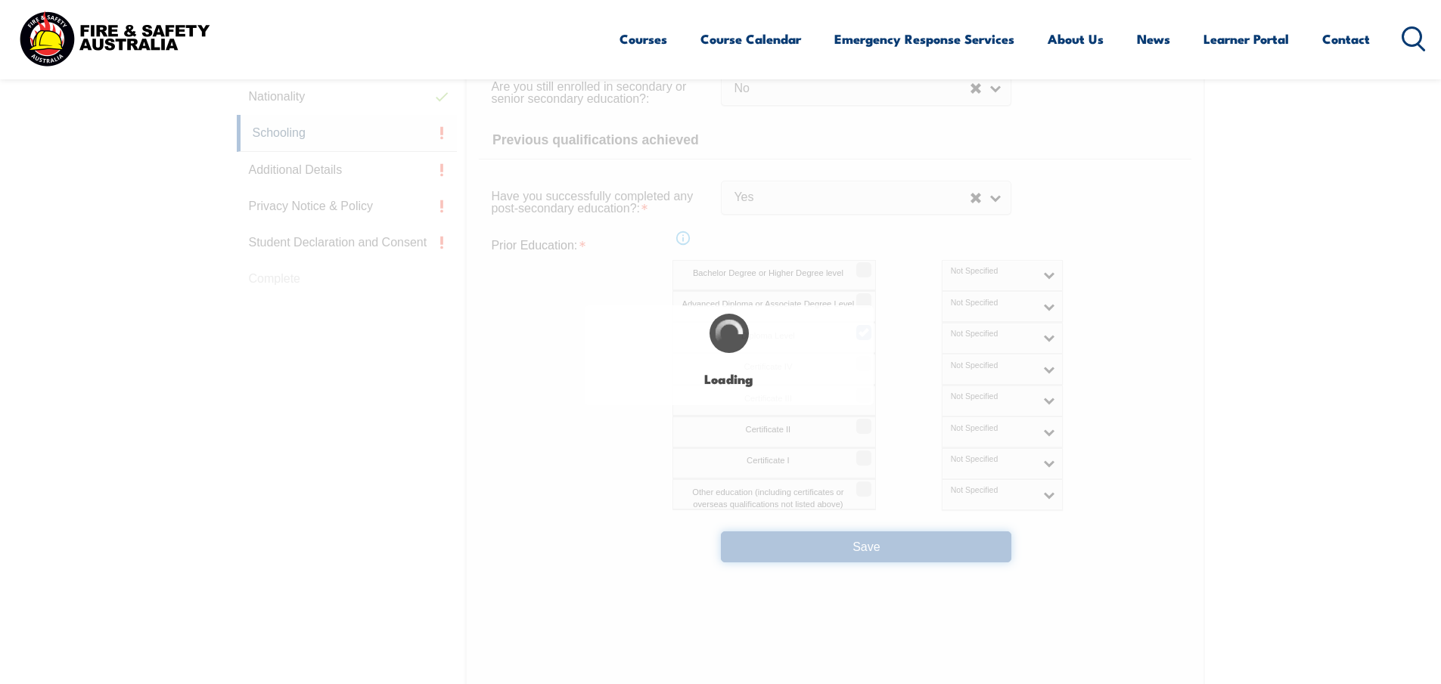
select select
select select "false"
select select "true"
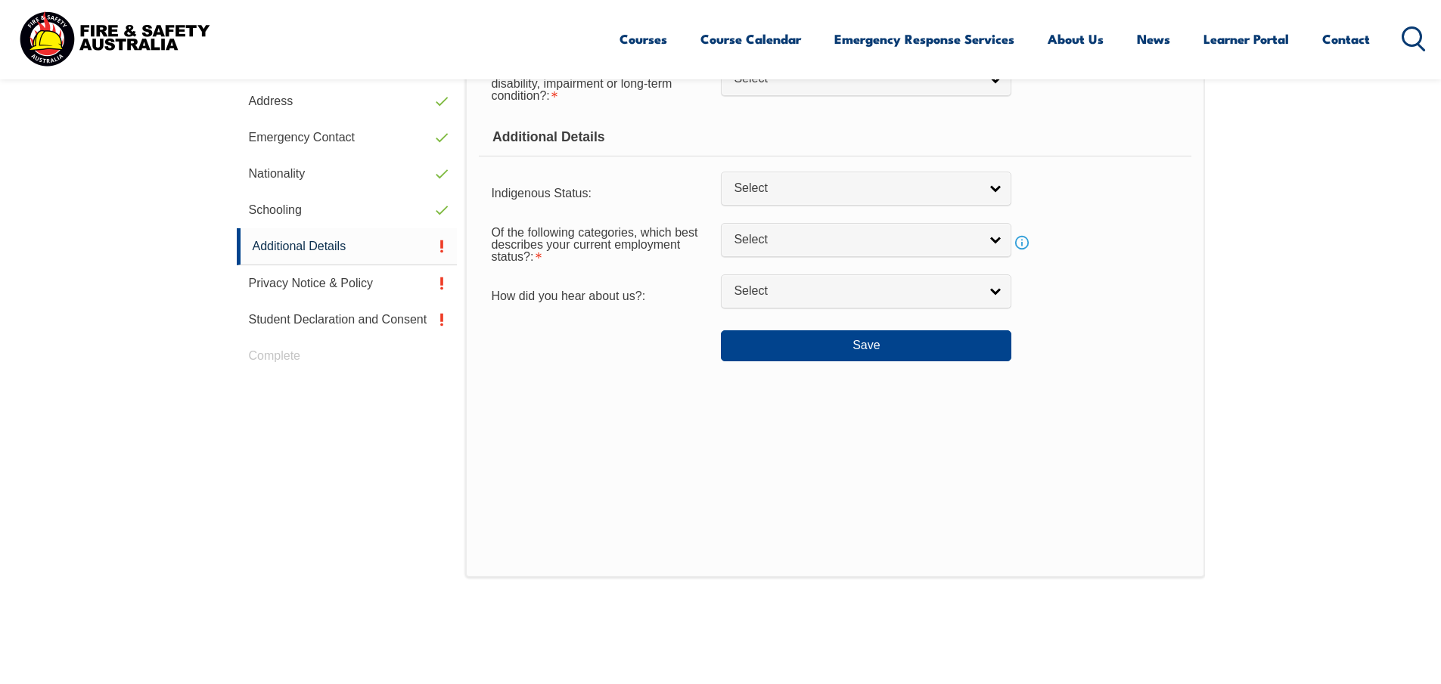
scroll to position [412, 0]
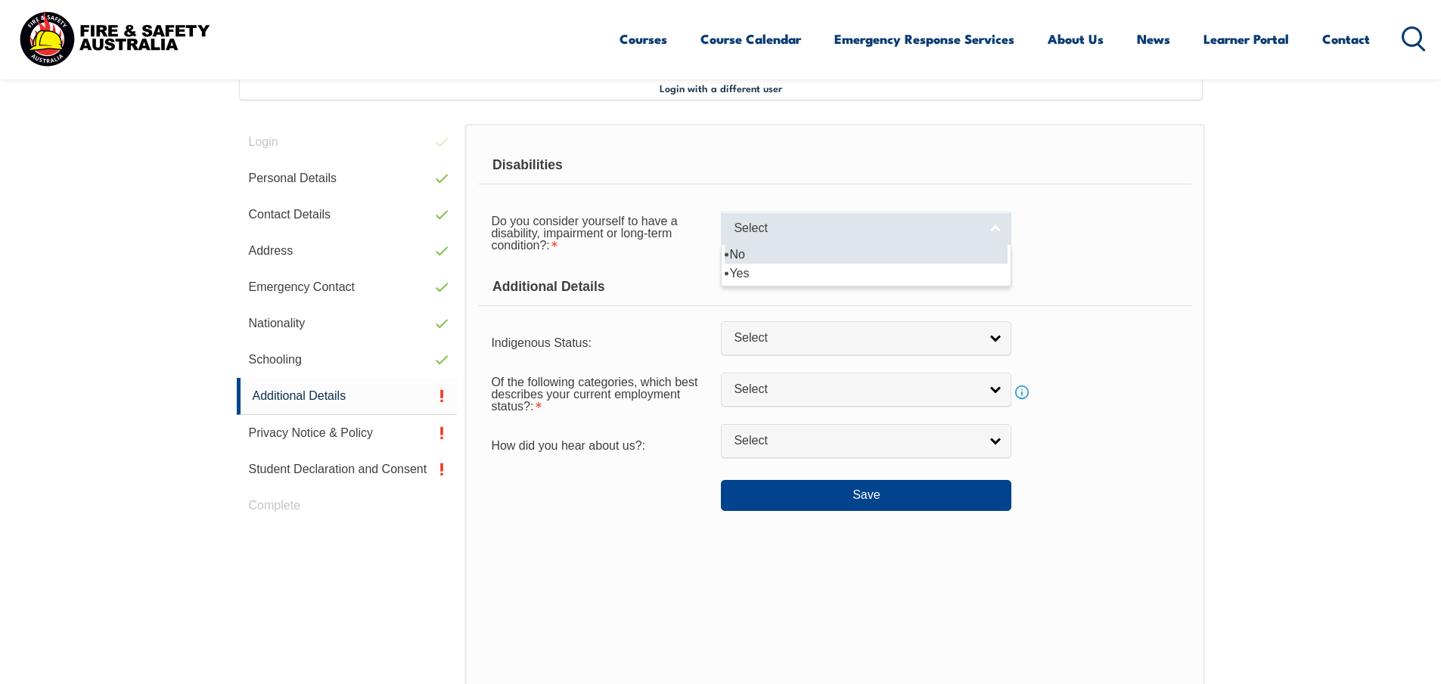
click at [897, 227] on span "Select" at bounding box center [856, 229] width 245 height 16
click at [810, 256] on li "No" at bounding box center [866, 254] width 283 height 19
select select "false"
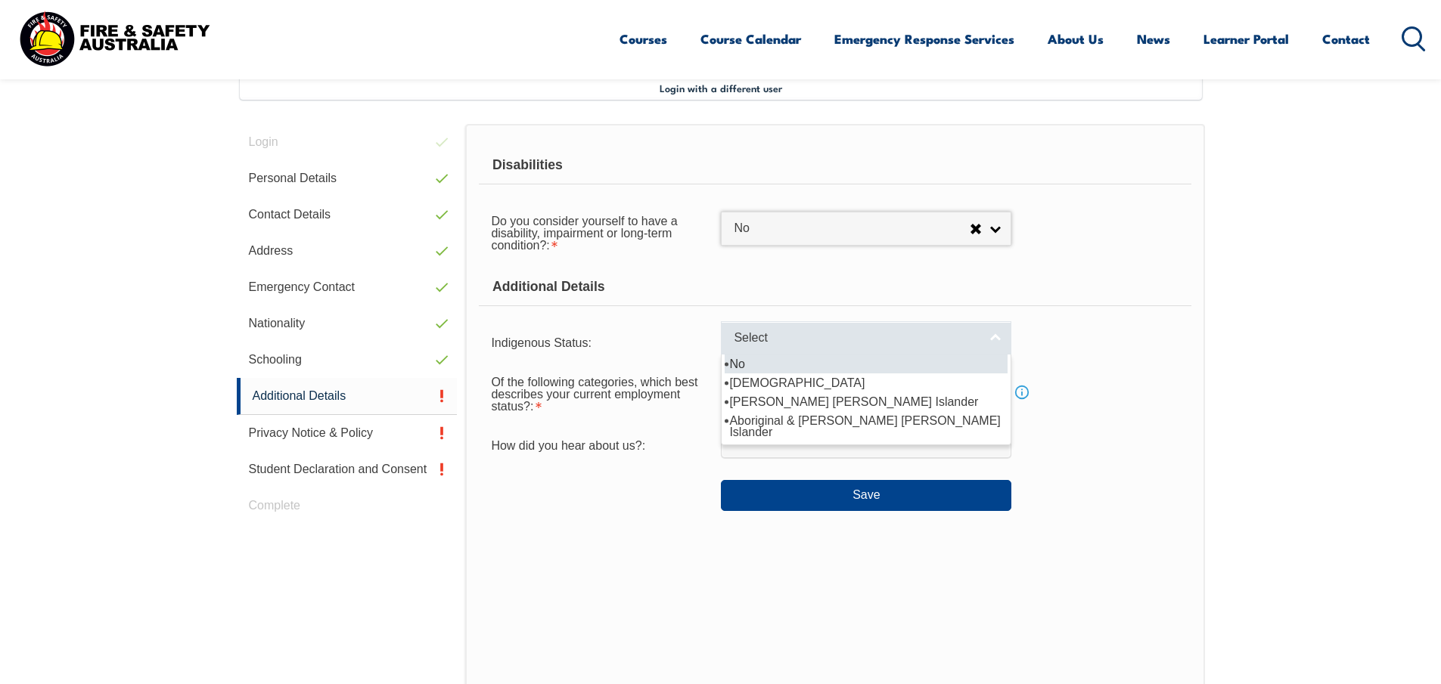
click at [841, 340] on span "Select" at bounding box center [856, 338] width 245 height 16
click at [833, 364] on li "No" at bounding box center [866, 364] width 283 height 19
select select "4"
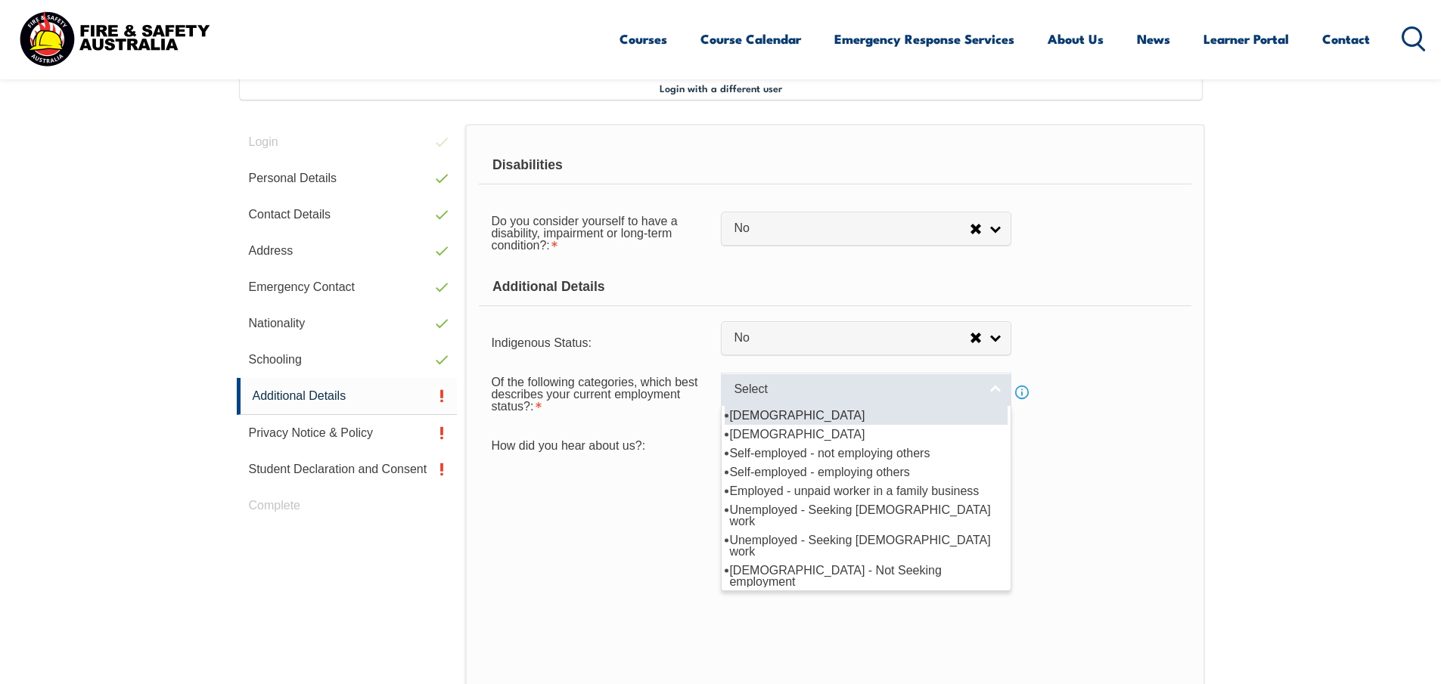
click at [846, 382] on span "Select" at bounding box center [856, 390] width 245 height 16
click at [855, 416] on li "Full-time employee" at bounding box center [866, 415] width 283 height 19
select select "1"
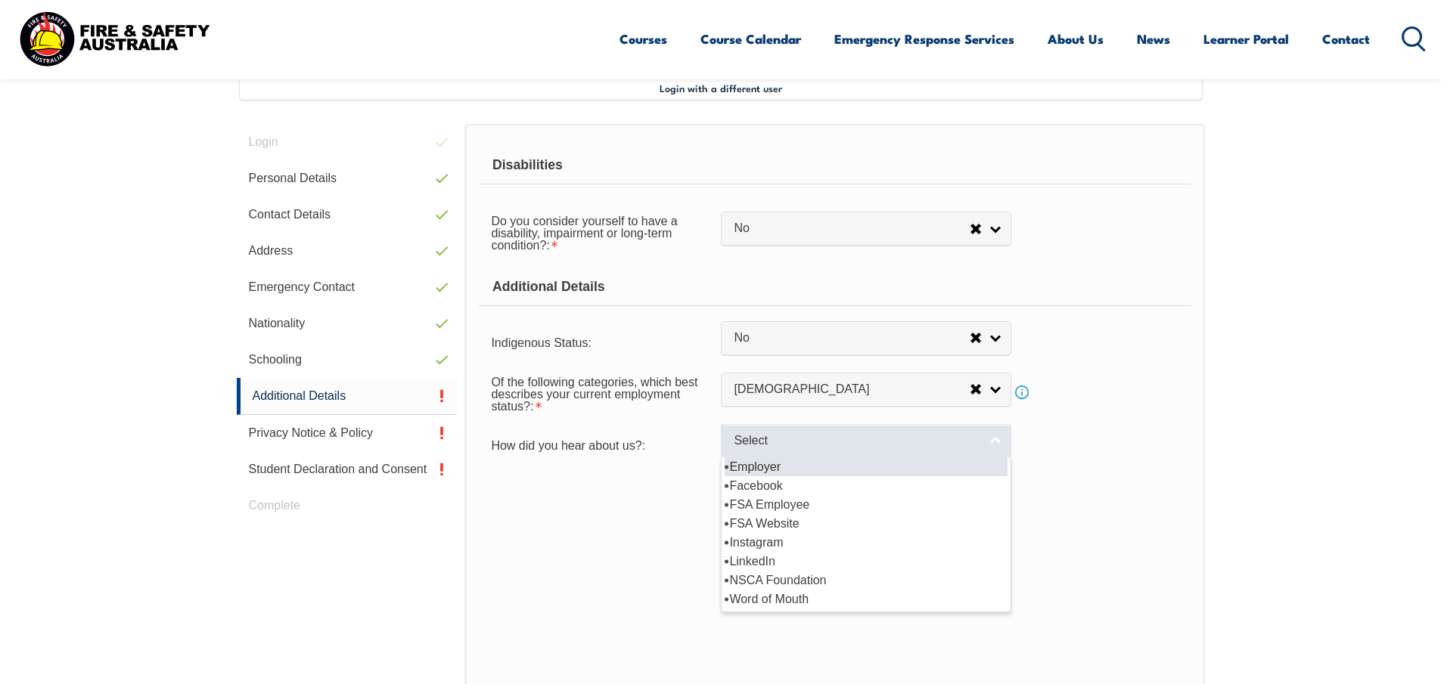
click at [862, 440] on span "Select" at bounding box center [856, 441] width 245 height 16
click at [841, 467] on li "Employer" at bounding box center [866, 467] width 283 height 19
select select "8019"
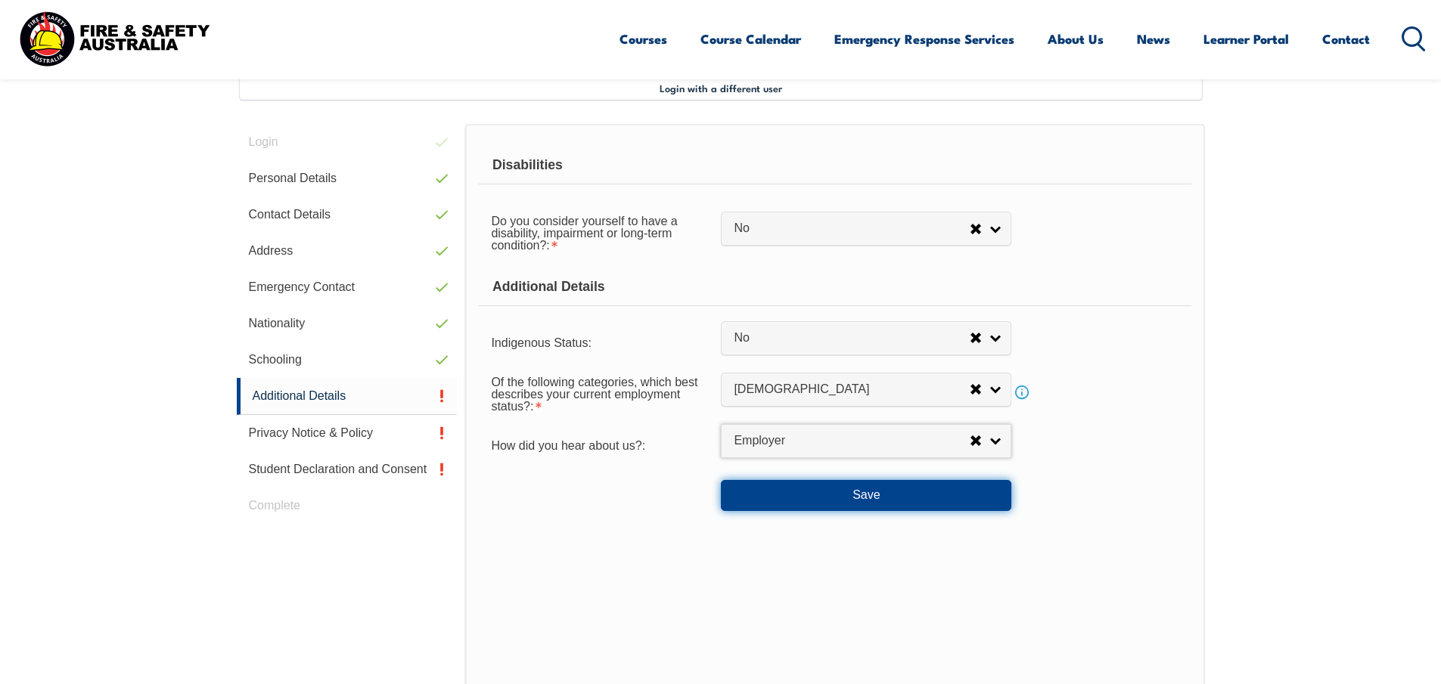
click at [846, 491] on button "Save" at bounding box center [866, 495] width 290 height 30
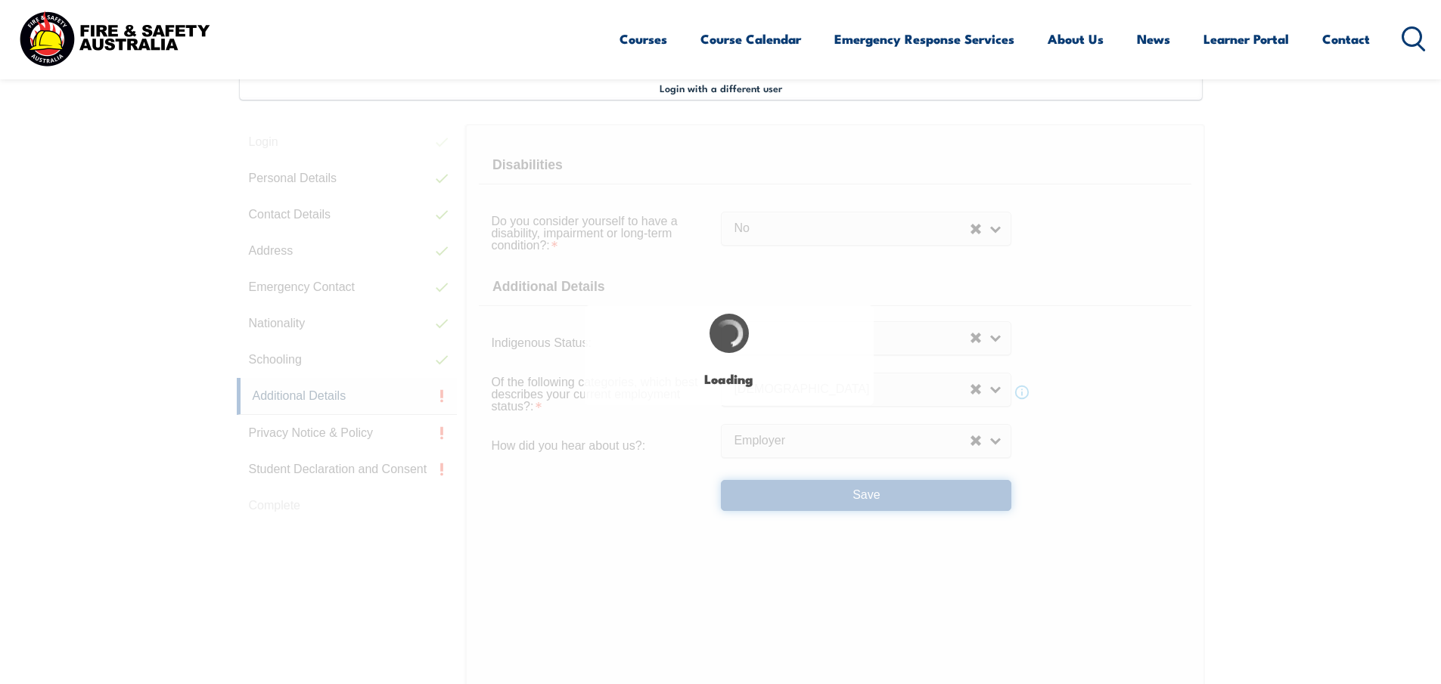
select select "false"
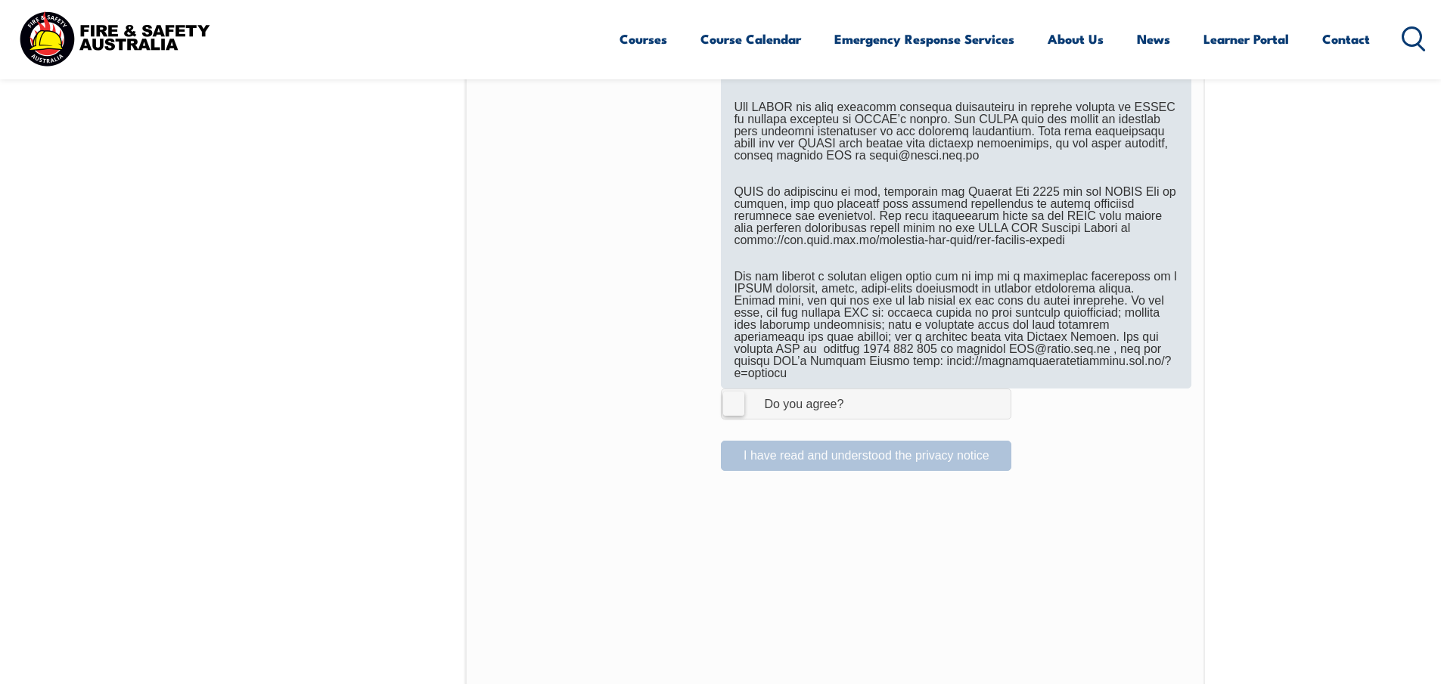
scroll to position [942, 0]
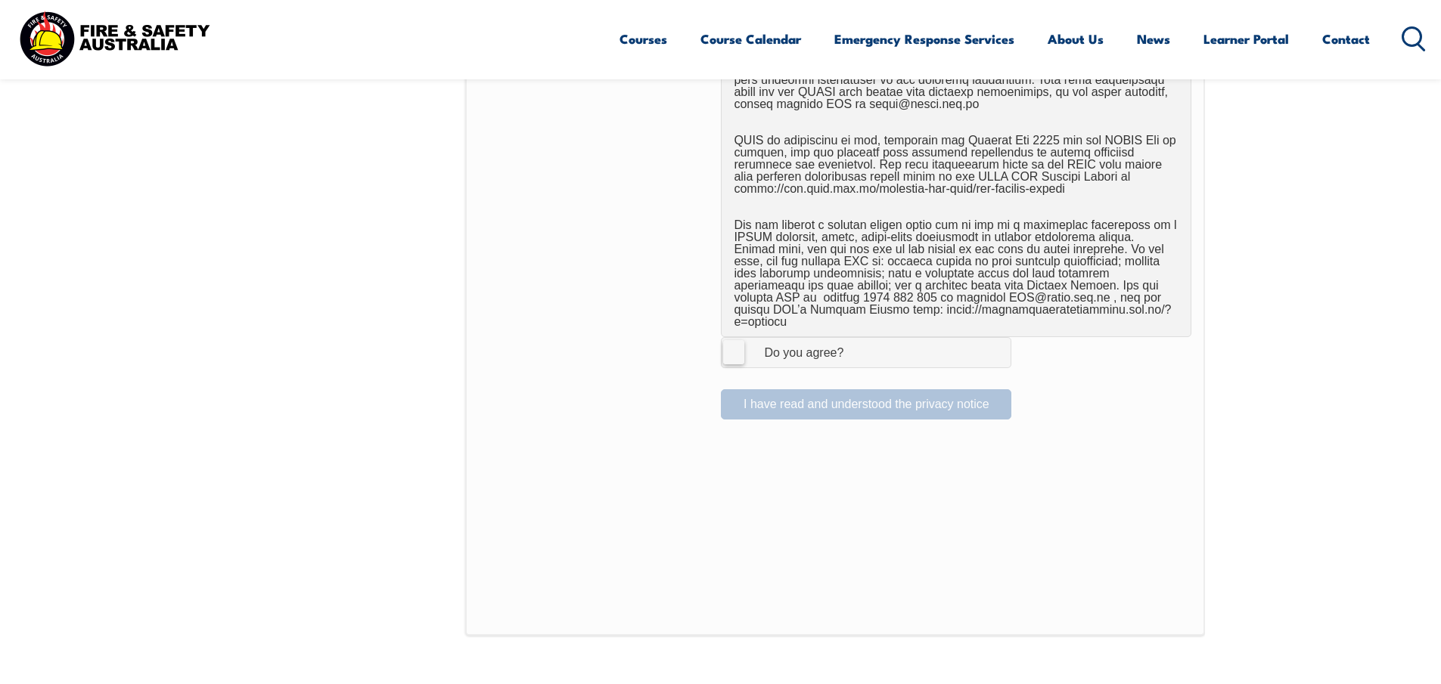
click at [735, 337] on label "I Agree Do you agree?" at bounding box center [866, 352] width 290 height 30
click at [855, 338] on input "I Agree Do you agree?" at bounding box center [868, 352] width 26 height 29
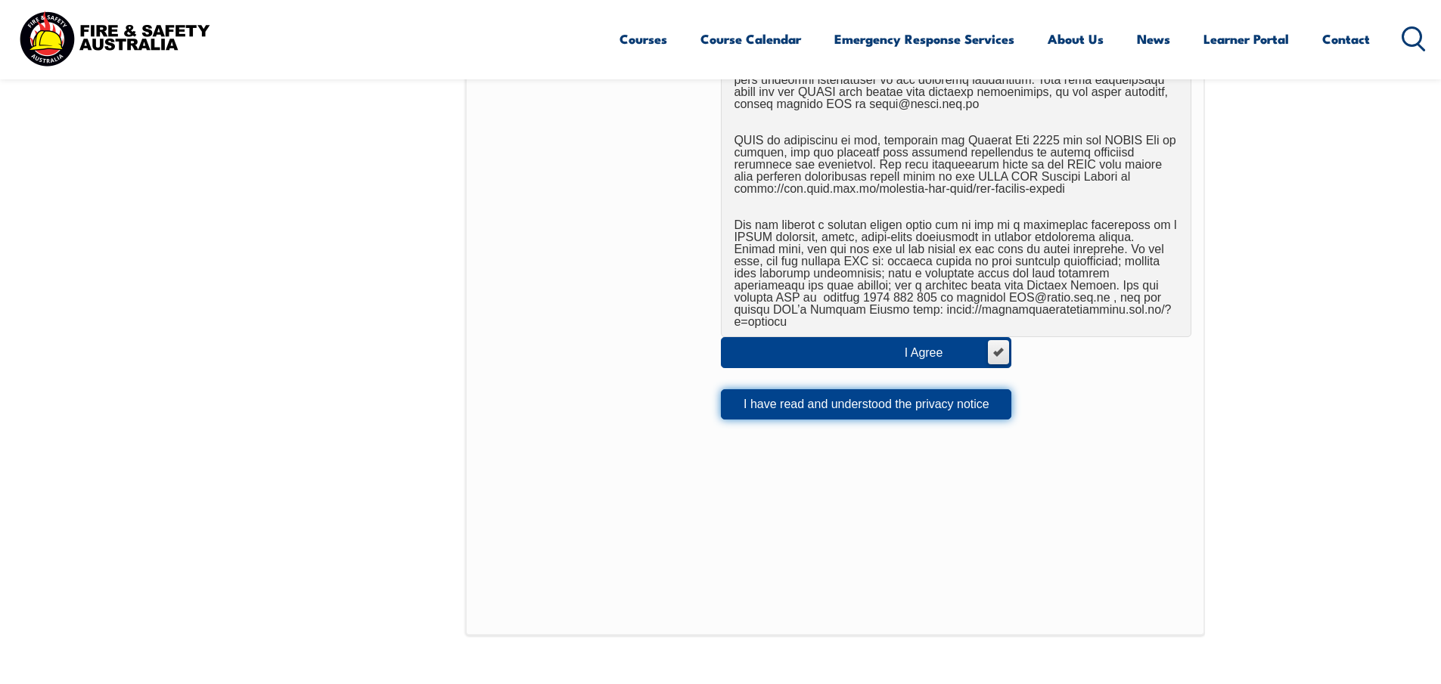
click at [852, 394] on button "I have read and understood the privacy notice" at bounding box center [866, 404] width 290 height 30
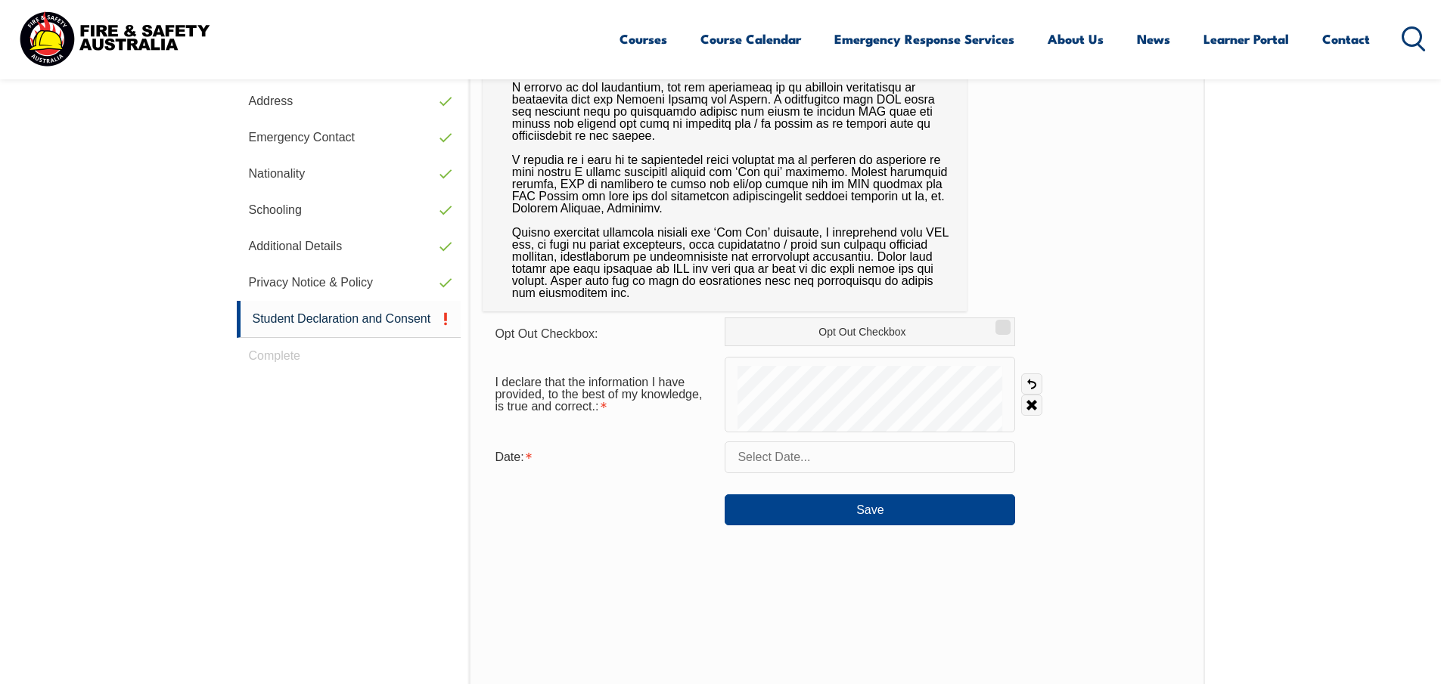
scroll to position [563, 0]
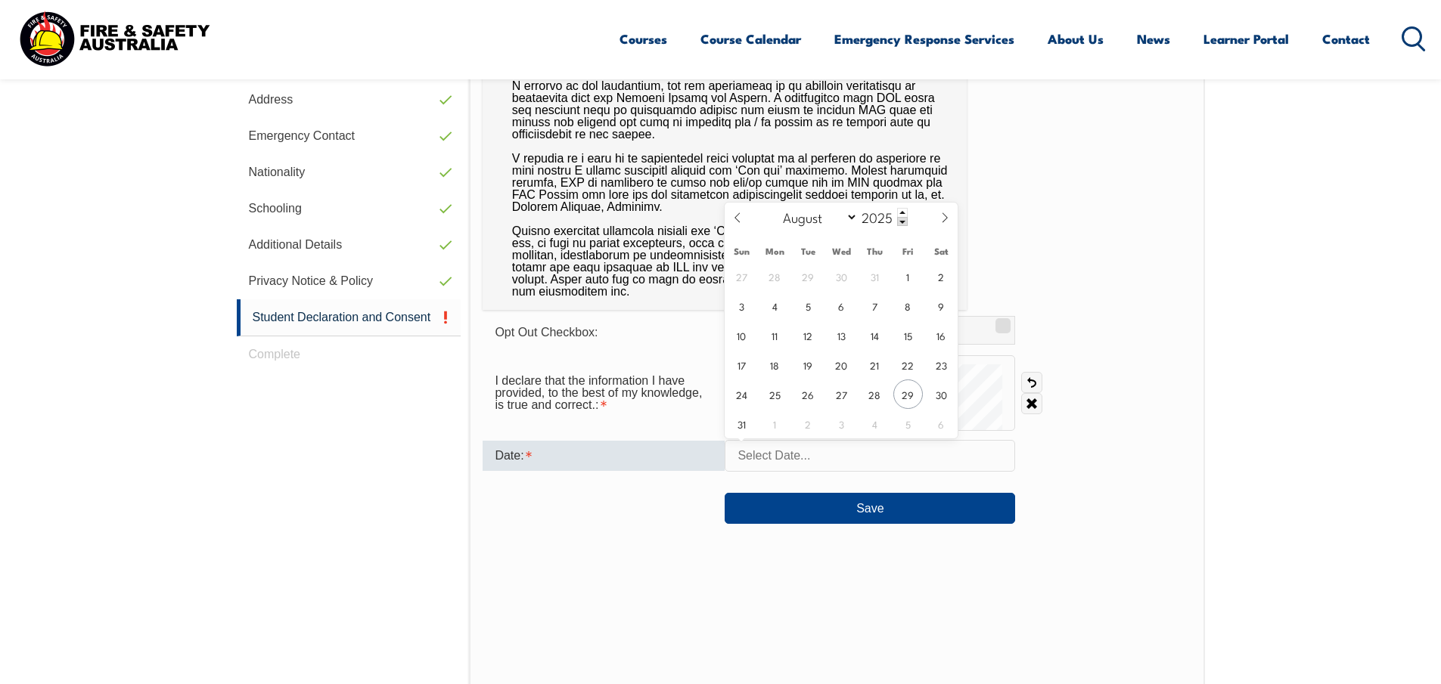
click at [855, 467] on input "text" at bounding box center [870, 456] width 290 height 32
click at [908, 395] on span "29" at bounding box center [907, 394] width 29 height 29
type input "August 29, 2025"
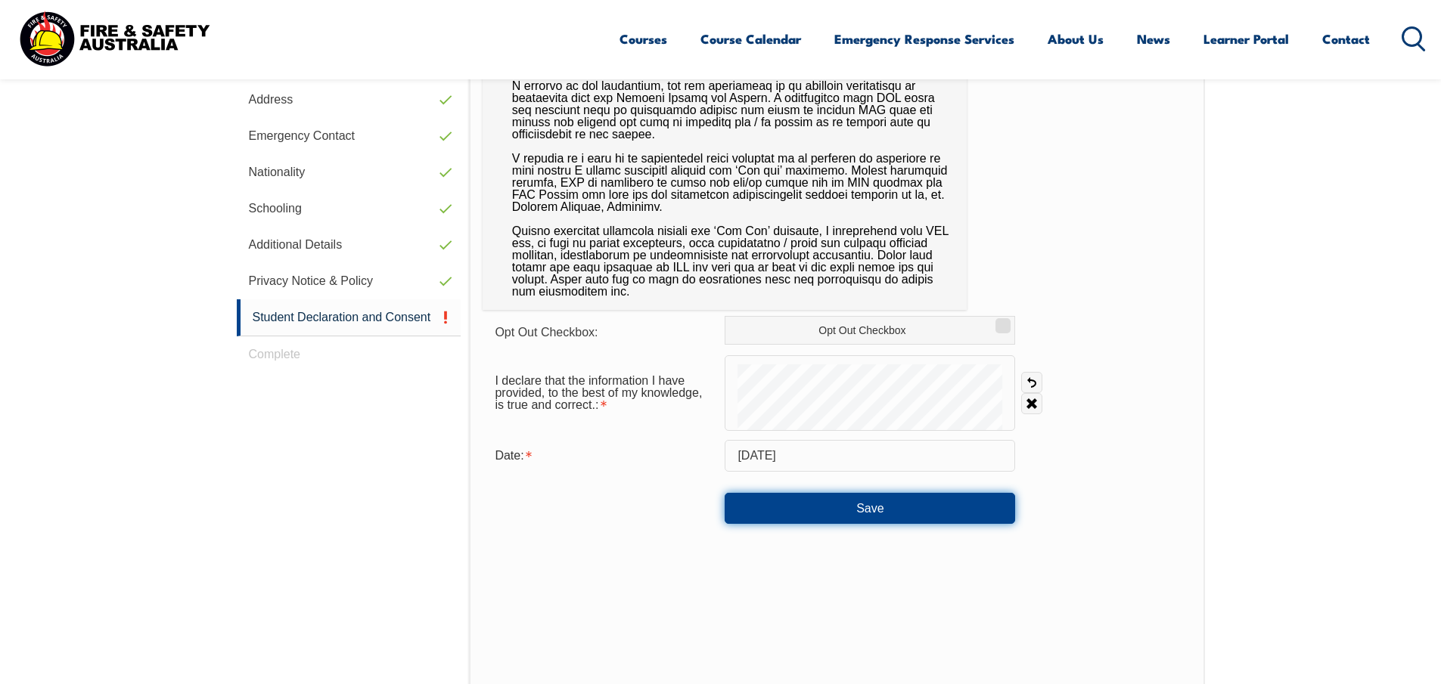
click at [873, 510] on button "Save" at bounding box center [870, 508] width 290 height 30
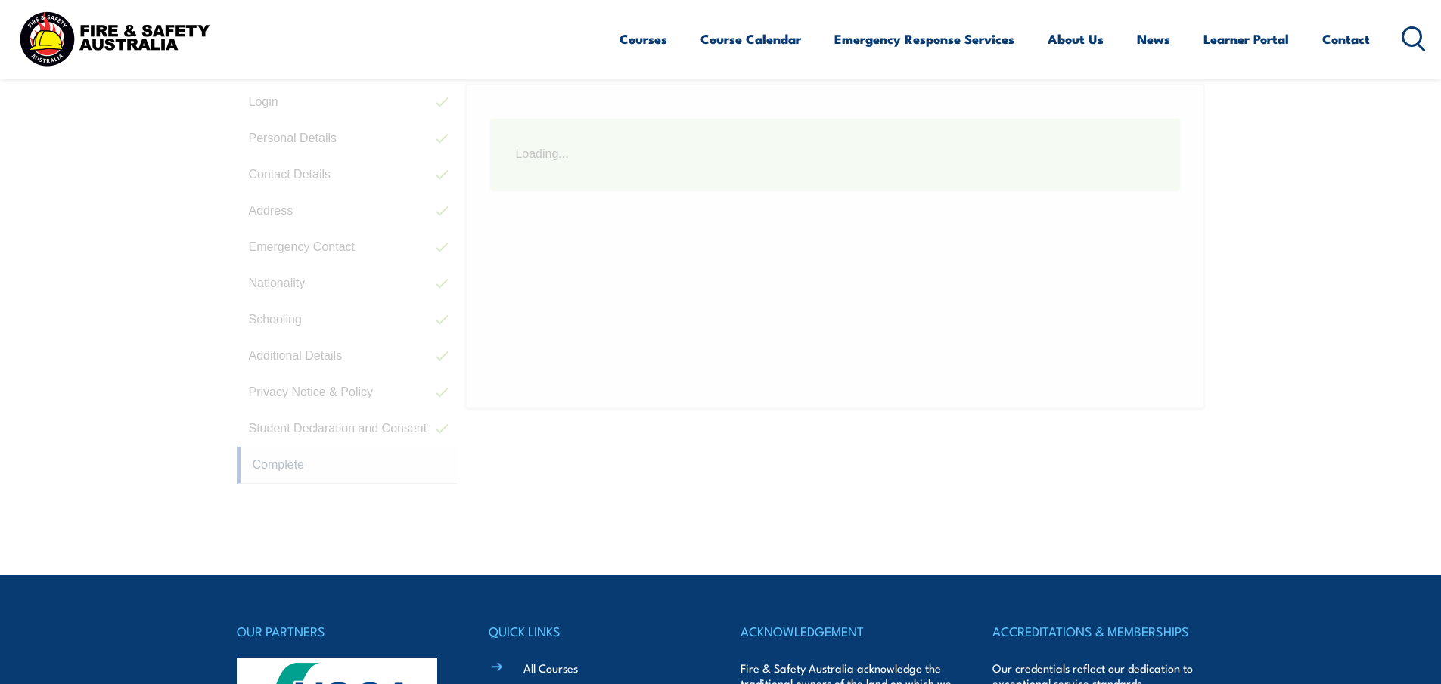
scroll to position [412, 0]
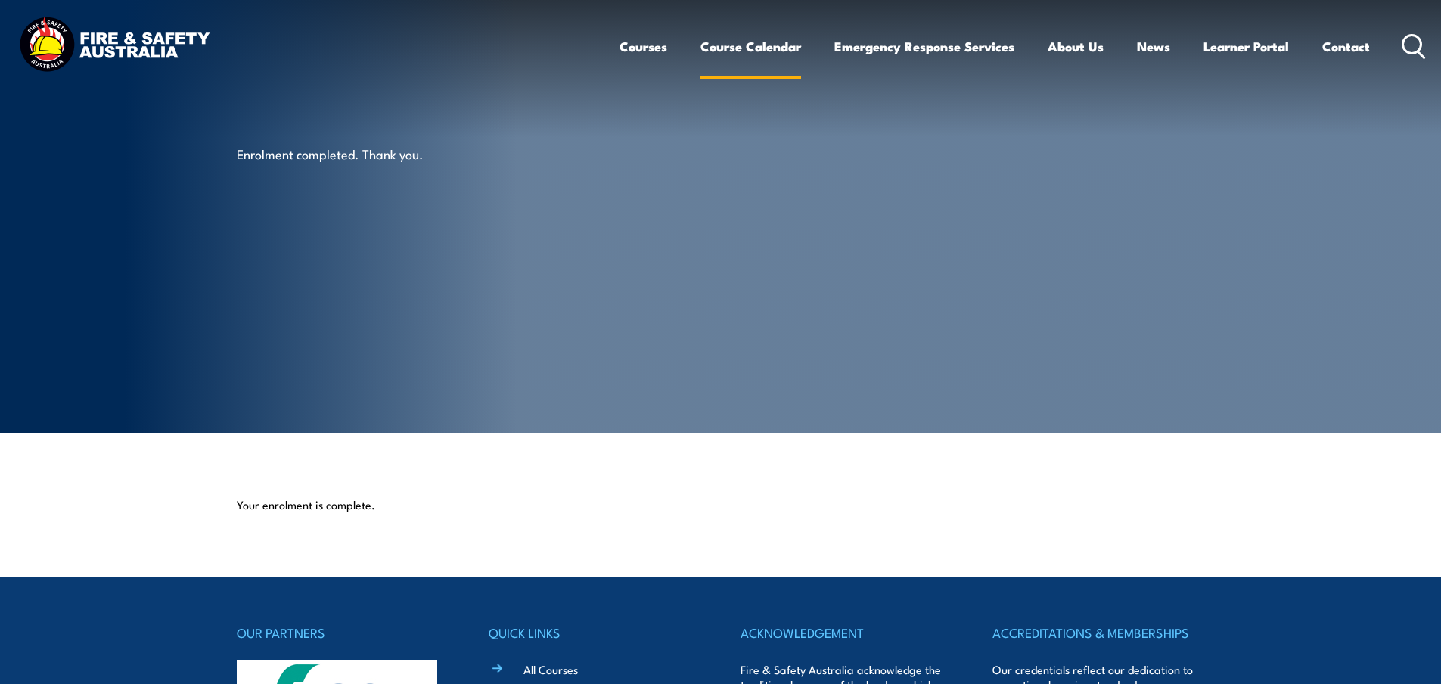
click at [757, 42] on link "Course Calendar" at bounding box center [750, 46] width 101 height 40
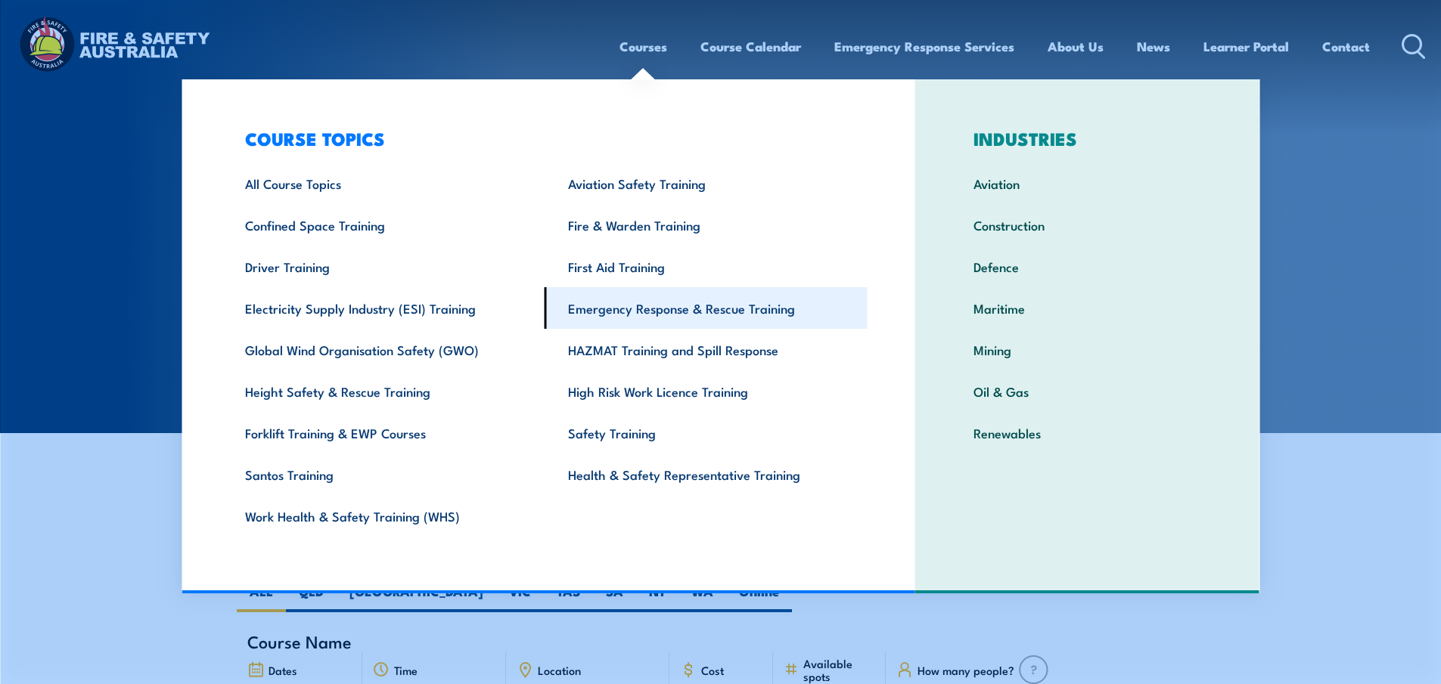
click at [753, 312] on link "Emergency Response & Rescue Training" at bounding box center [706, 308] width 323 height 42
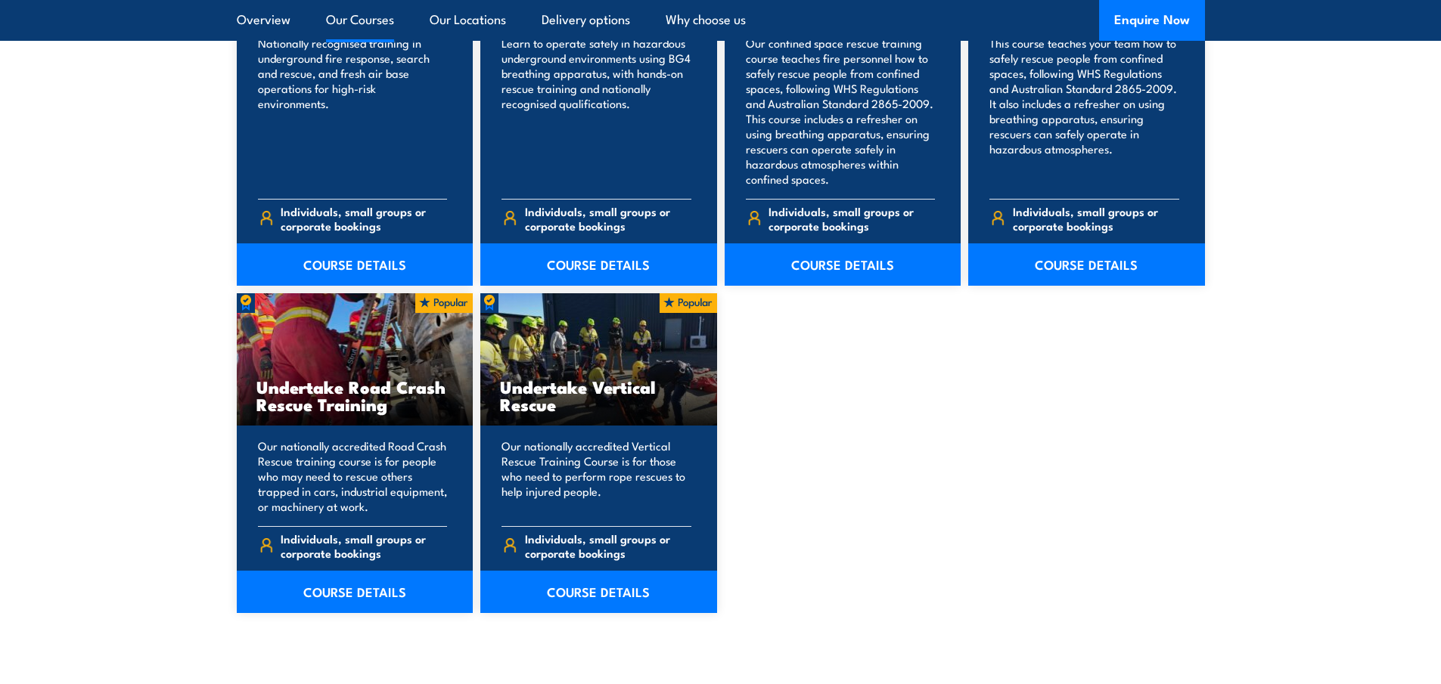
scroll to position [2950, 0]
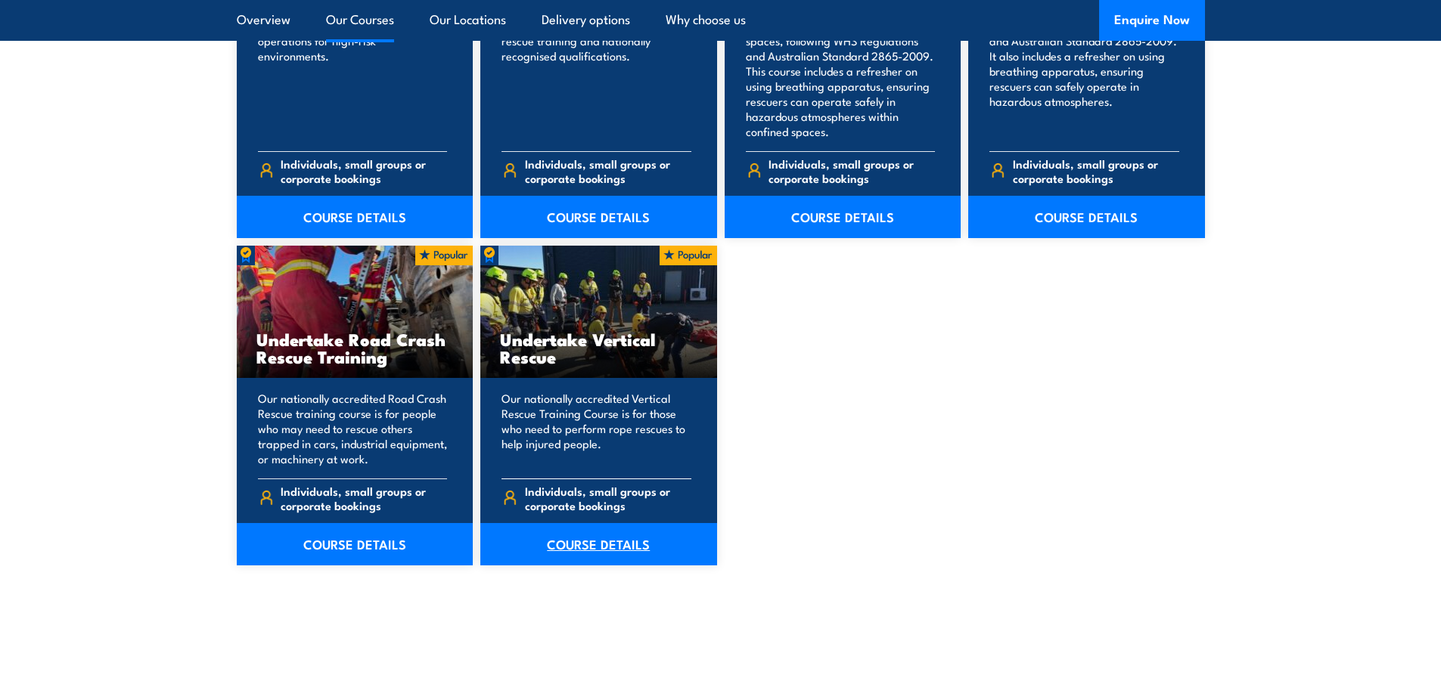
click at [584, 545] on link "COURSE DETAILS" at bounding box center [598, 544] width 237 height 42
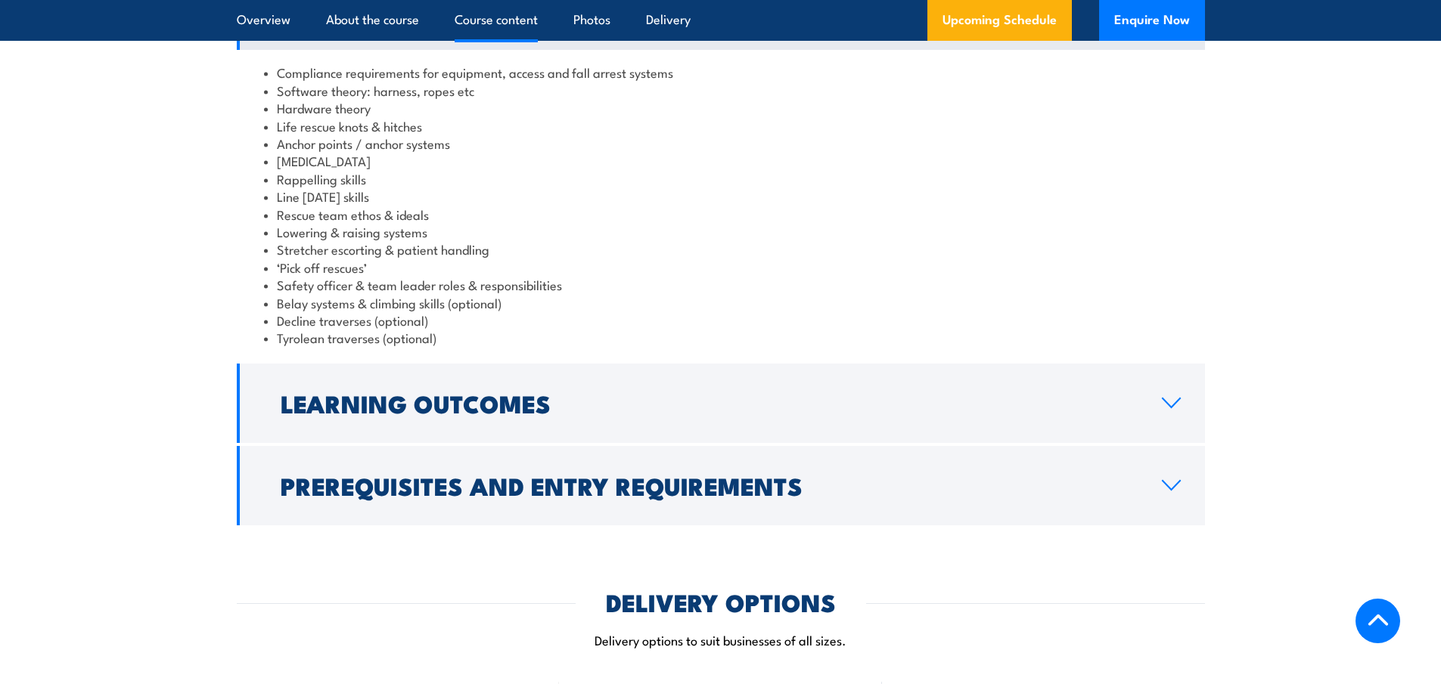
scroll to position [1361, 0]
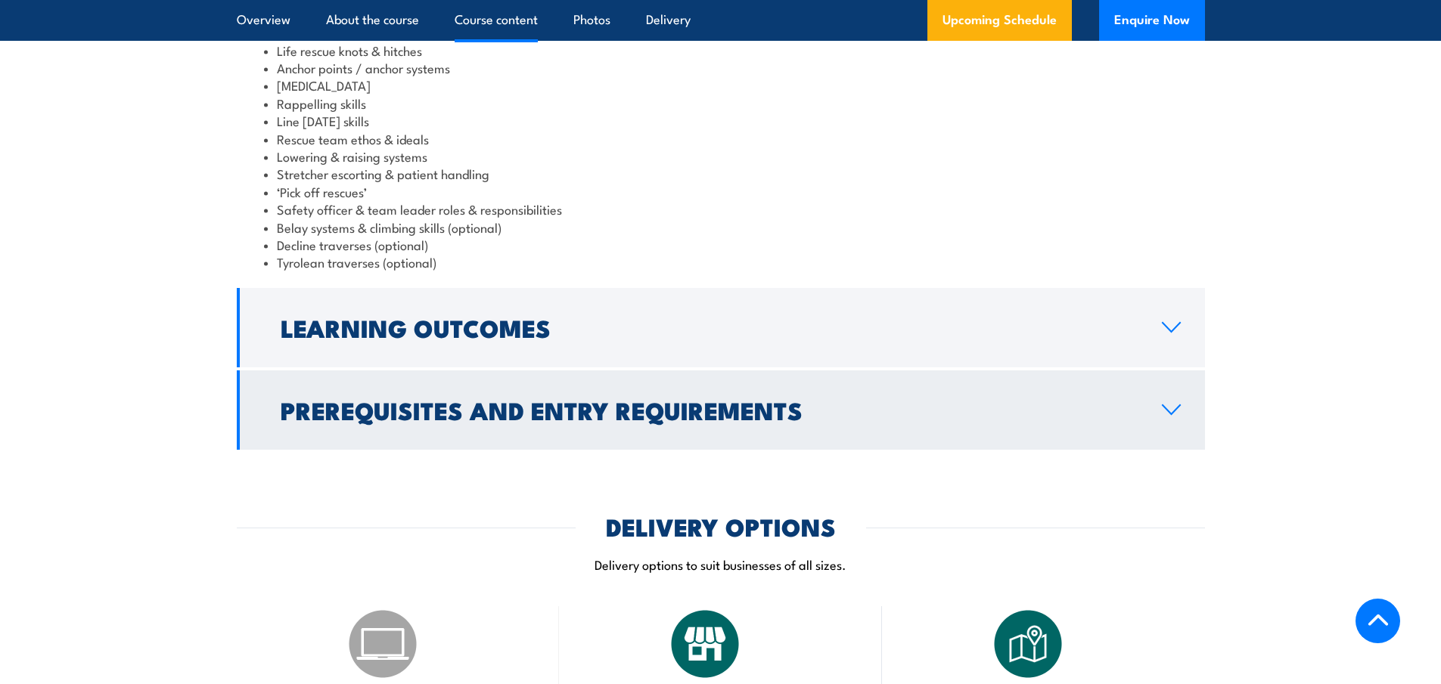
click at [1179, 408] on icon at bounding box center [1171, 410] width 20 height 12
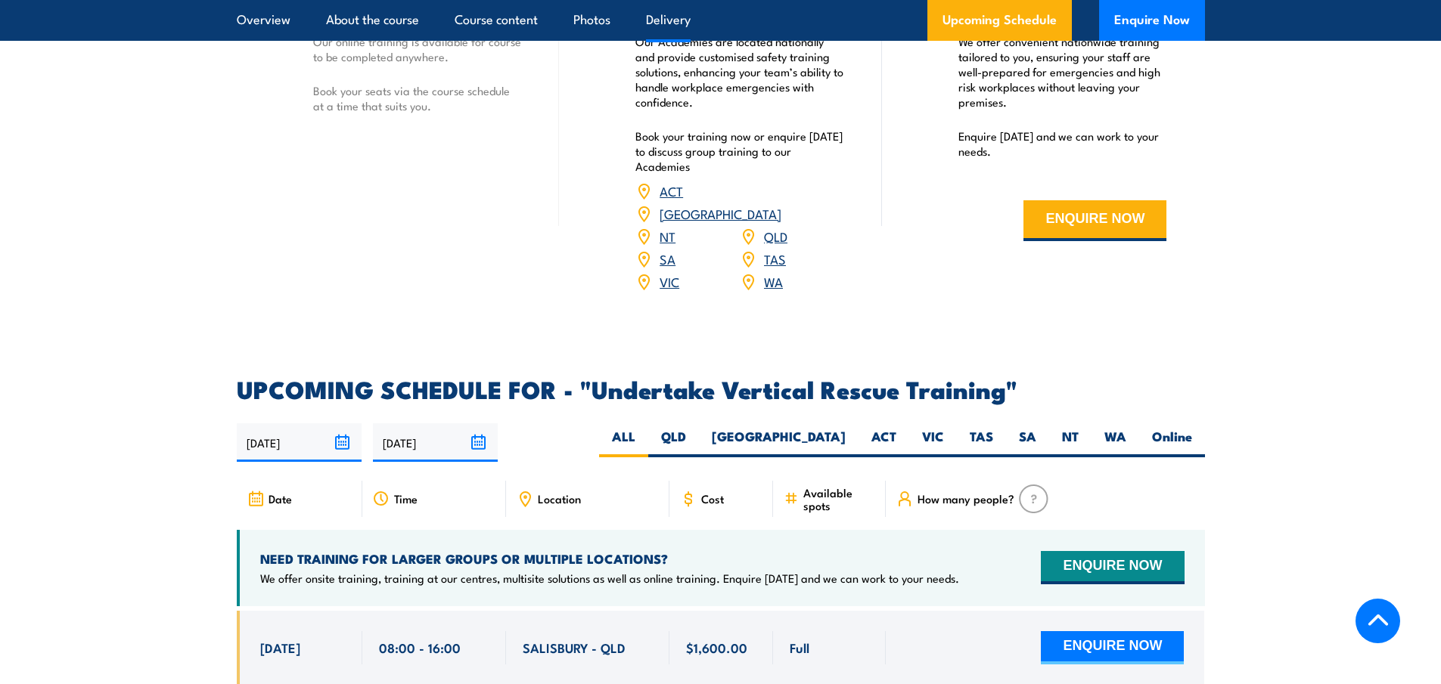
scroll to position [2094, 0]
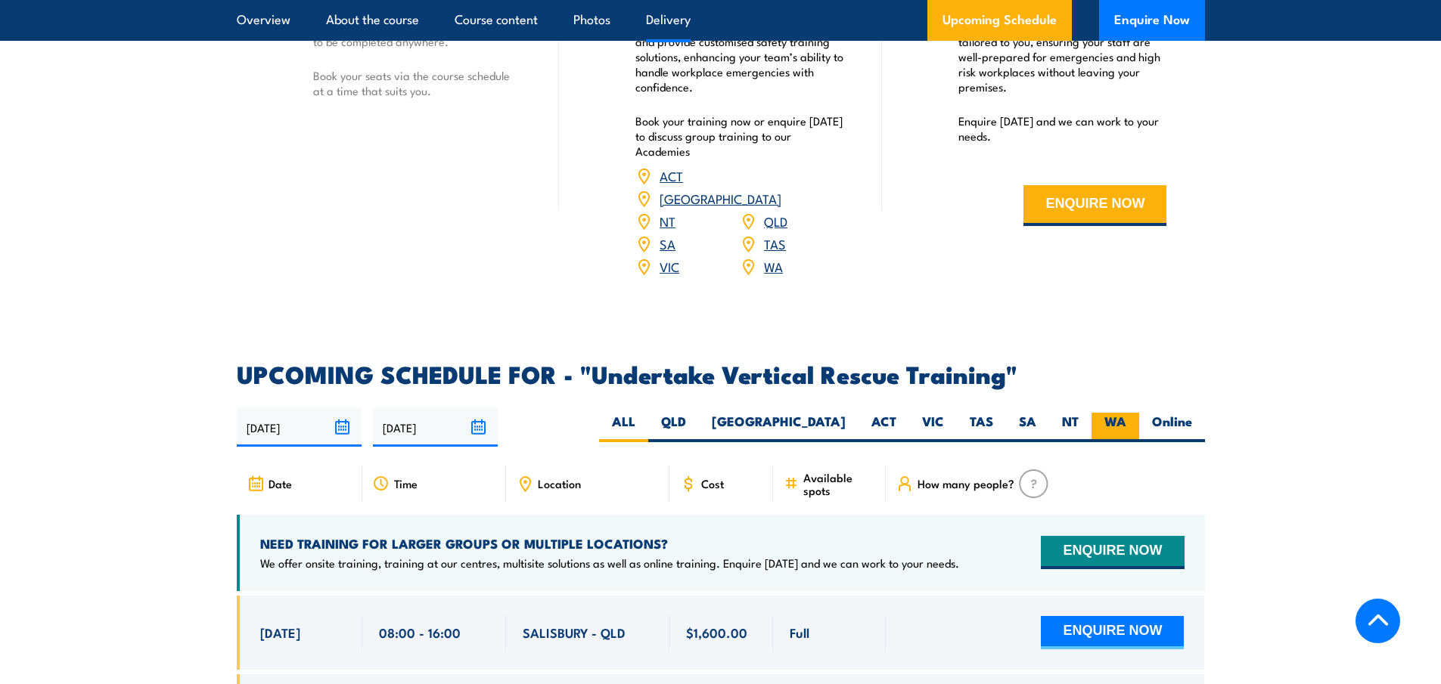
click at [1105, 413] on label "WA" at bounding box center [1115, 427] width 48 height 29
click at [1126, 413] on input "WA" at bounding box center [1131, 418] width 10 height 10
radio input "true"
